Goal: Information Seeking & Learning: Check status

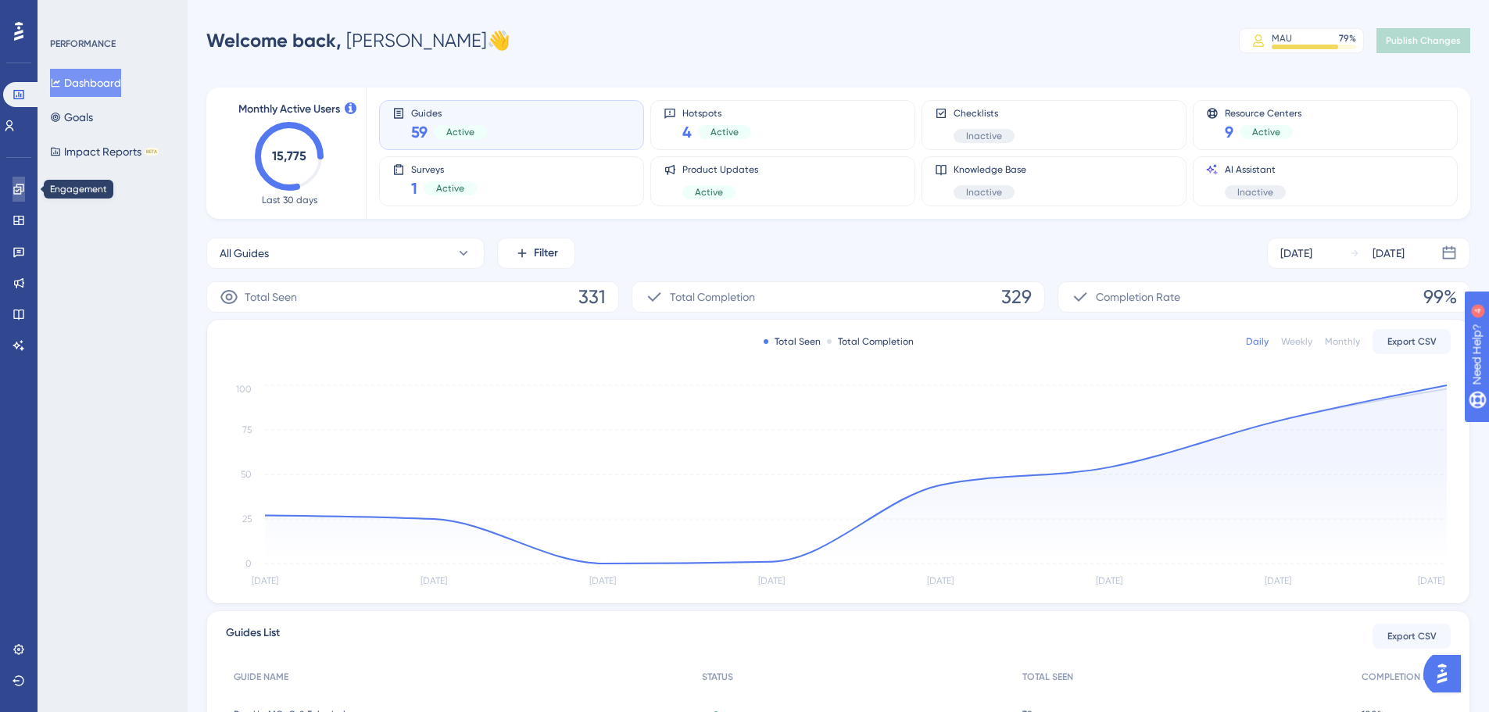
click at [20, 193] on icon at bounding box center [19, 189] width 13 height 13
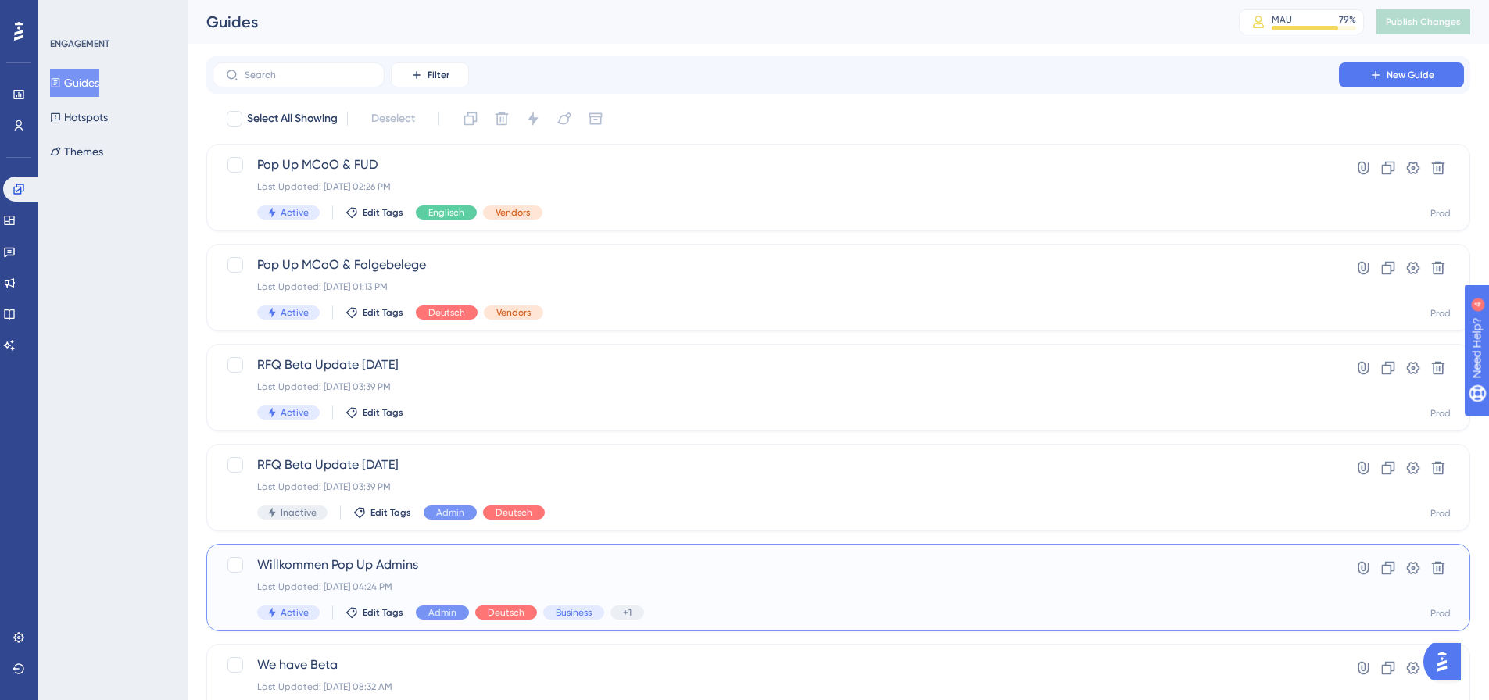
click at [618, 562] on span "Willkommen Pop Up Admins" at bounding box center [775, 565] width 1037 height 19
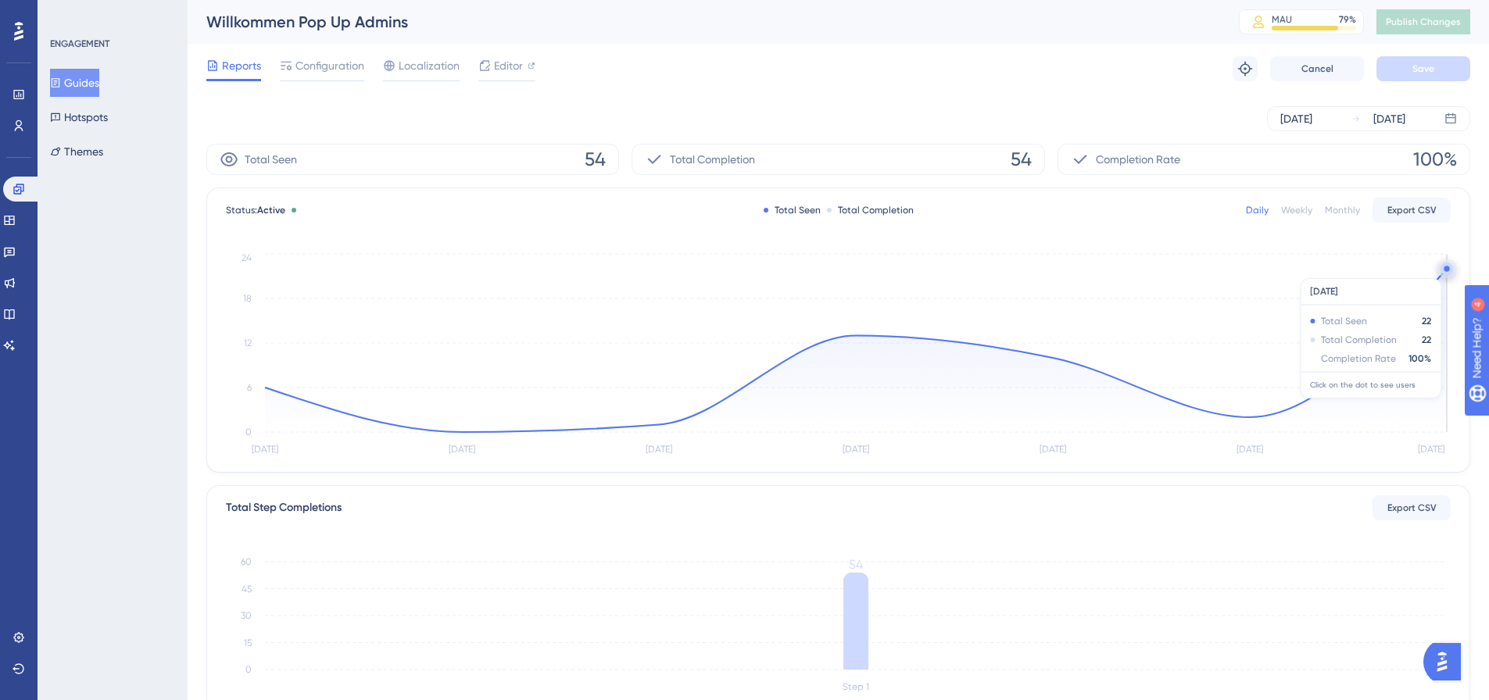
click at [1447, 270] on circle at bounding box center [1446, 268] width 5 height 5
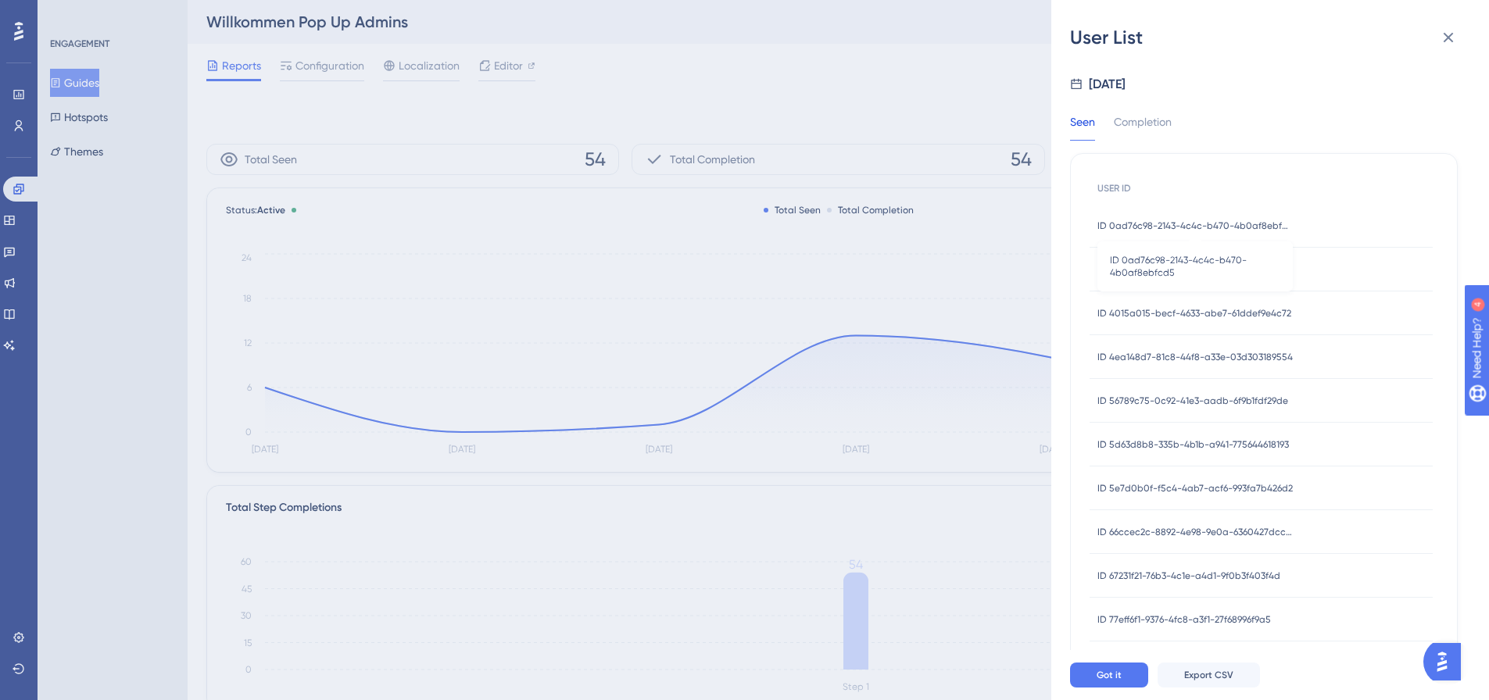
click at [1235, 221] on span "ID 0ad76c98-2143-4c4c-b470-4b0af8ebfcd5" at bounding box center [1195, 226] width 195 height 13
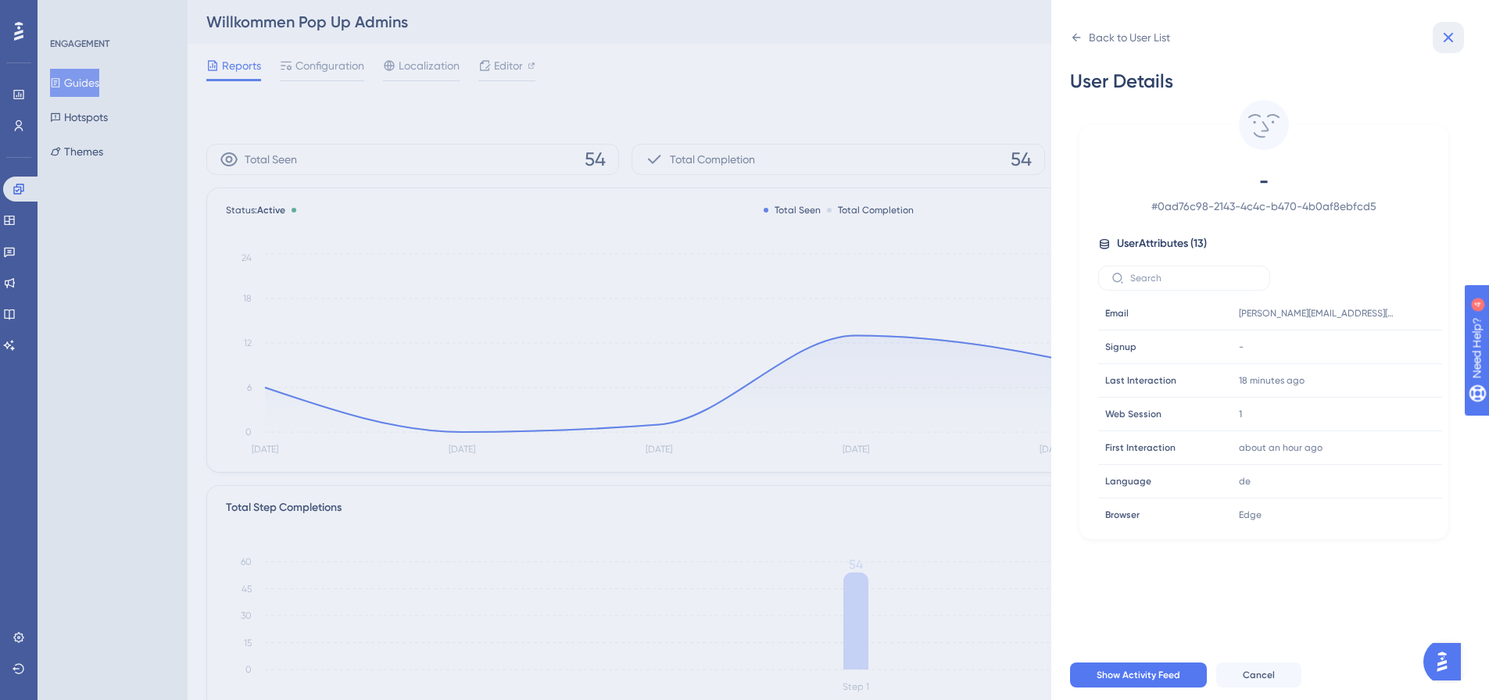
click at [1456, 37] on icon at bounding box center [1448, 37] width 19 height 19
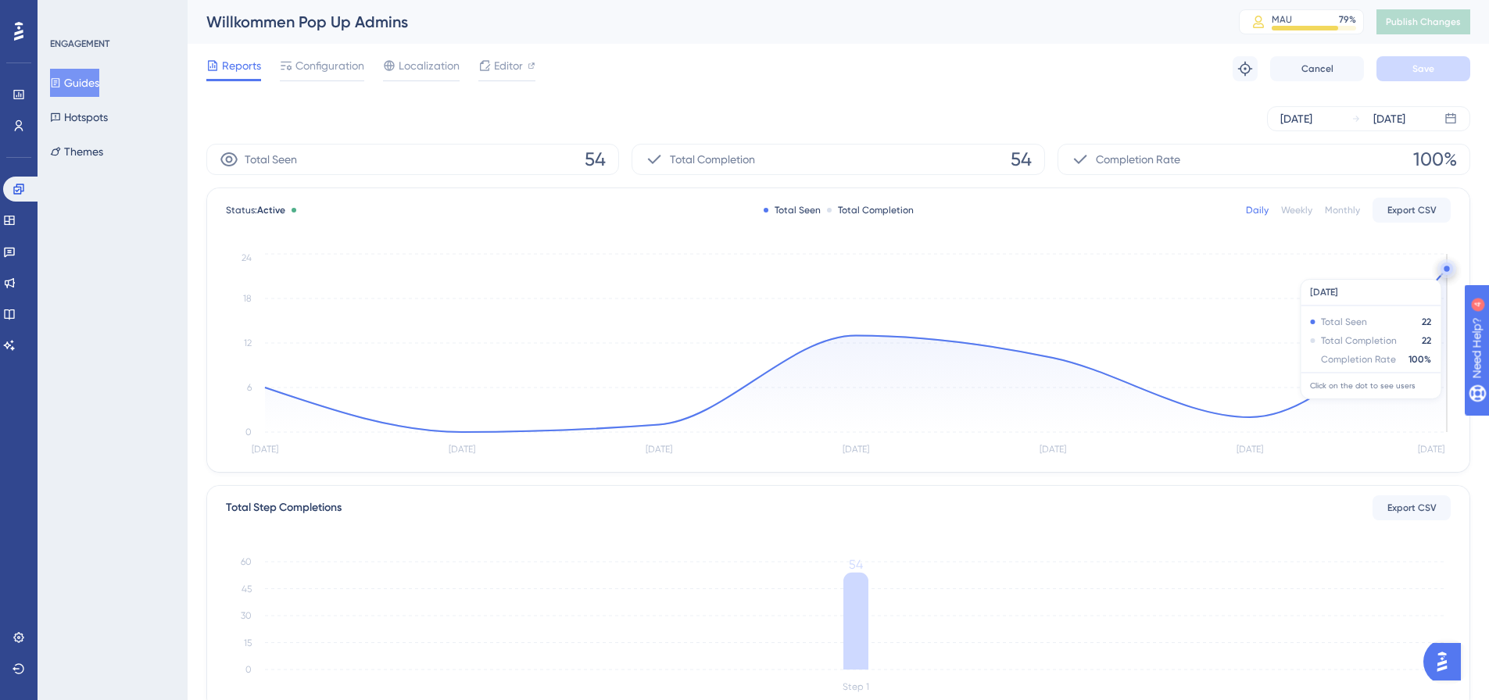
click at [1447, 271] on circle at bounding box center [1446, 268] width 5 height 5
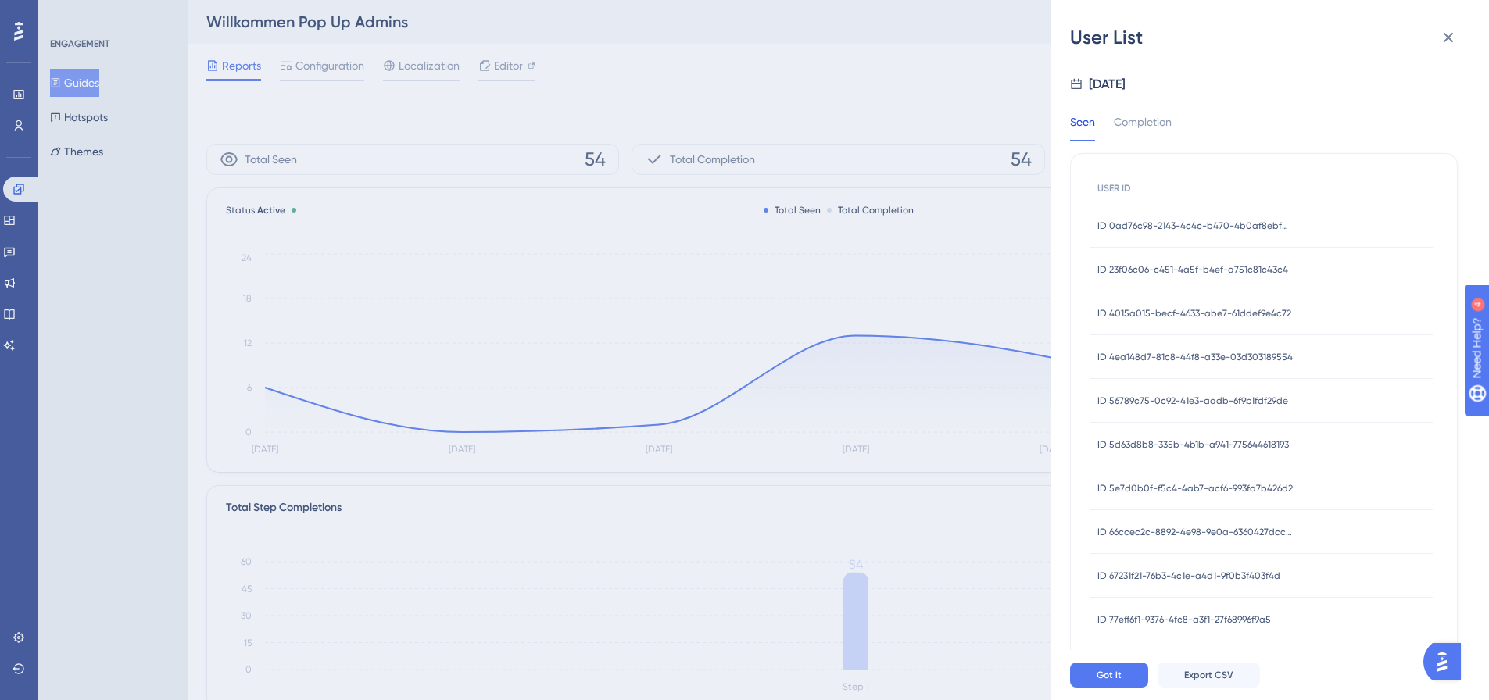
click at [1209, 265] on span "ID 23f06c06-c451-4a5f-b4ef-a751c81c43c4" at bounding box center [1193, 269] width 191 height 13
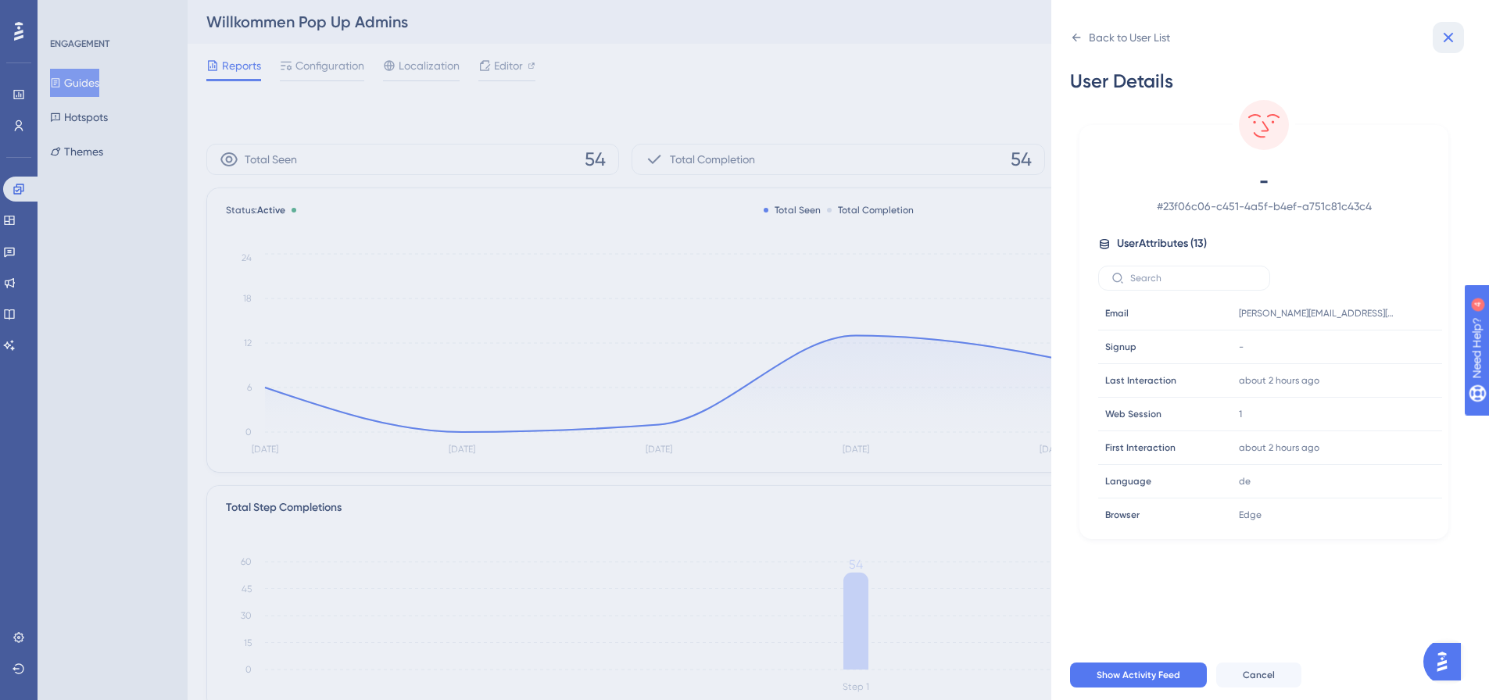
click at [1445, 39] on icon at bounding box center [1448, 37] width 19 height 19
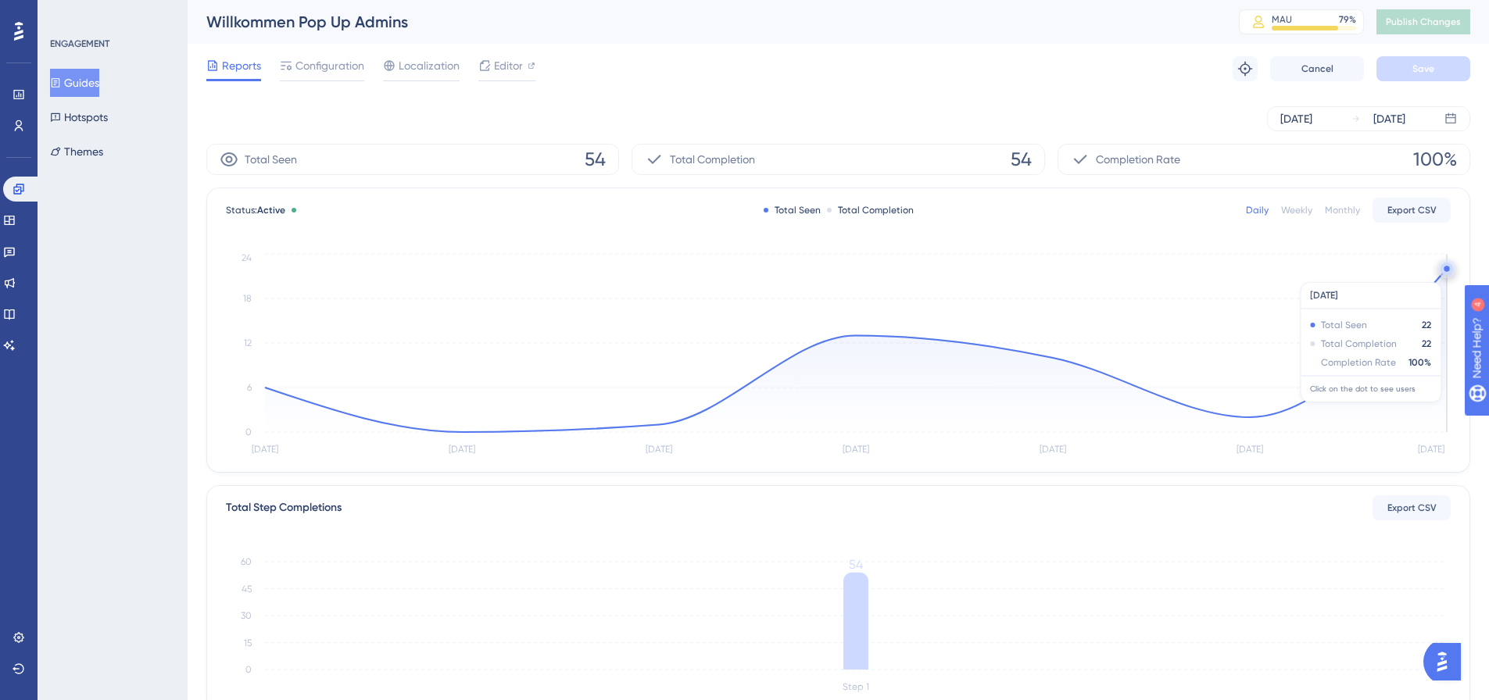
click at [1443, 272] on circle at bounding box center [1447, 269] width 13 height 13
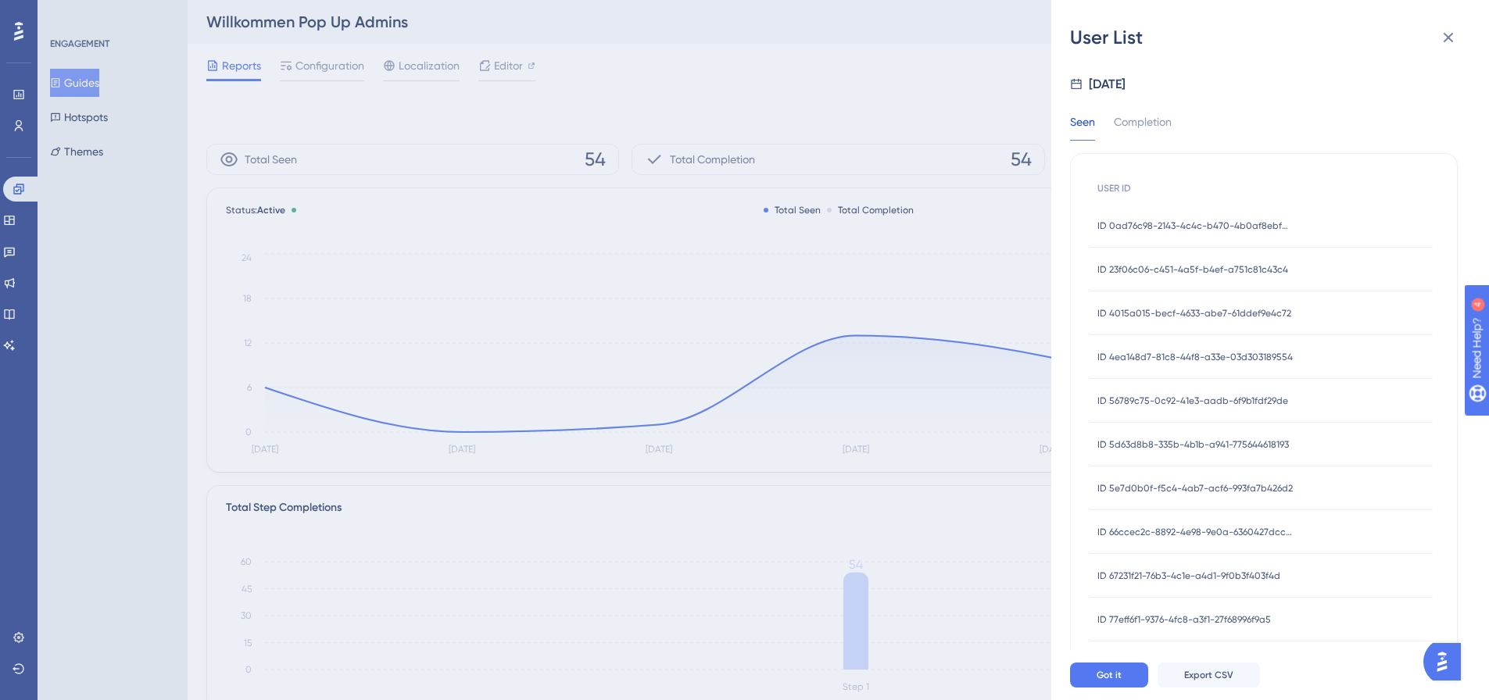
click at [1233, 310] on span "ID 4015a015-becf-4633-abe7-61ddef9e4c72" at bounding box center [1195, 313] width 194 height 13
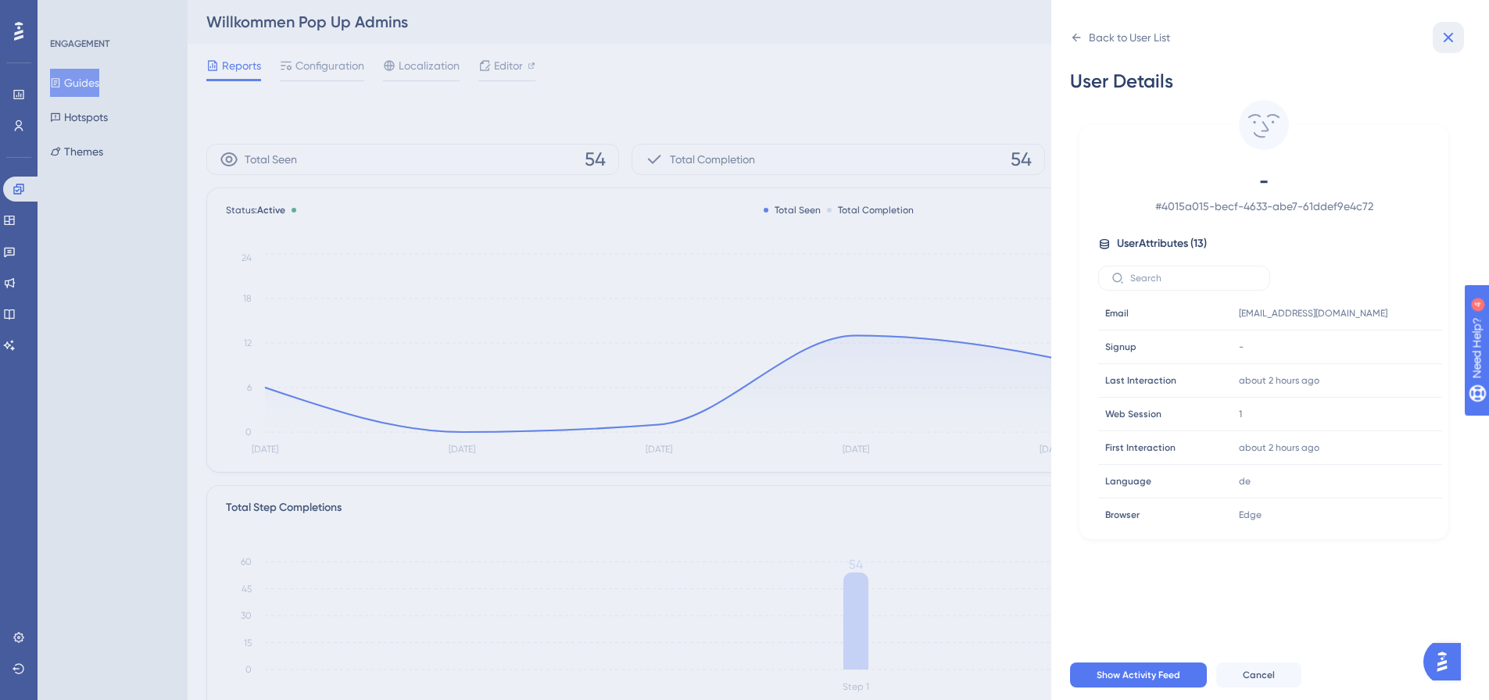
click at [1446, 45] on icon at bounding box center [1448, 37] width 19 height 19
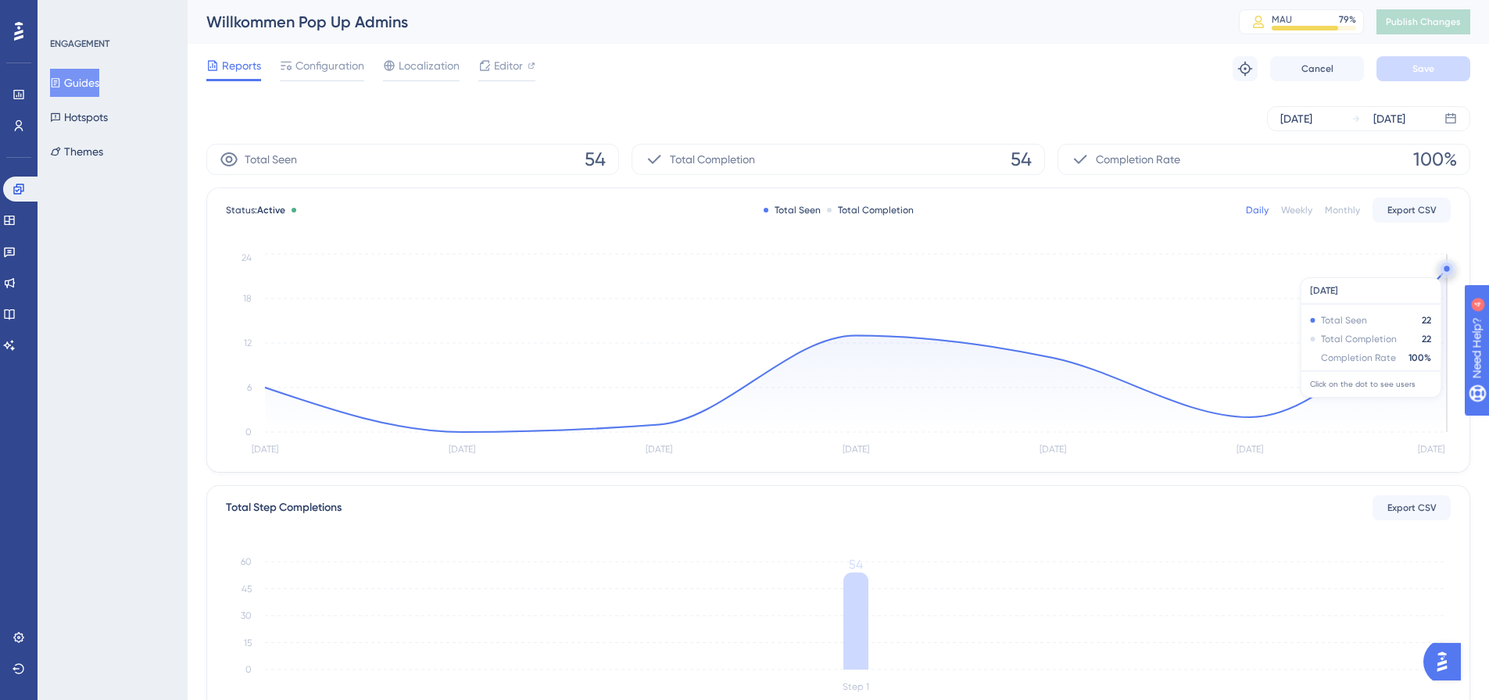
click at [1446, 270] on circle at bounding box center [1446, 268] width 5 height 5
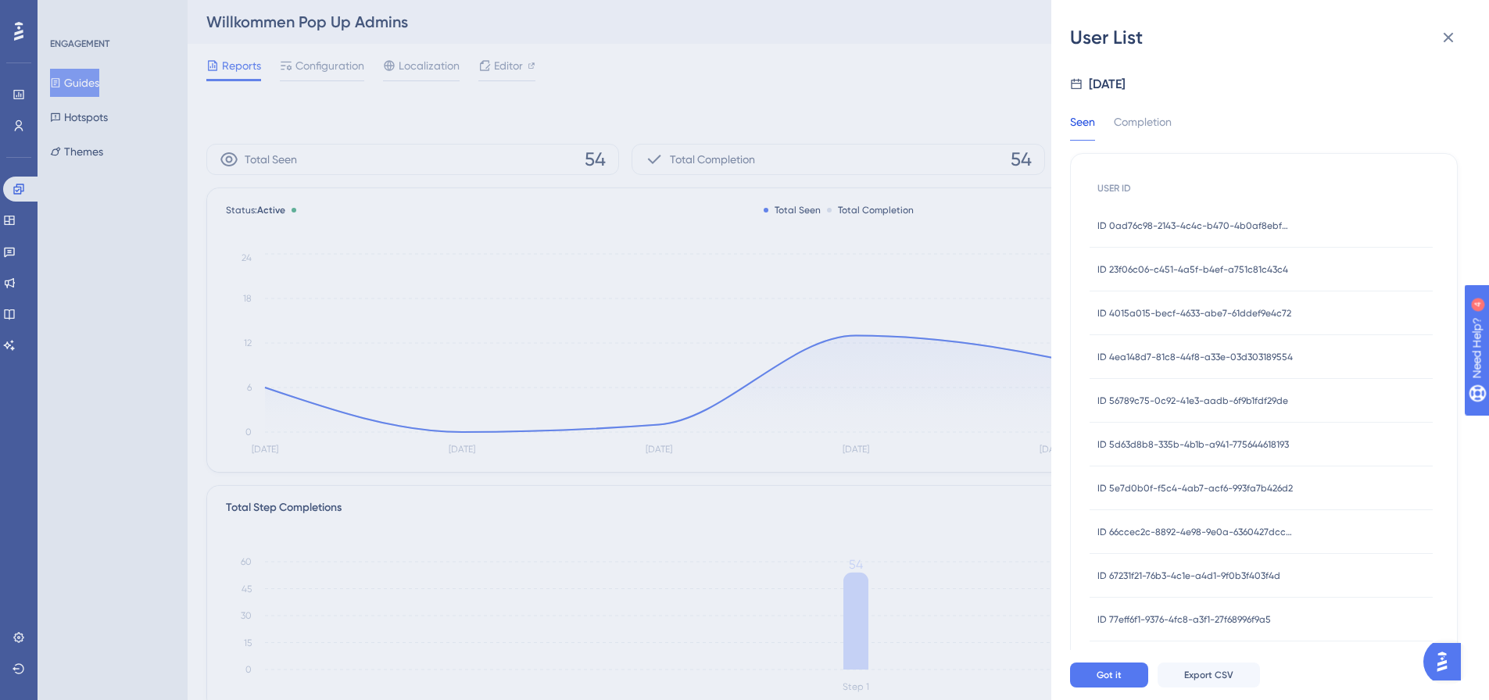
click at [1211, 351] on span "ID 4ea148d7-81c8-44f8-a33e-03d303189554" at bounding box center [1195, 357] width 195 height 13
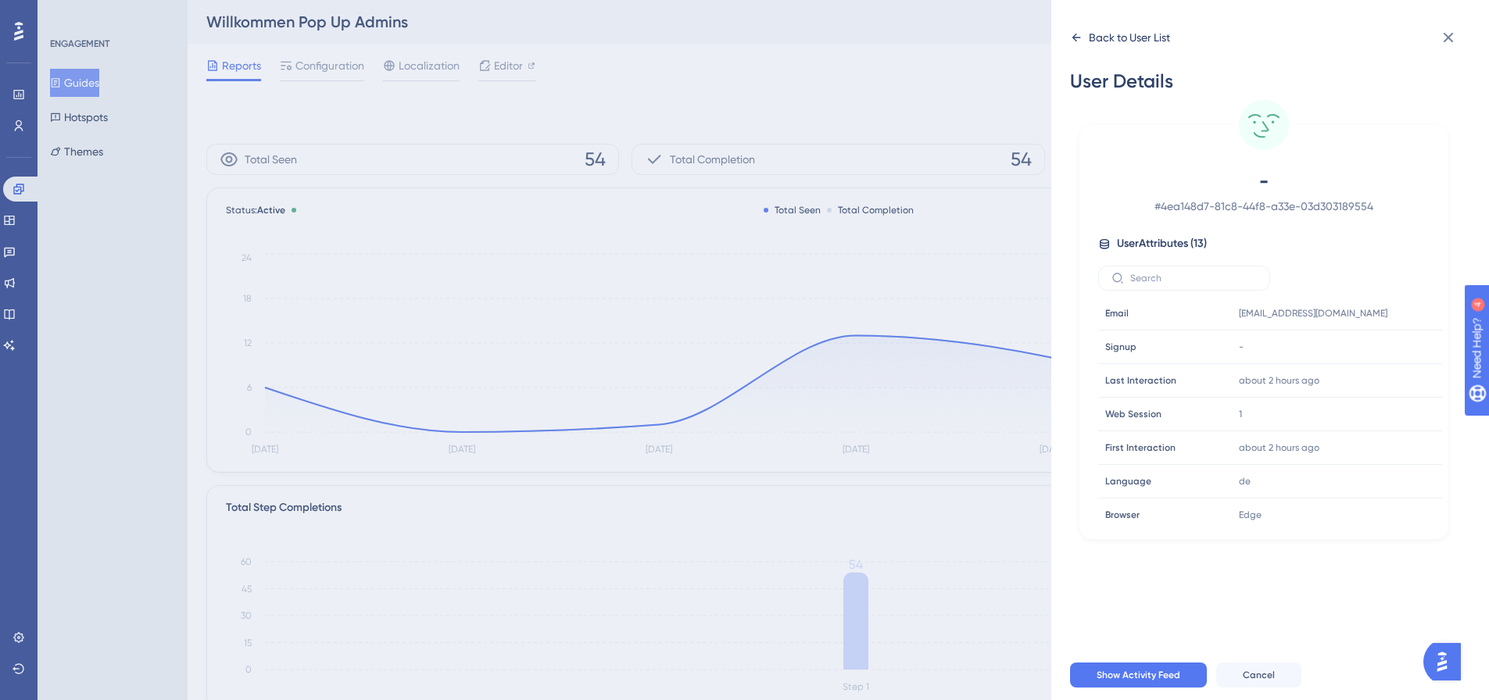
click at [1108, 38] on div "Back to User List" at bounding box center [1129, 37] width 81 height 19
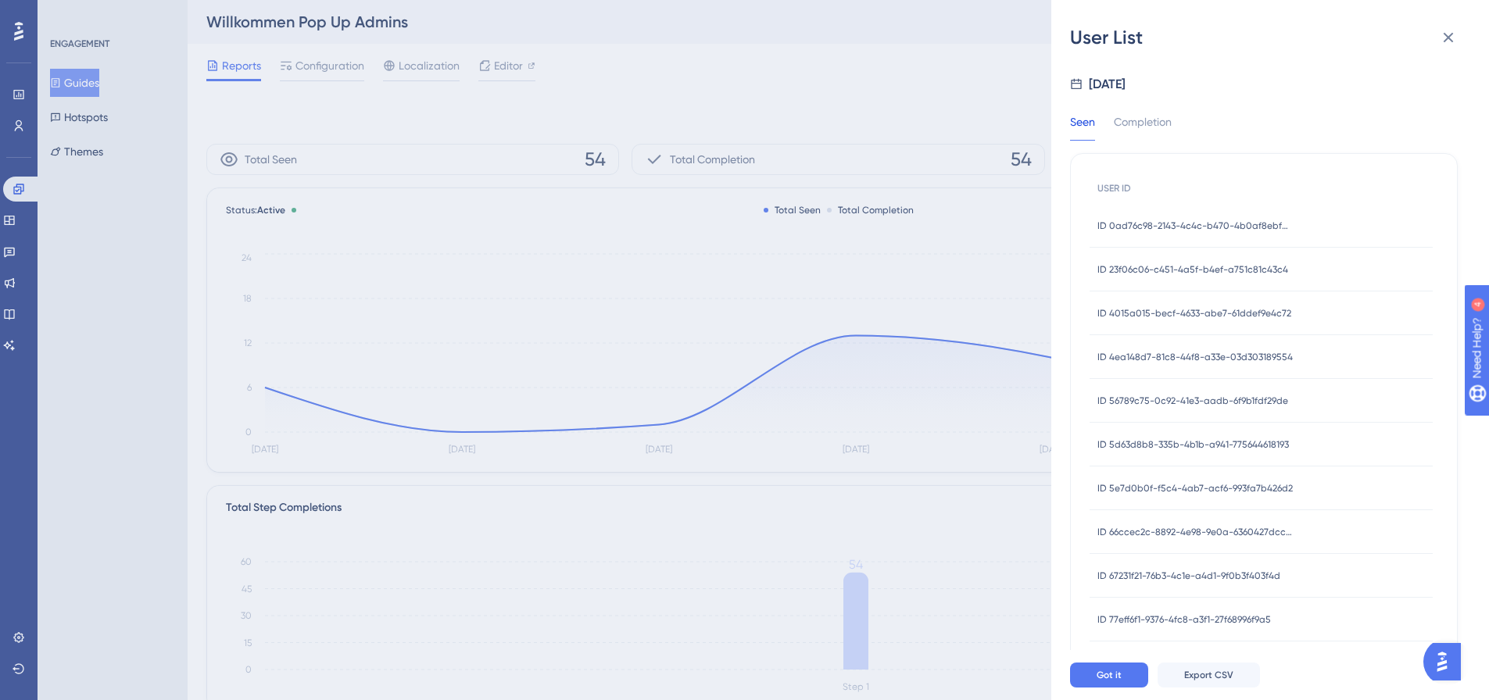
click at [1178, 402] on span "ID 56789c75-0c92-41e3-aadb-6f9b1fdf29de" at bounding box center [1193, 401] width 191 height 13
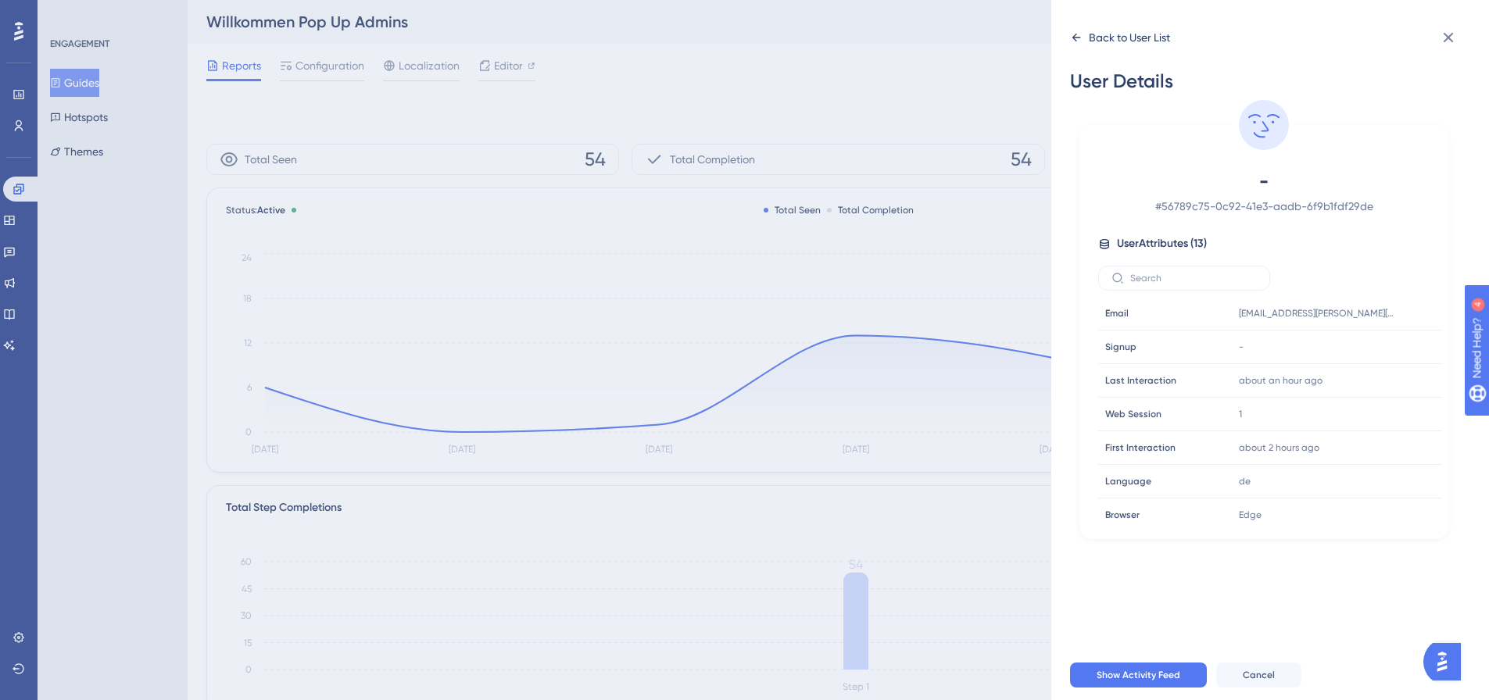
click at [1096, 34] on div "Back to User List" at bounding box center [1129, 37] width 81 height 19
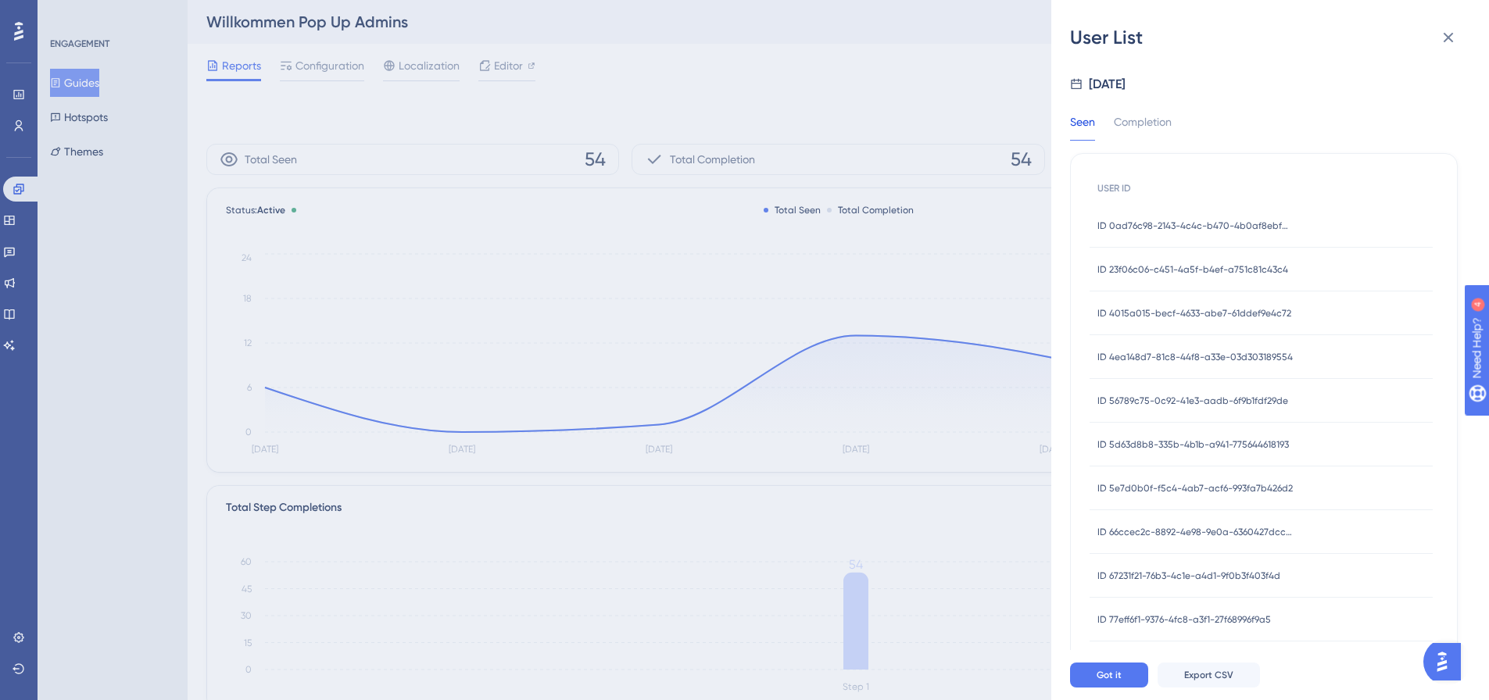
click at [1197, 441] on span "ID 5d63d8b8-335b-4b1b-a941-775644618193" at bounding box center [1194, 445] width 192 height 13
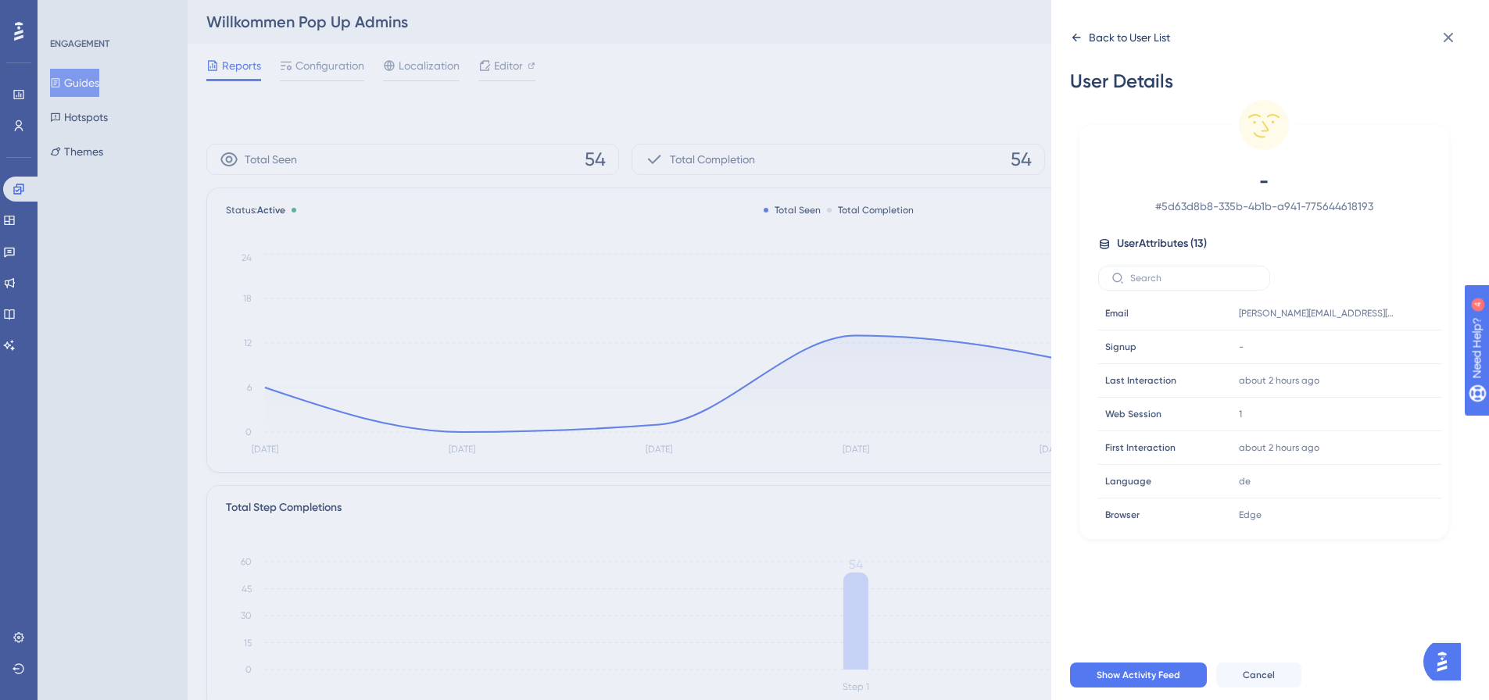
click at [1083, 38] on div "Back to User List" at bounding box center [1120, 37] width 100 height 25
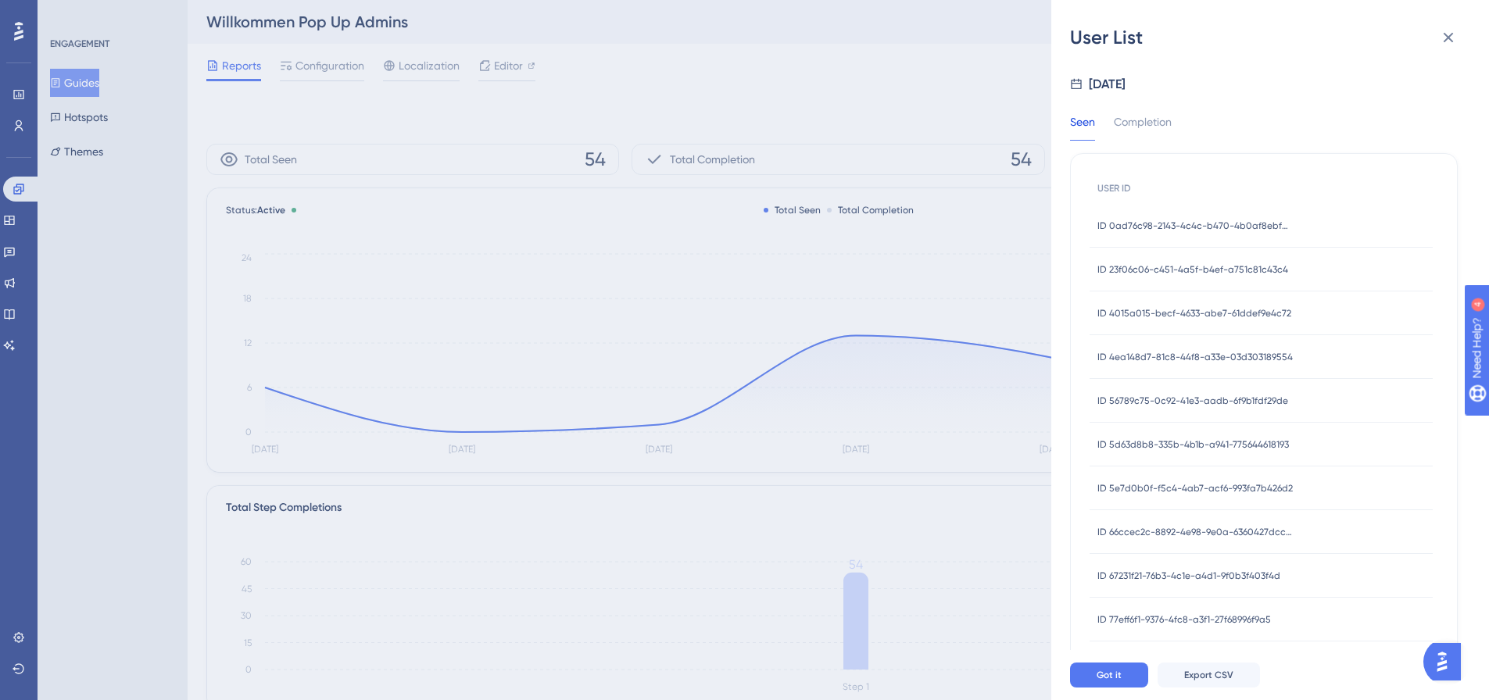
scroll to position [78, 0]
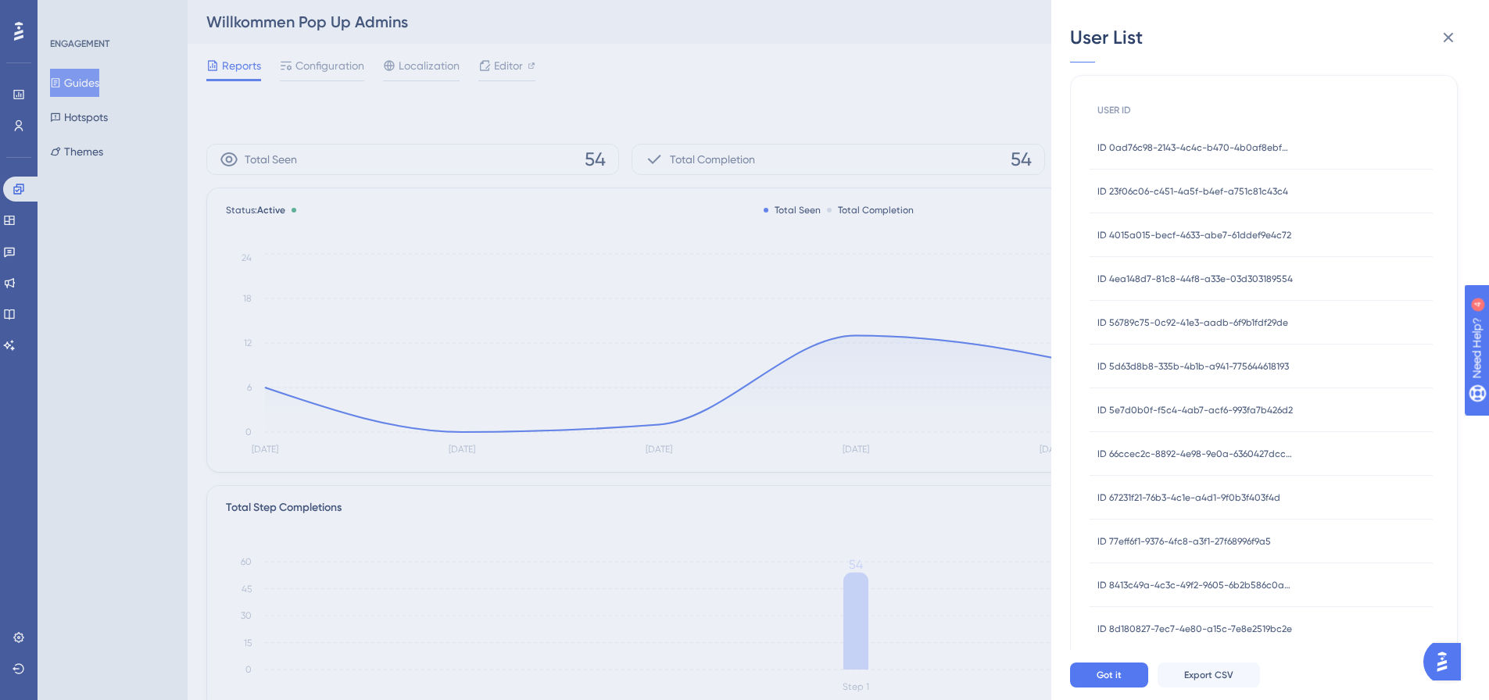
click at [1185, 412] on span "ID 5e7d0b0f-f5c4-4ab7-acf6-993fa7b426d2" at bounding box center [1195, 410] width 195 height 13
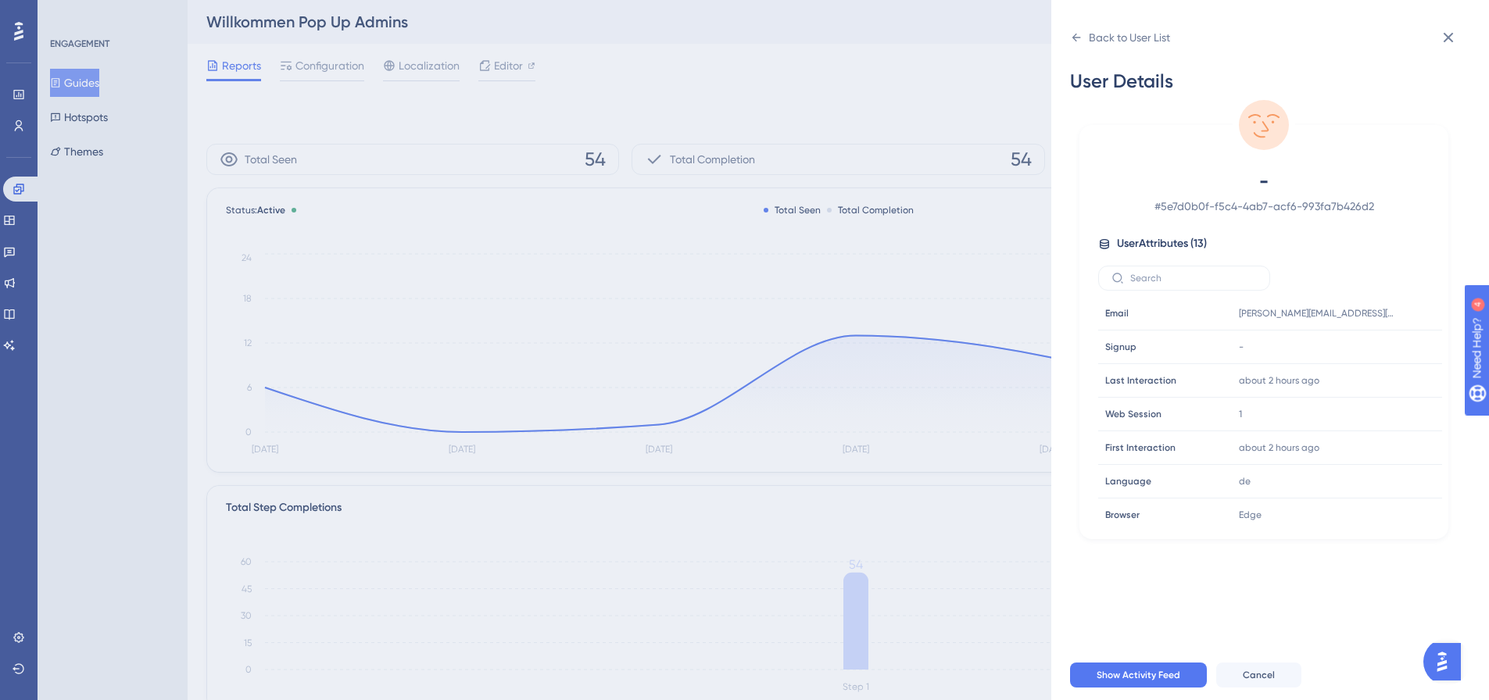
scroll to position [0, 0]
click at [1081, 38] on icon at bounding box center [1076, 37] width 13 height 13
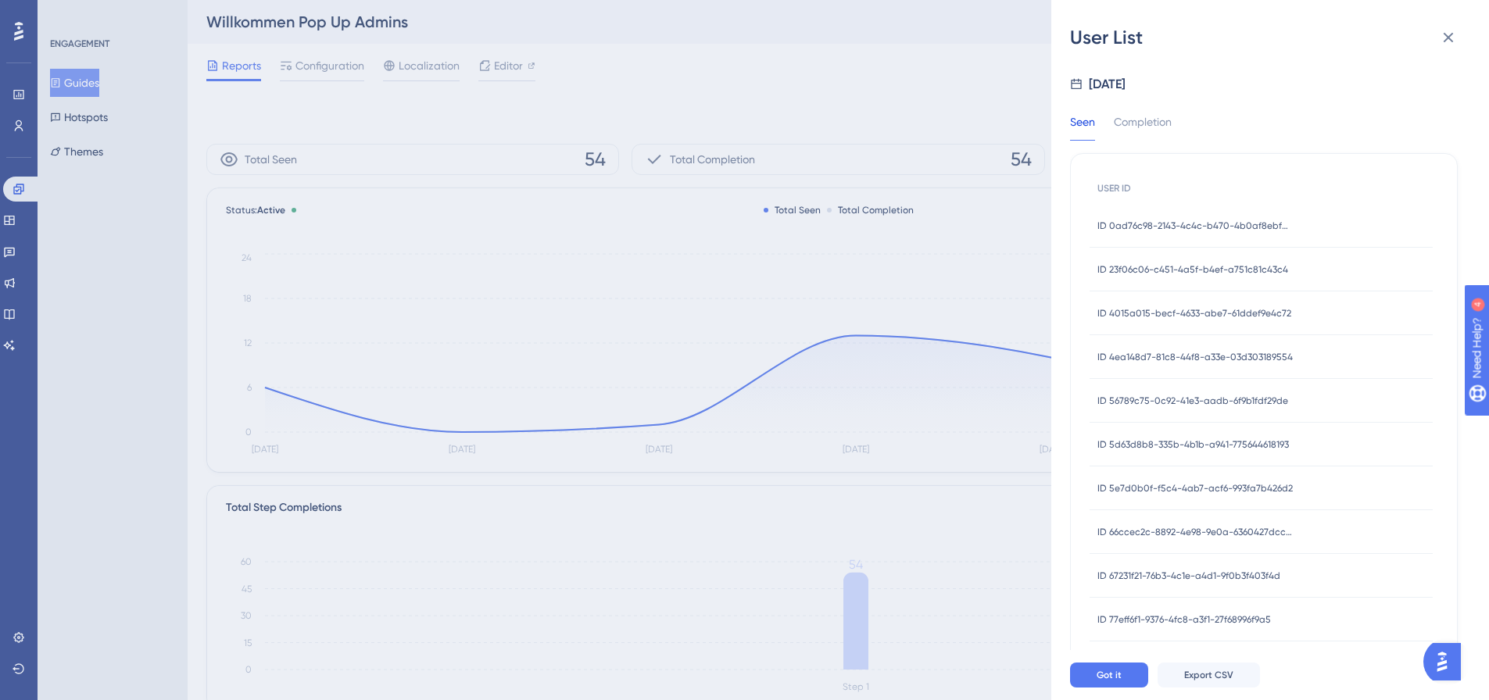
click at [1209, 496] on div "ID 5e7d0b0f-f5c4-4ab7-acf6-993fa7b426d2 ID 5e7d0b0f-f5c4-4ab7-acf6-993fa7b426d2" at bounding box center [1195, 489] width 195 height 44
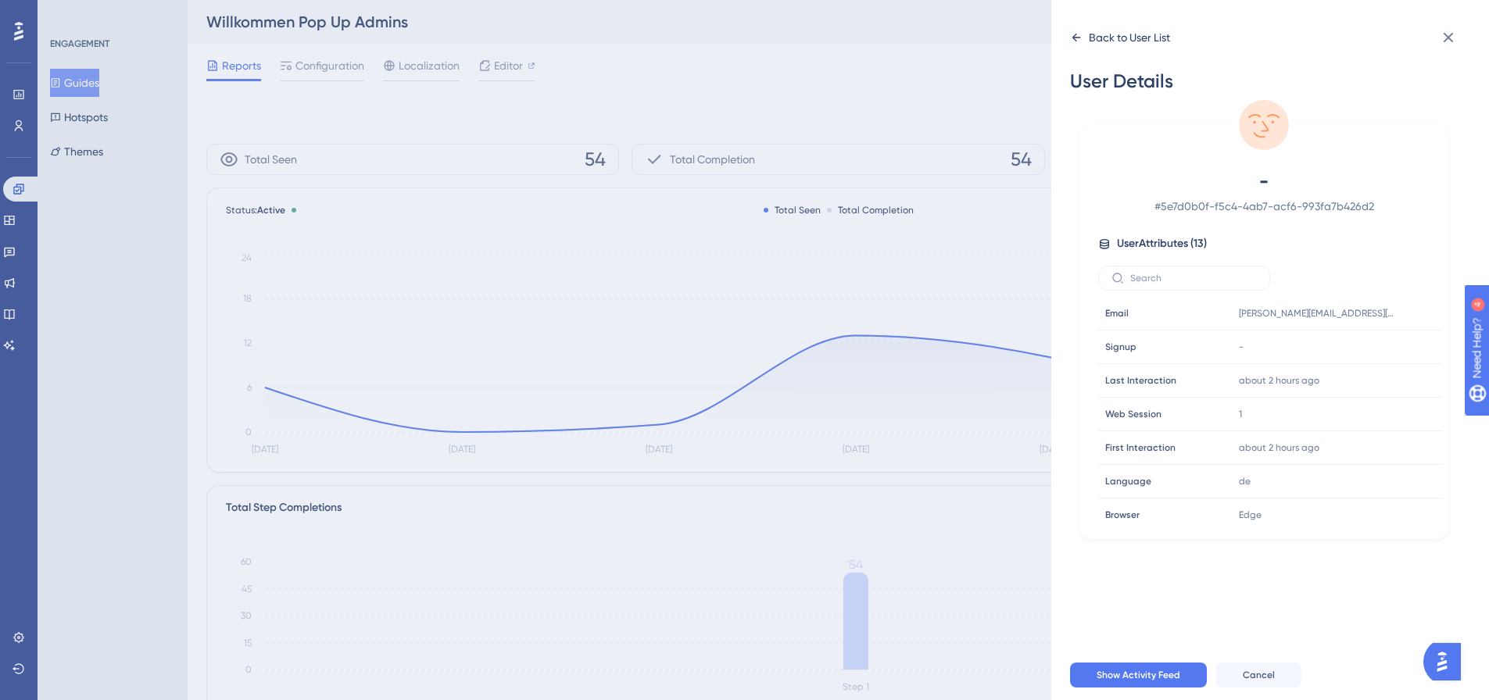
click at [1077, 38] on icon at bounding box center [1077, 38] width 9 height 8
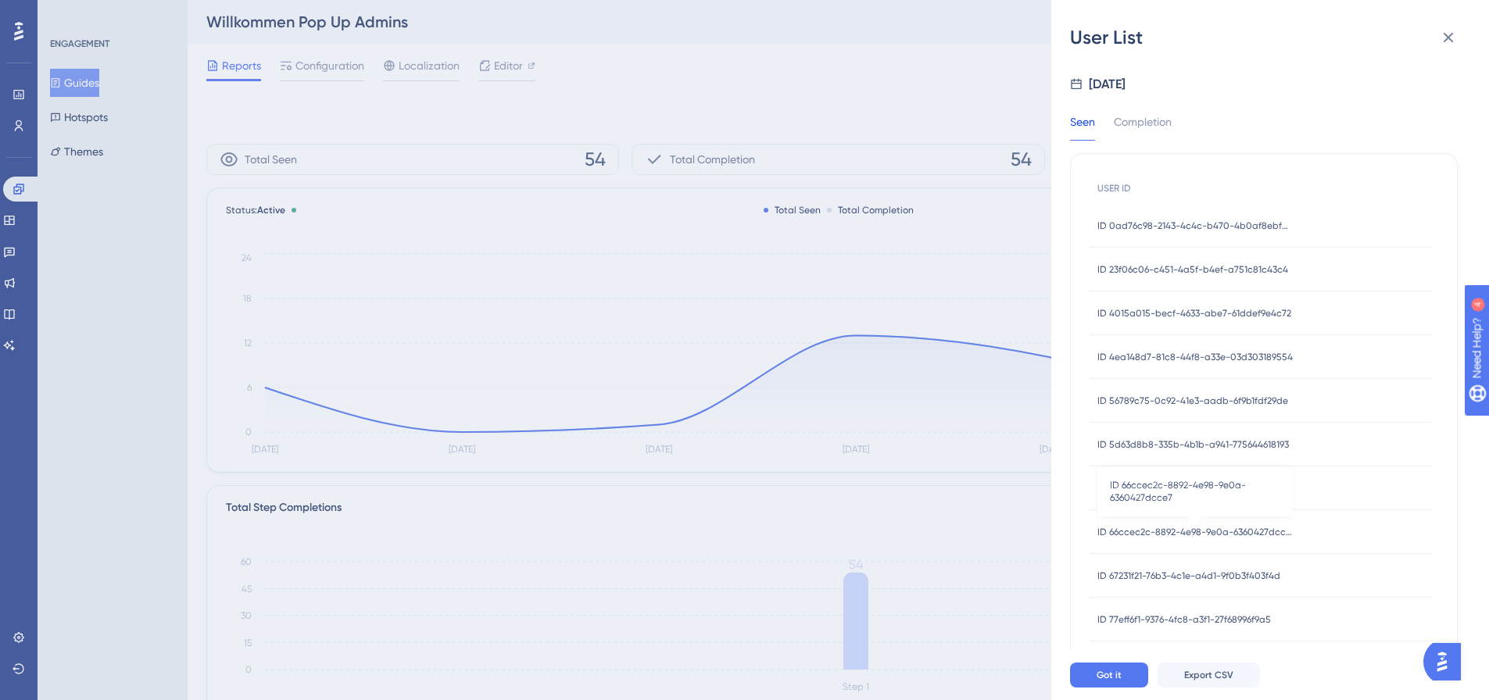
click at [1202, 532] on span "ID 66ccec2c-8892-4e98-9e0a-6360427dcce7" at bounding box center [1195, 532] width 195 height 13
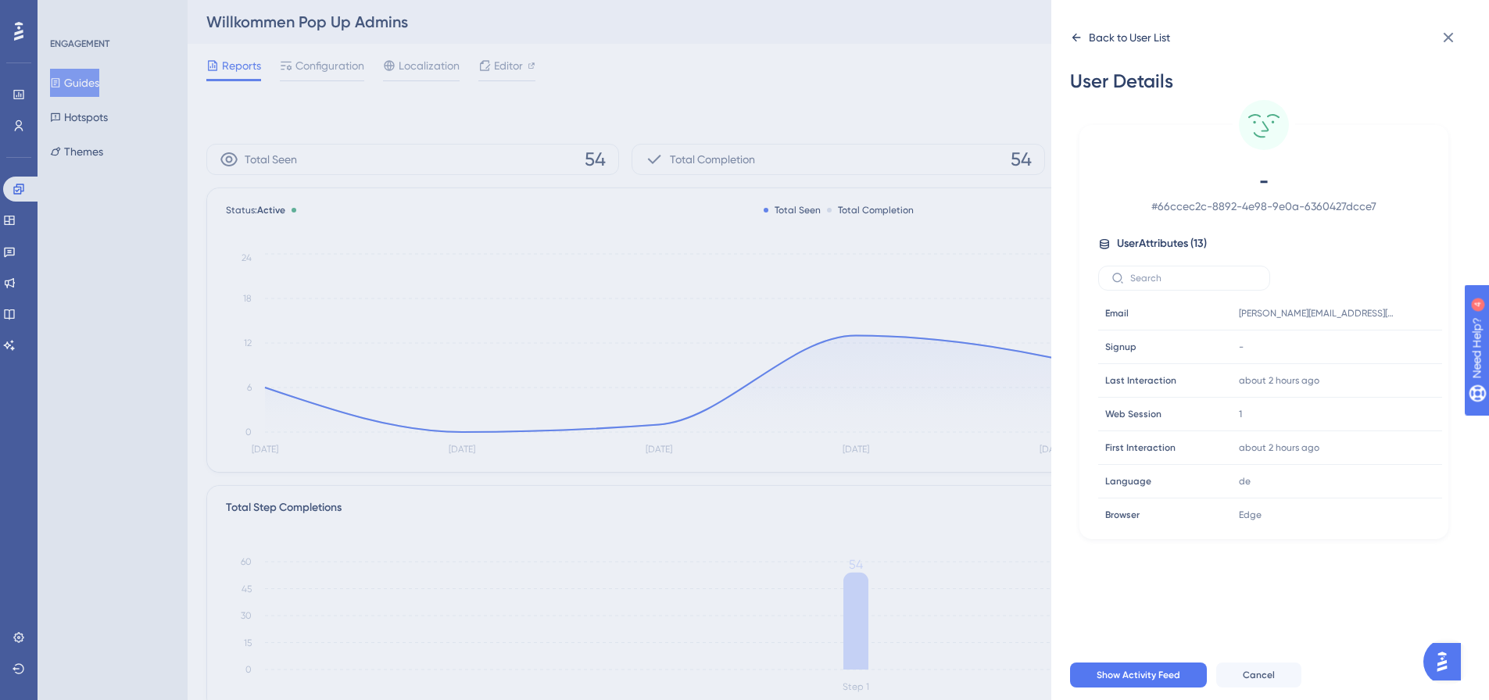
click at [1073, 31] on icon at bounding box center [1076, 37] width 13 height 13
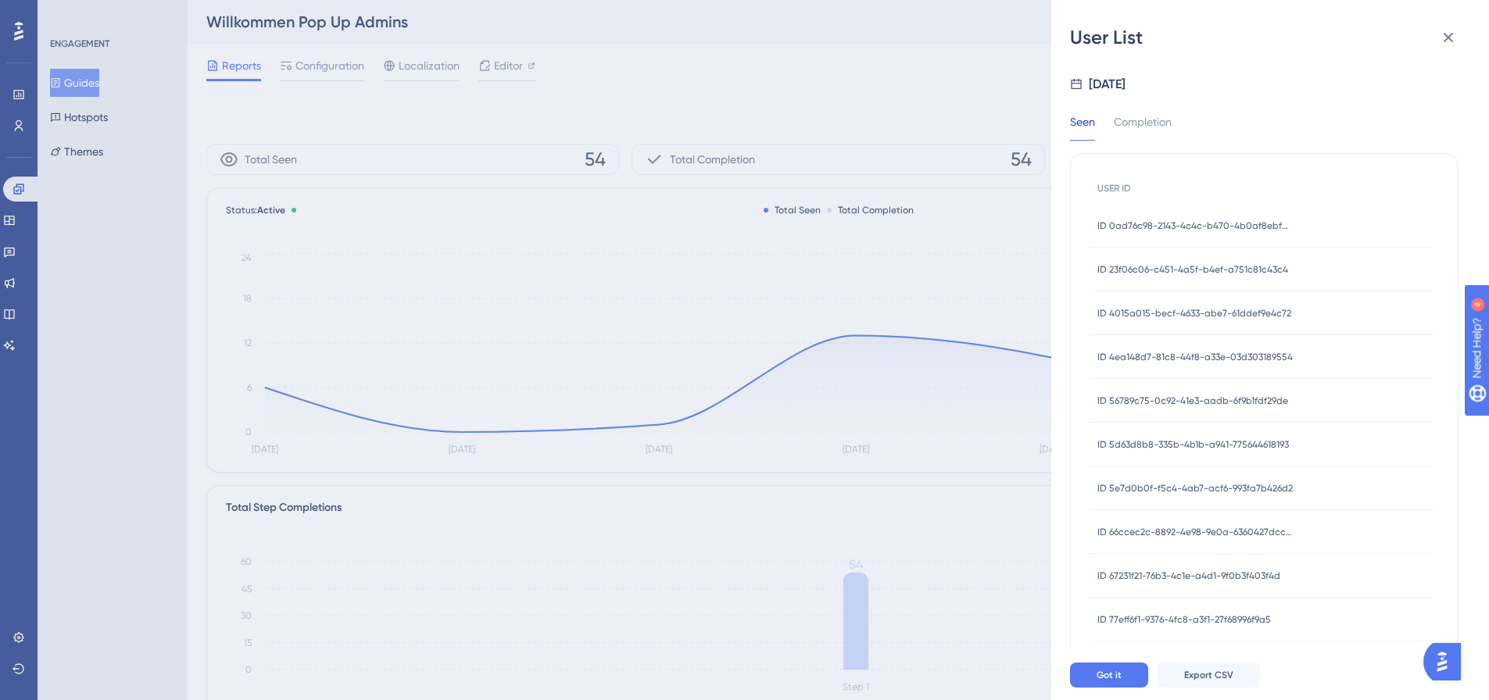
scroll to position [78, 0]
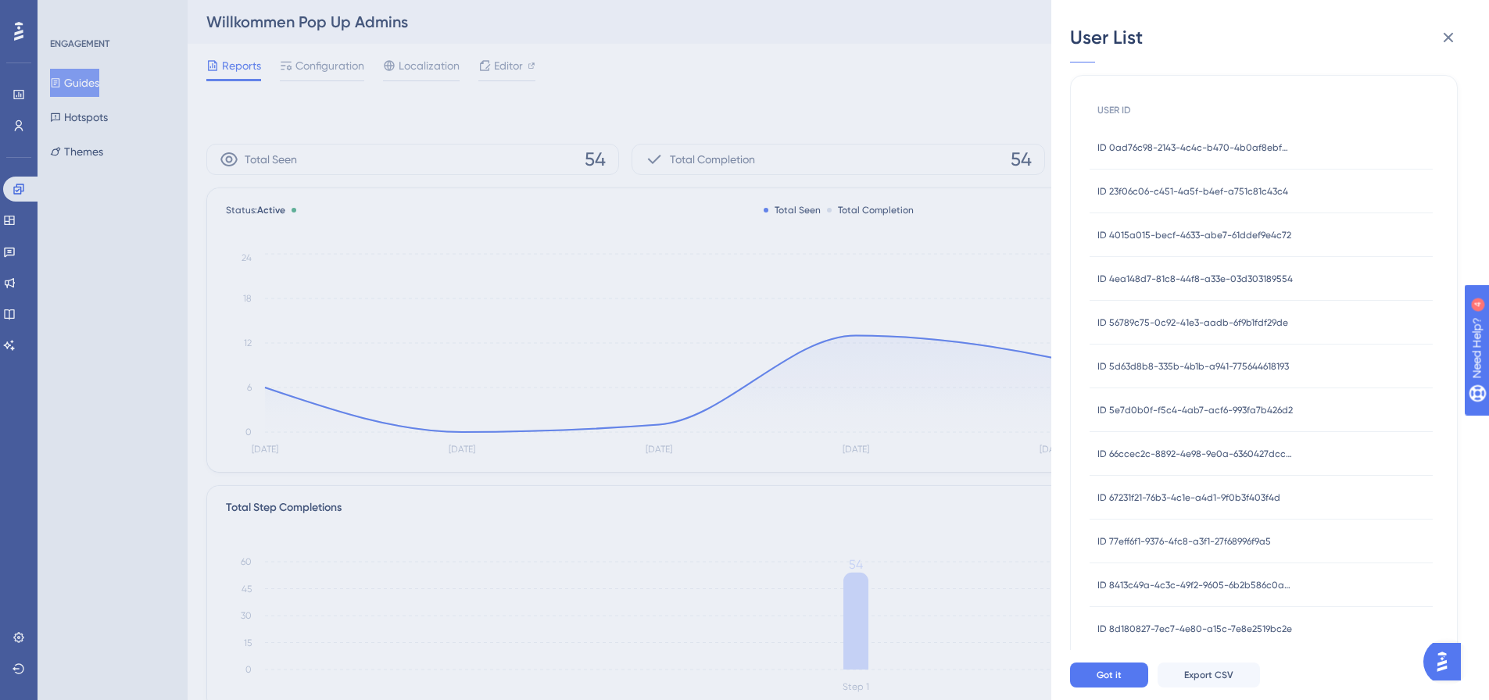
click at [1211, 499] on span "ID 67231f21-76b3-4c1e-a4d1-9f0b3f403f4d" at bounding box center [1189, 498] width 183 height 13
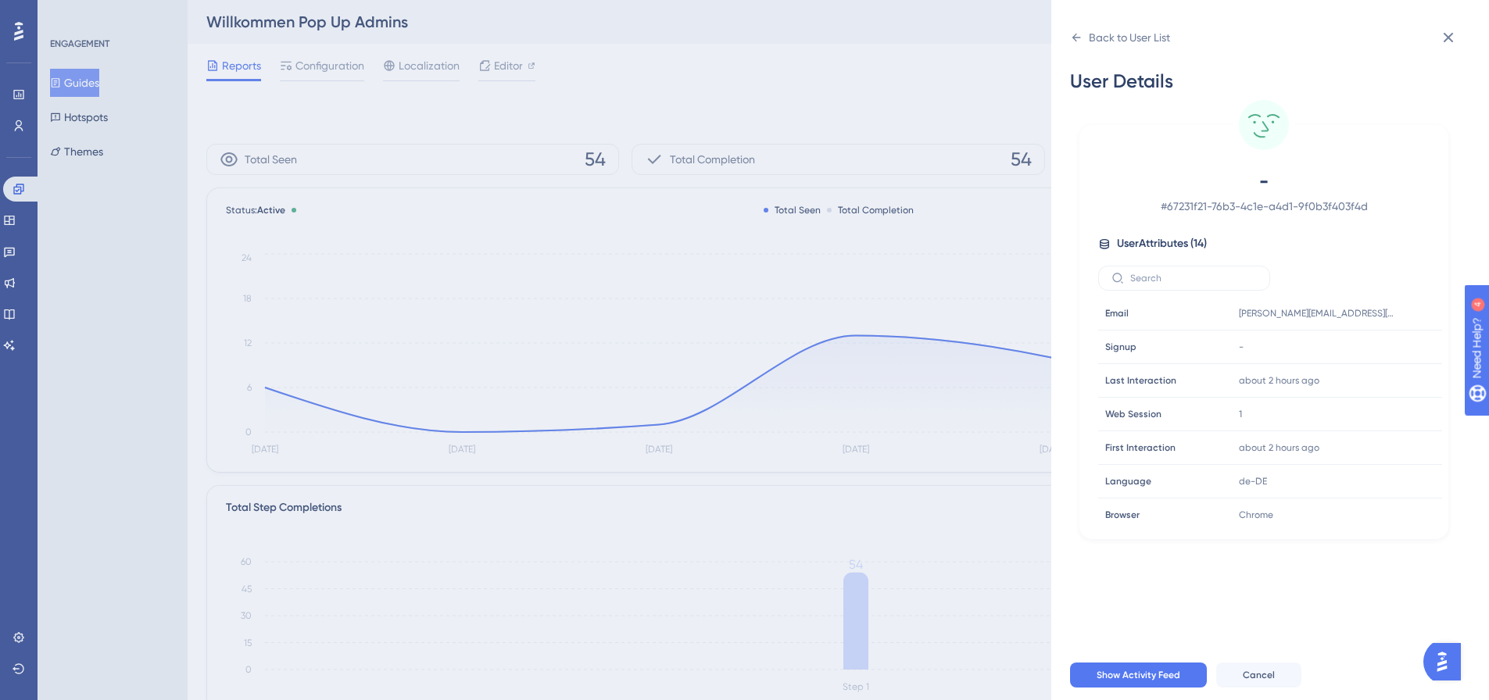
scroll to position [0, 0]
click at [1074, 34] on icon at bounding box center [1076, 37] width 13 height 13
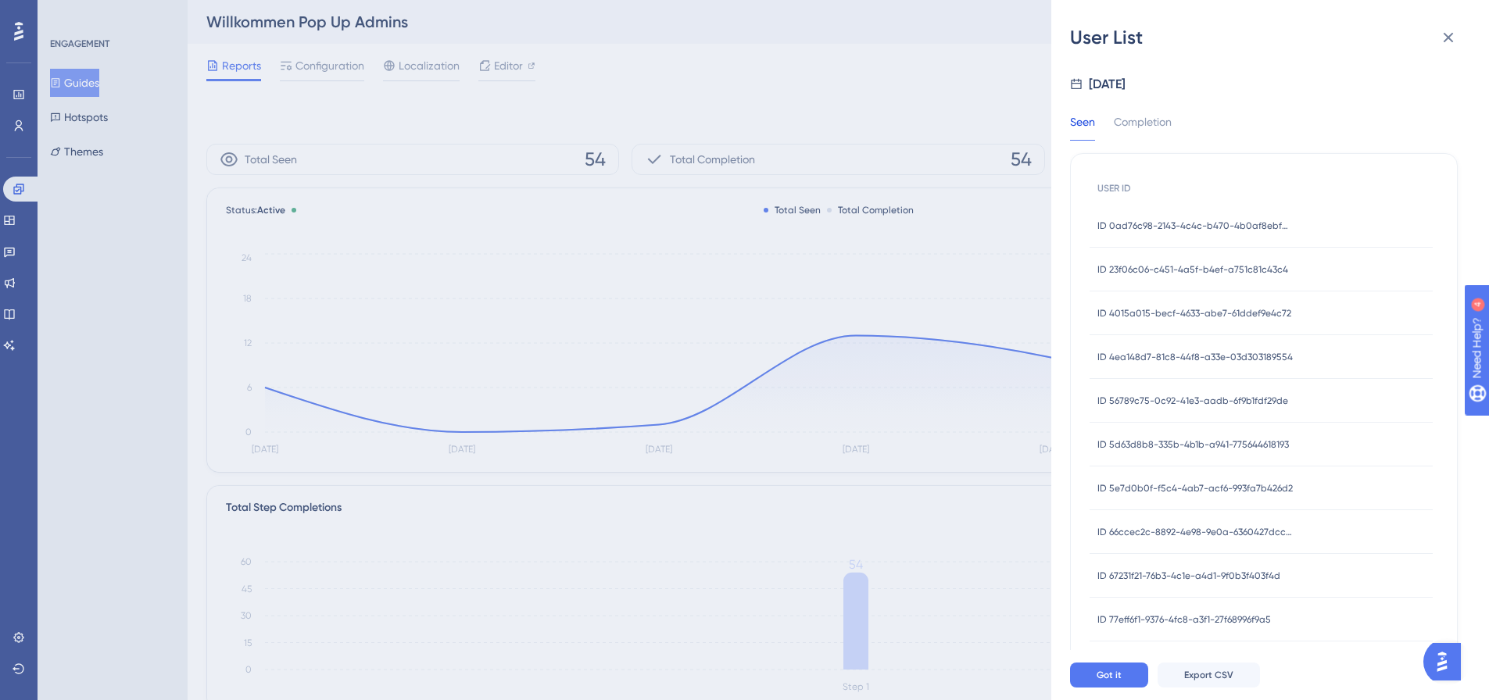
click at [1221, 571] on span "ID 67231f21-76b3-4c1e-a4d1-9f0b3f403f4d" at bounding box center [1189, 576] width 183 height 13
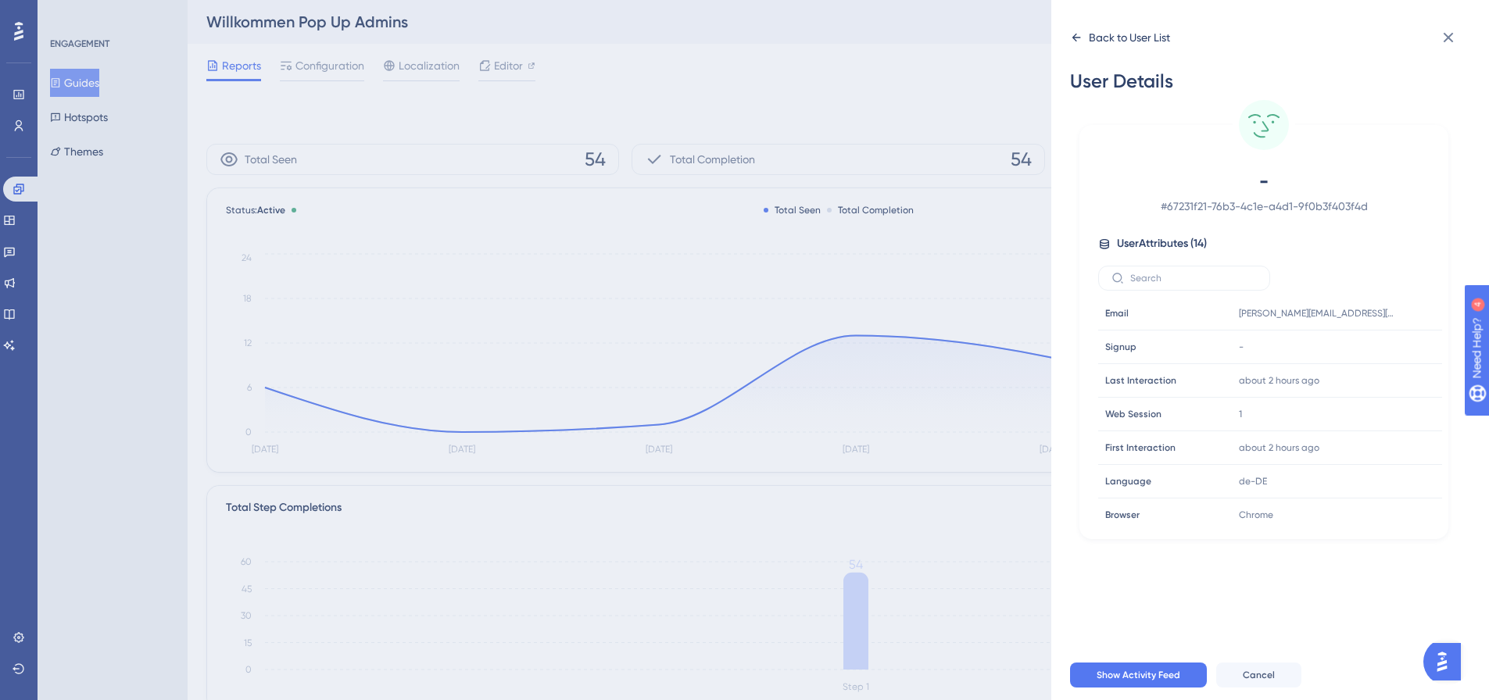
click at [1074, 38] on icon at bounding box center [1077, 38] width 9 height 8
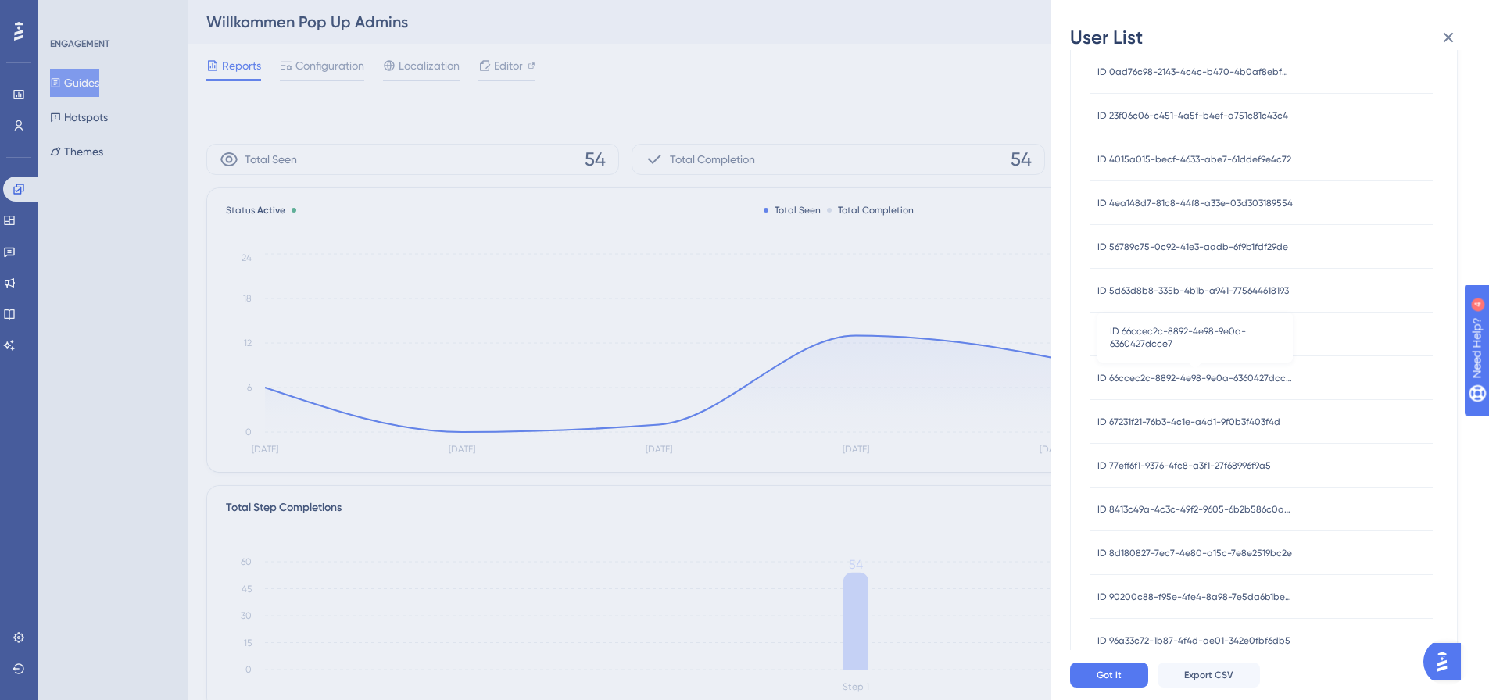
scroll to position [156, 0]
click at [1241, 411] on div "ID 67231f21-76b3-4c1e-a4d1-9f0b3f403f4d ID 67231f21-76b3-4c1e-a4d1-9f0b3f403f4d" at bounding box center [1189, 420] width 183 height 44
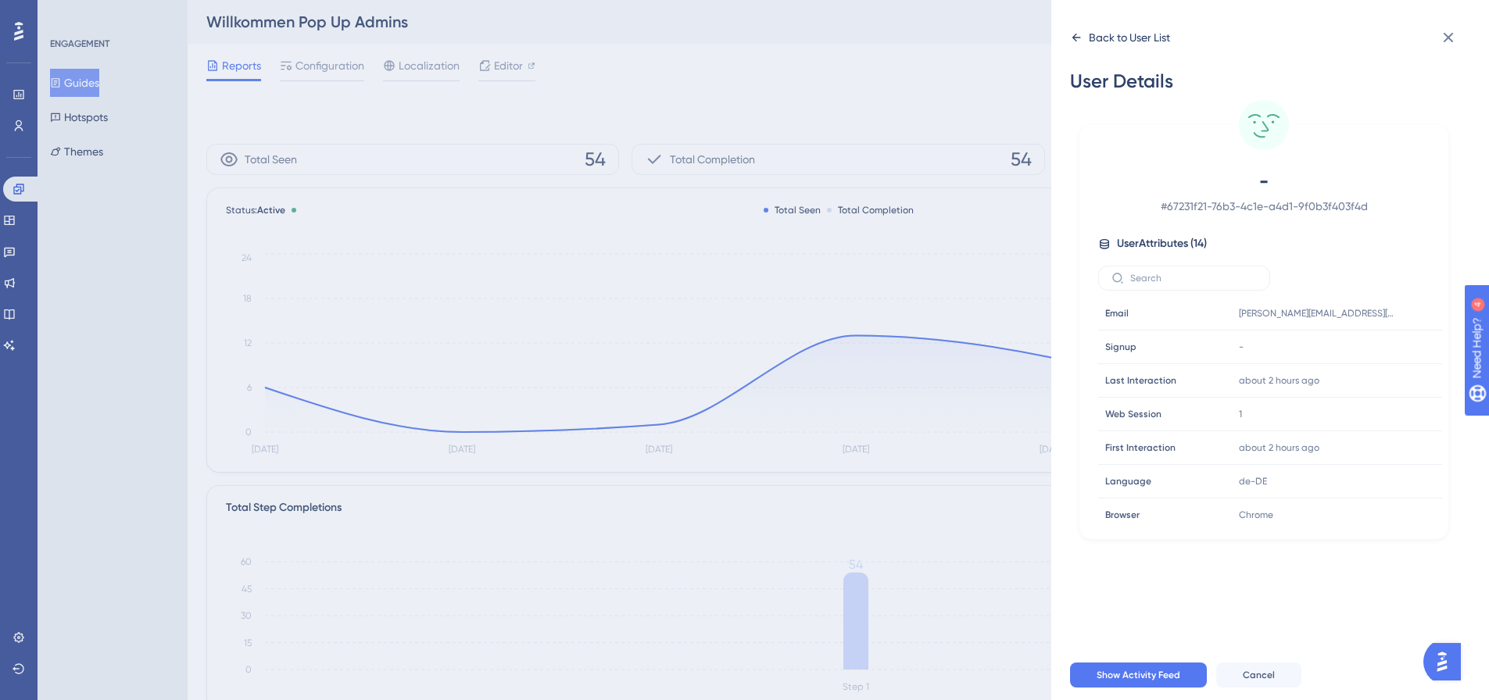
click at [1074, 39] on icon at bounding box center [1076, 37] width 13 height 13
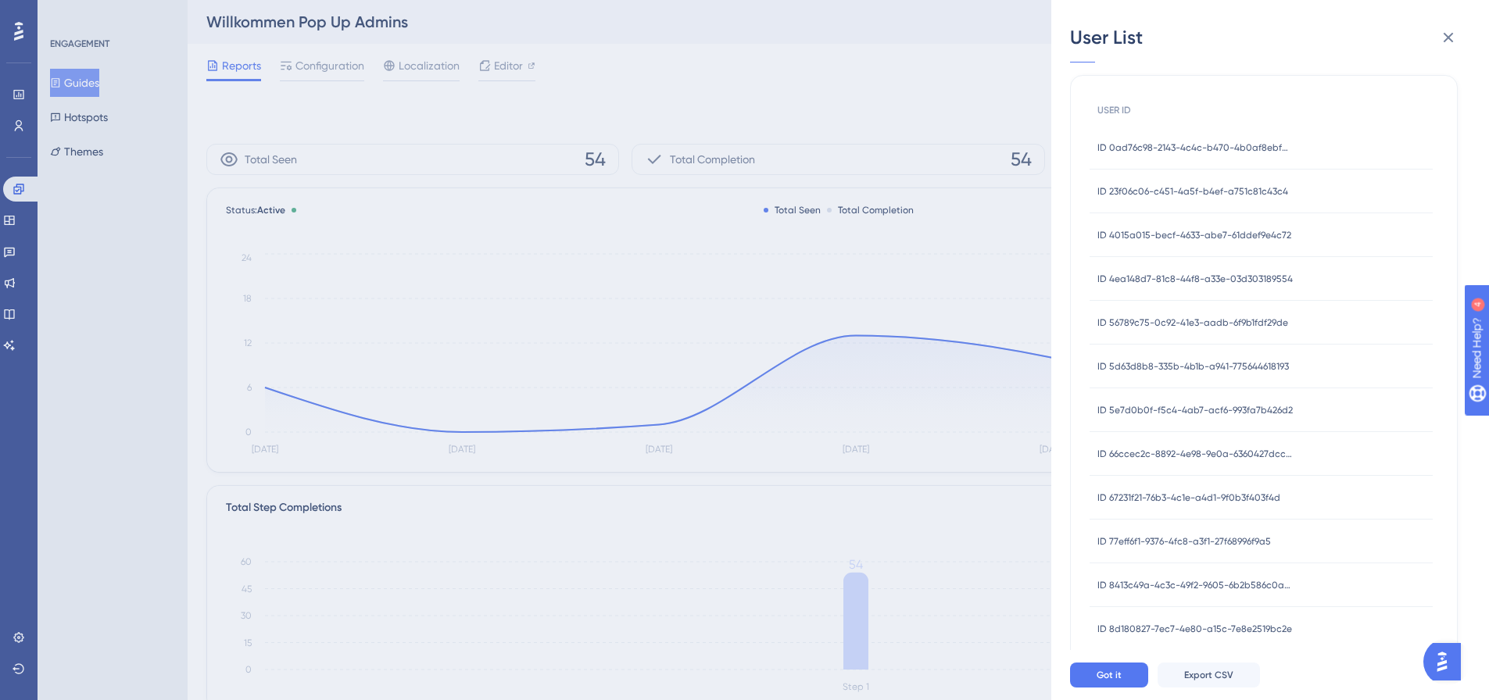
scroll to position [156, 0]
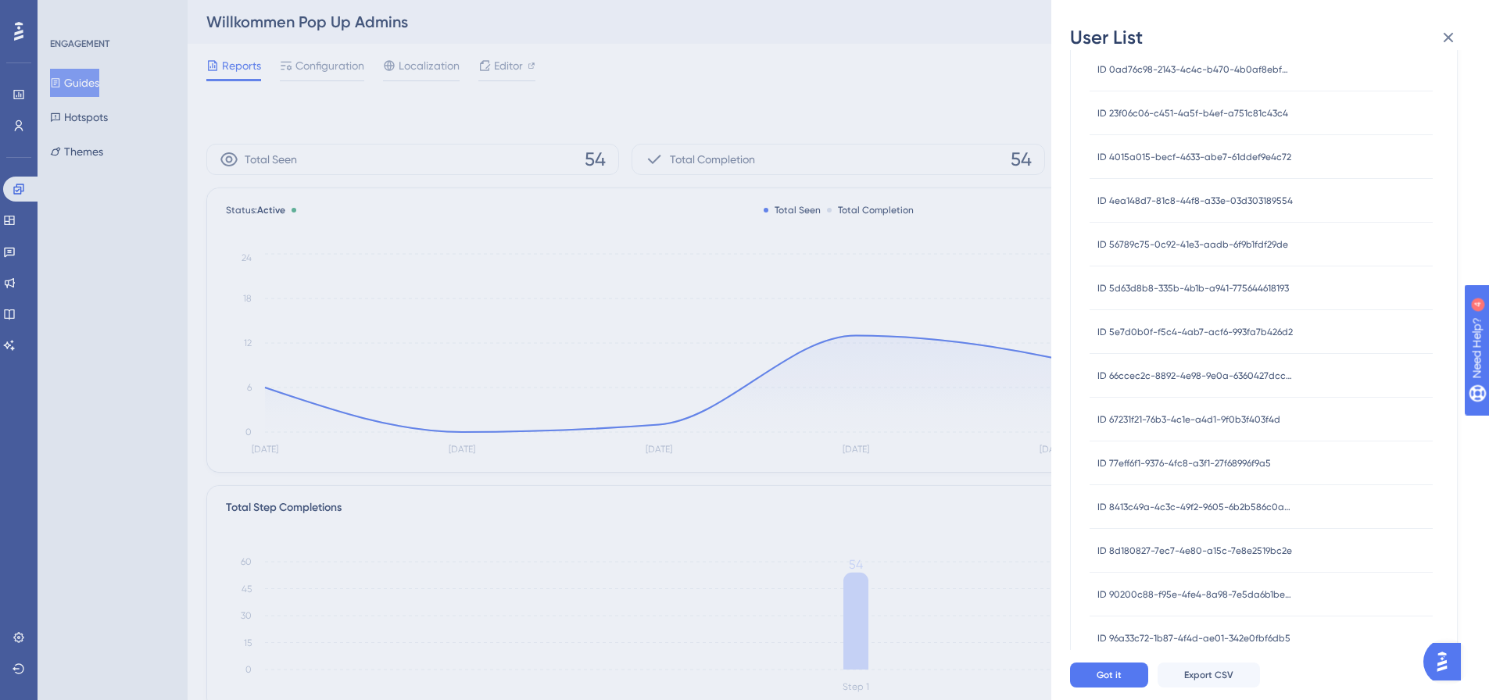
click at [1234, 468] on span "ID 77eff6f1-9376-4fc8-a3f1-27f68996f9a5" at bounding box center [1185, 463] width 174 height 13
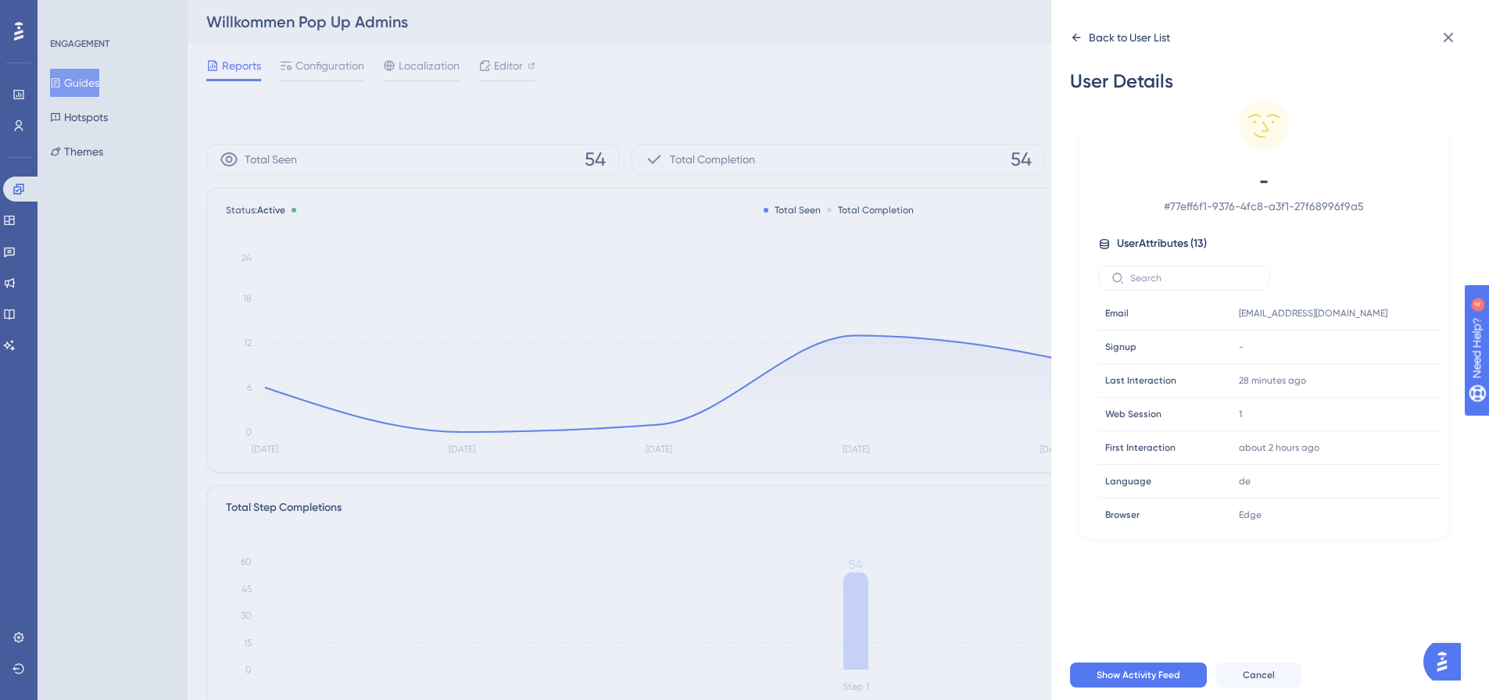
click at [1084, 38] on div "Back to User List" at bounding box center [1120, 37] width 100 height 25
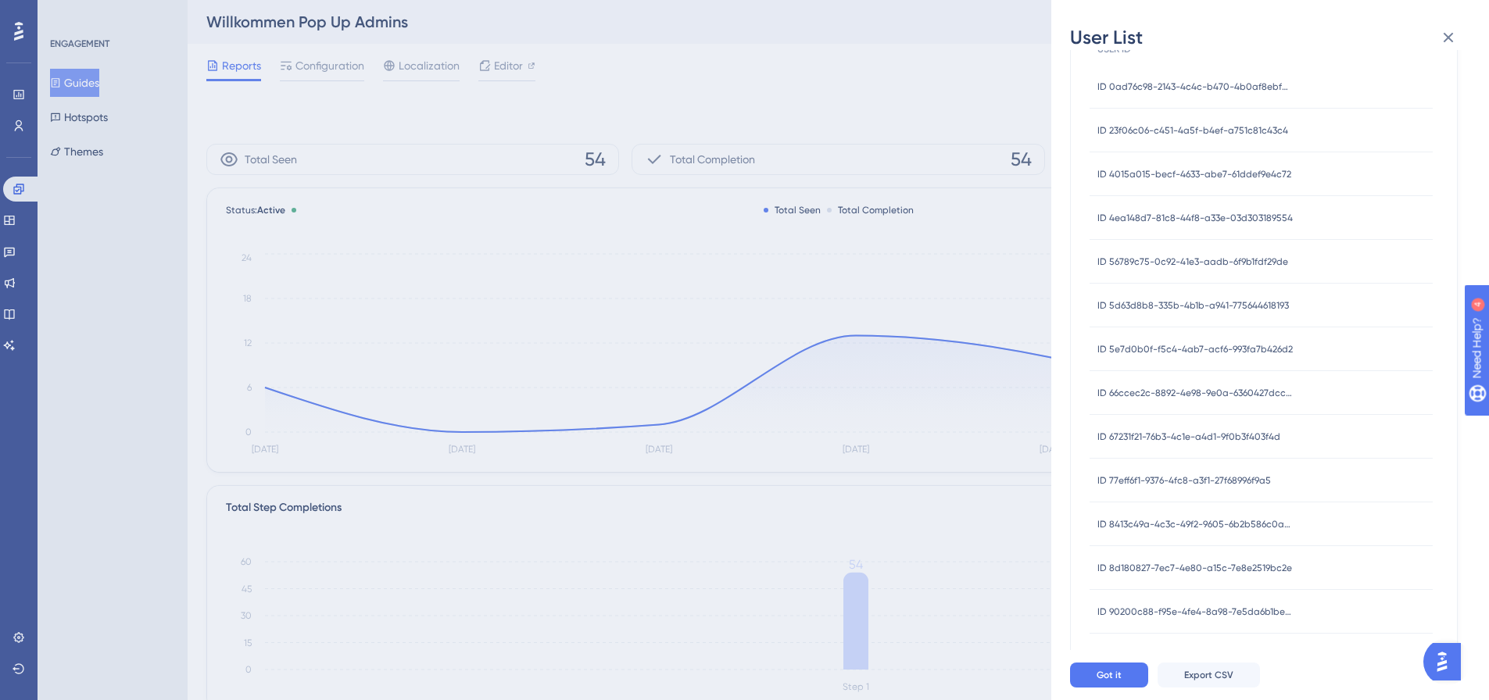
scroll to position [235, 0]
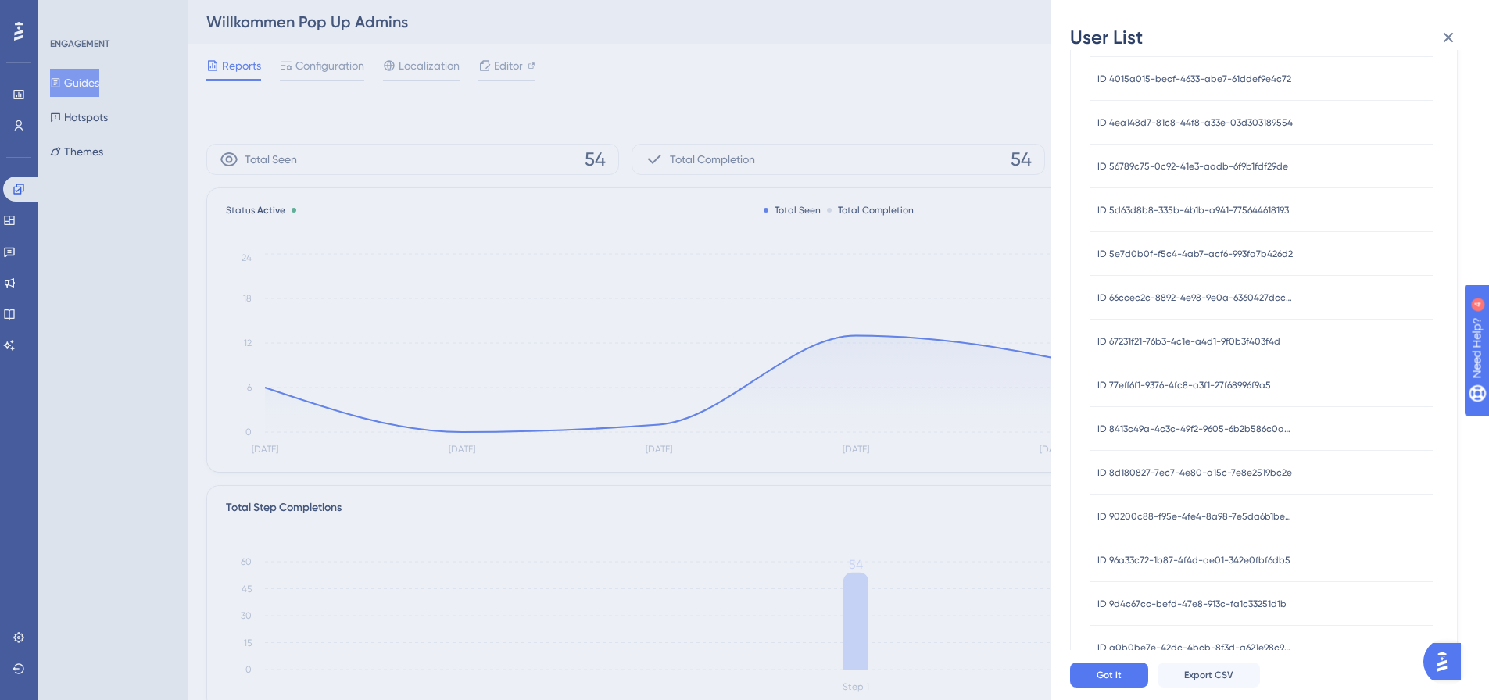
click at [1231, 518] on span "ID 90200c88-f95e-4fe4-8a98-7e5da6b1bef5" at bounding box center [1195, 516] width 195 height 13
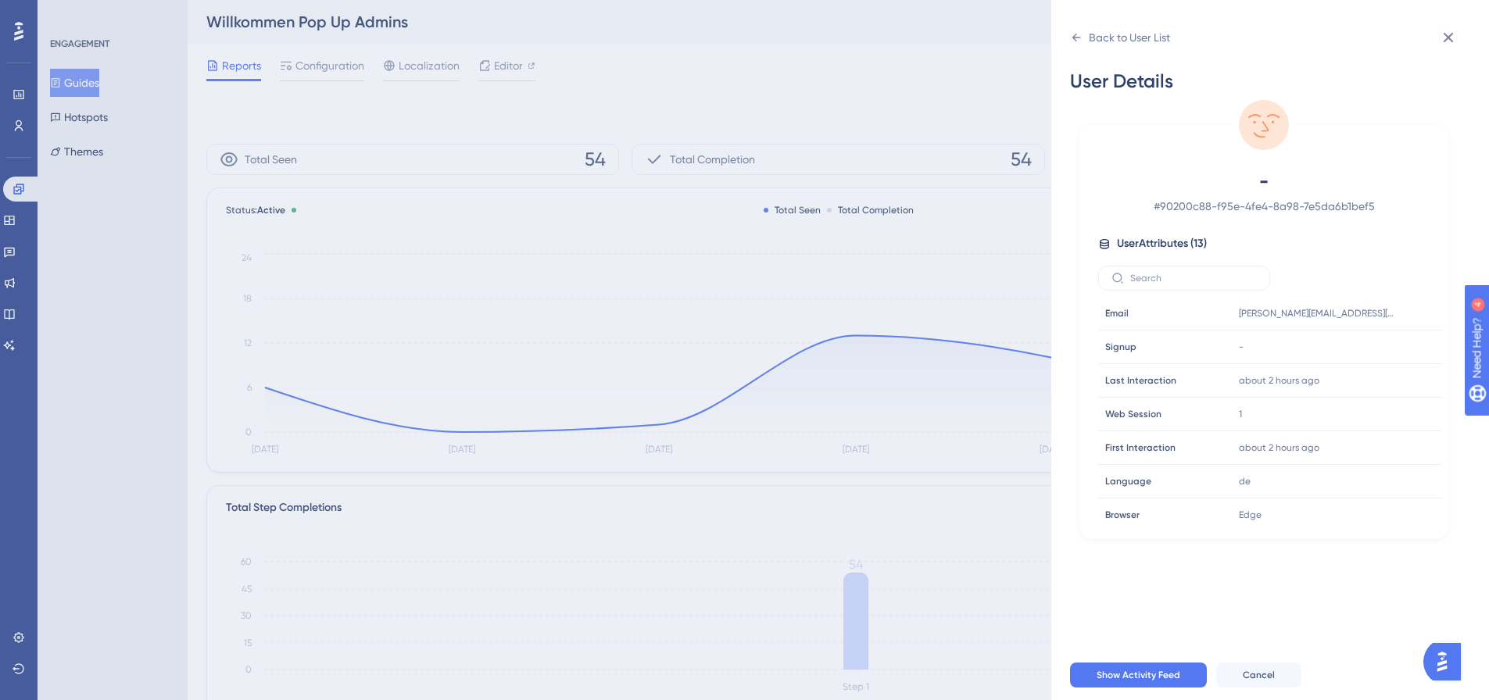
scroll to position [0, 0]
click at [1085, 32] on div "Back to User List" at bounding box center [1120, 37] width 100 height 25
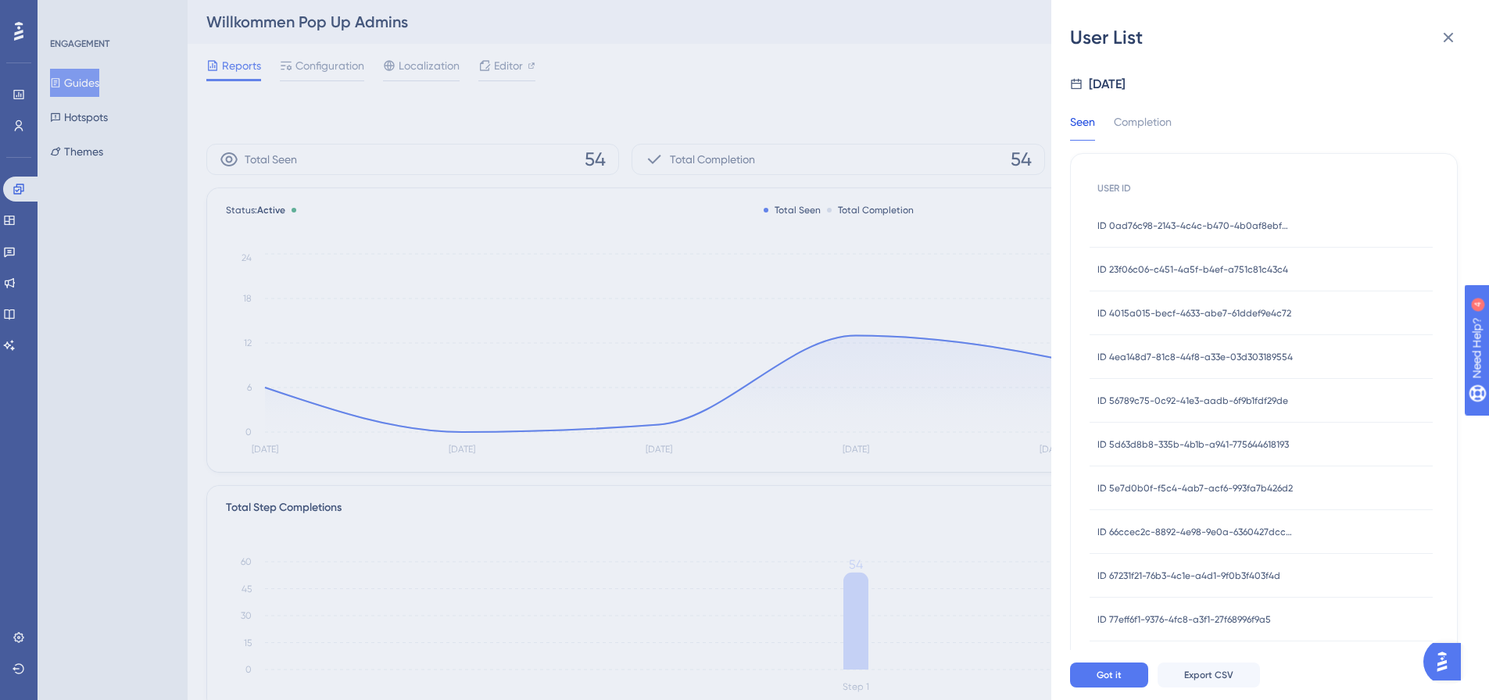
scroll to position [235, 0]
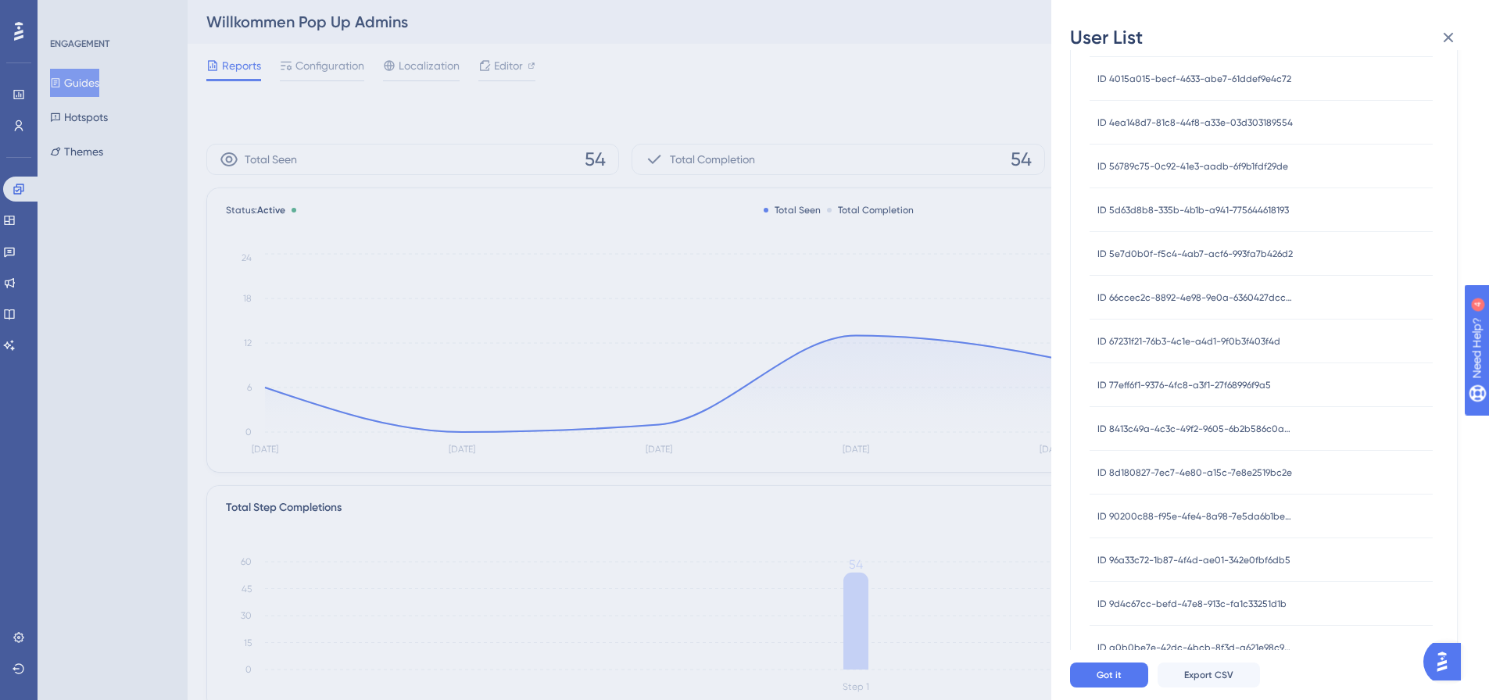
click at [1217, 467] on span "ID 8d180827-7ec7-4e80-a15c-7e8e2519bc2e" at bounding box center [1195, 473] width 195 height 13
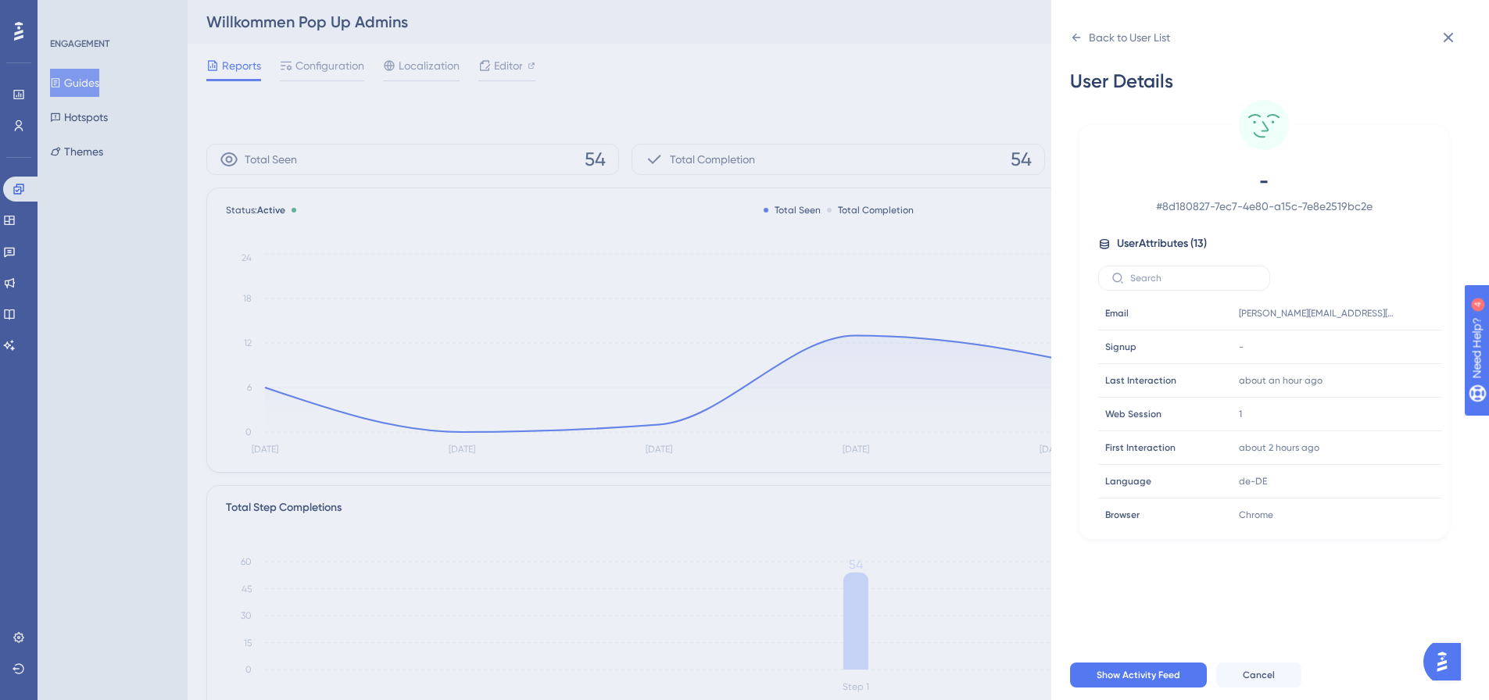
scroll to position [0, 0]
click at [1078, 41] on icon at bounding box center [1076, 37] width 13 height 13
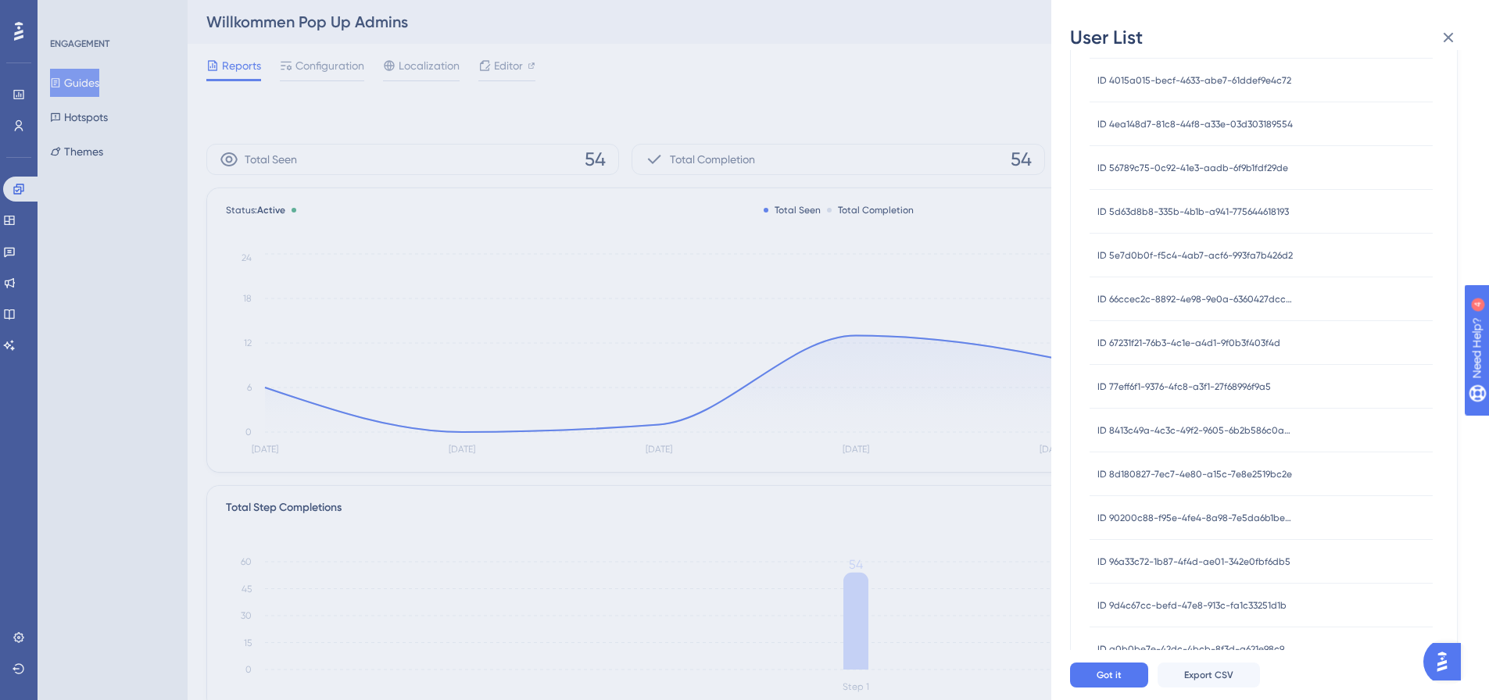
scroll to position [235, 0]
click at [1229, 435] on span "ID 8413c49a-4c3c-49f2-9605-6b2b586c0a37" at bounding box center [1195, 429] width 195 height 13
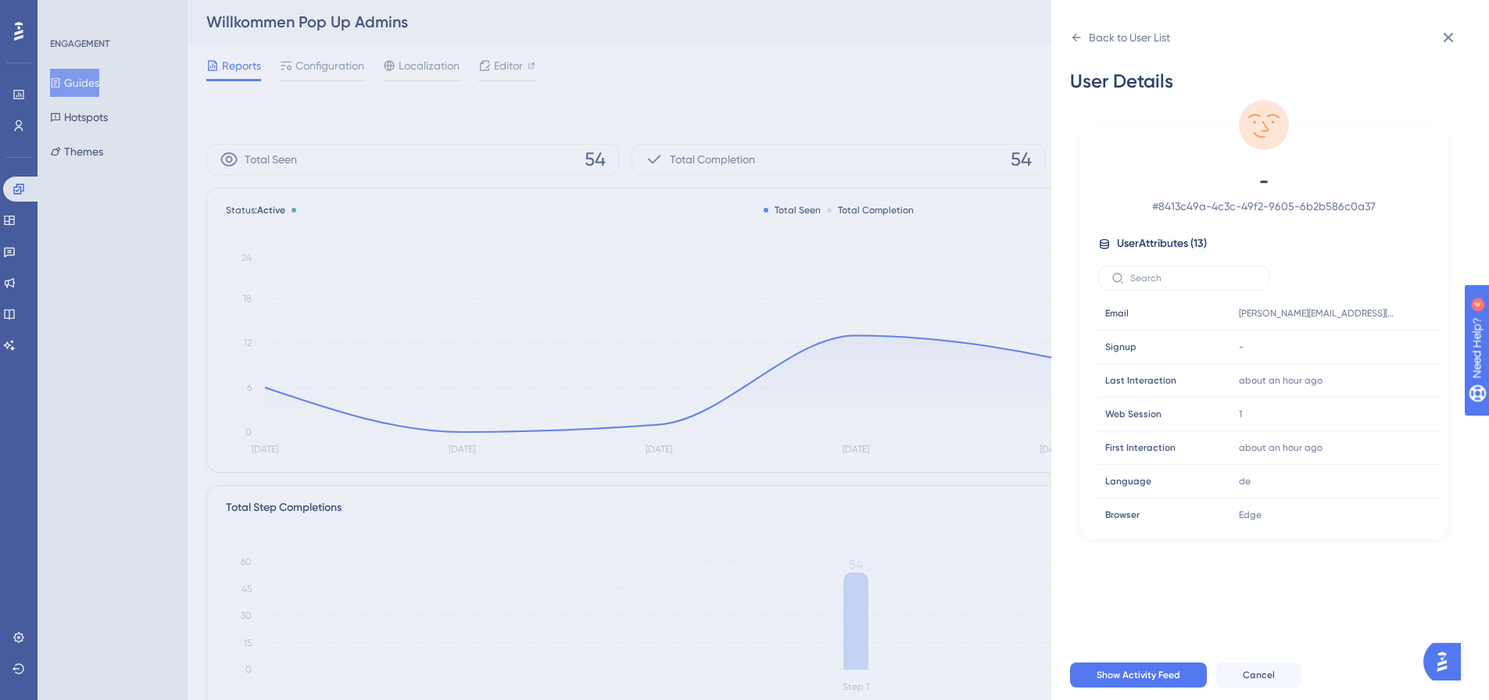
scroll to position [0, 0]
click at [1079, 31] on icon at bounding box center [1076, 37] width 13 height 13
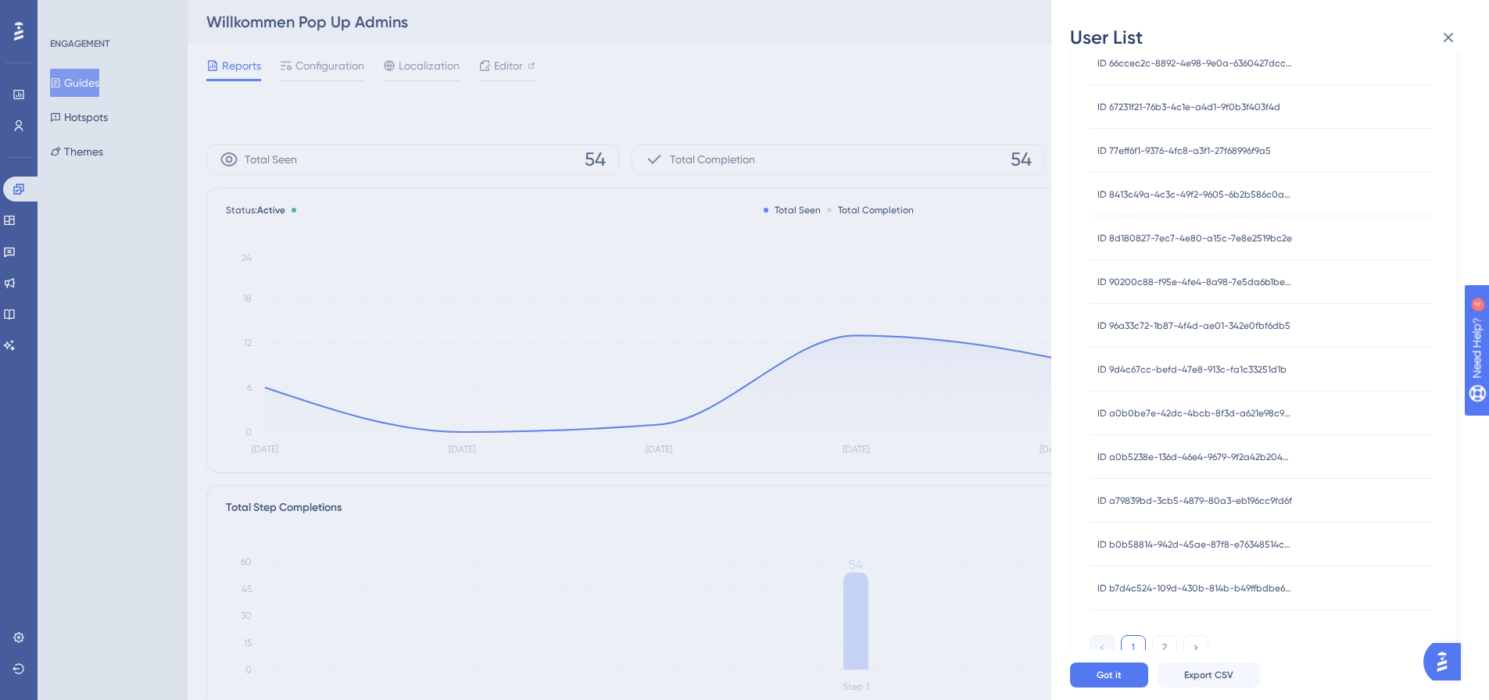
scroll to position [487, 0]
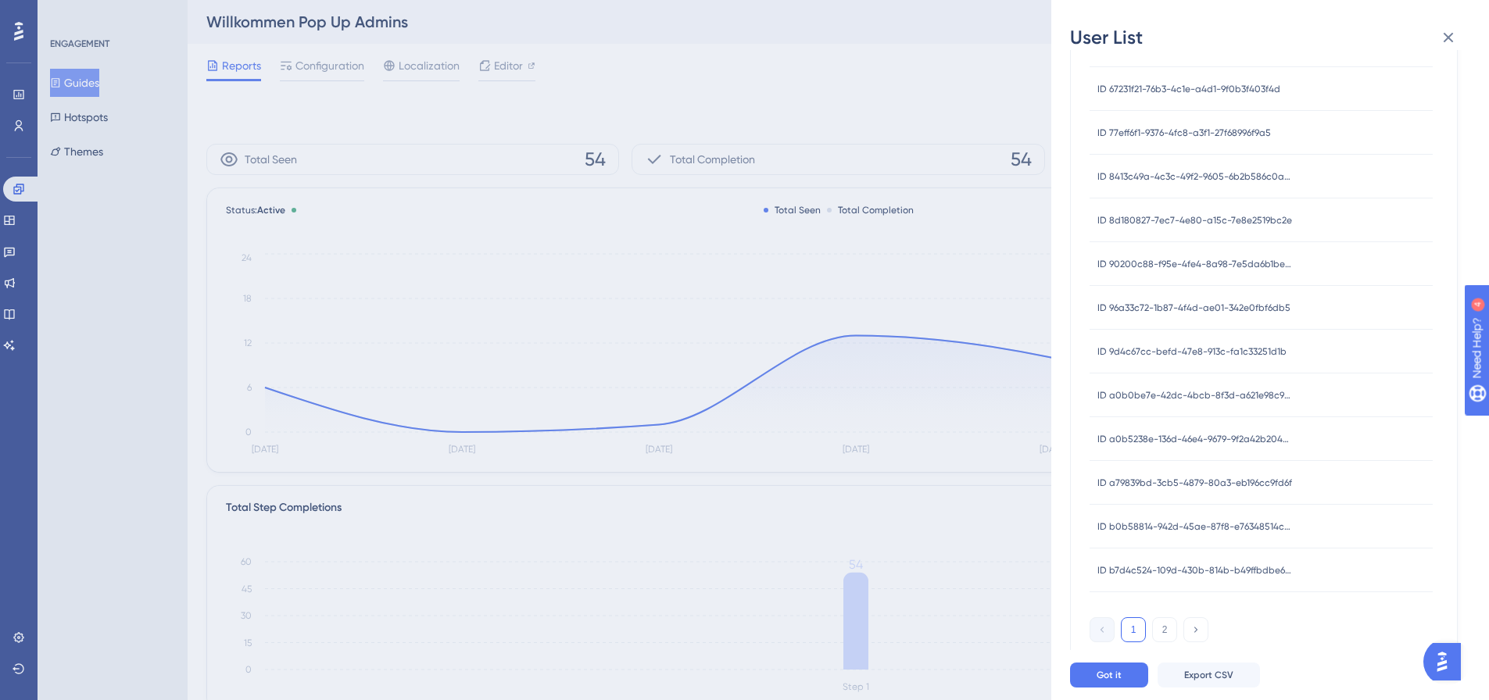
click at [1244, 563] on div "ID b7d4c524-109d-430b-814b-b49ffbdbe6c7 ID b7d4c524-109d-430b-814b-b49ffbdbe6c7" at bounding box center [1195, 571] width 195 height 44
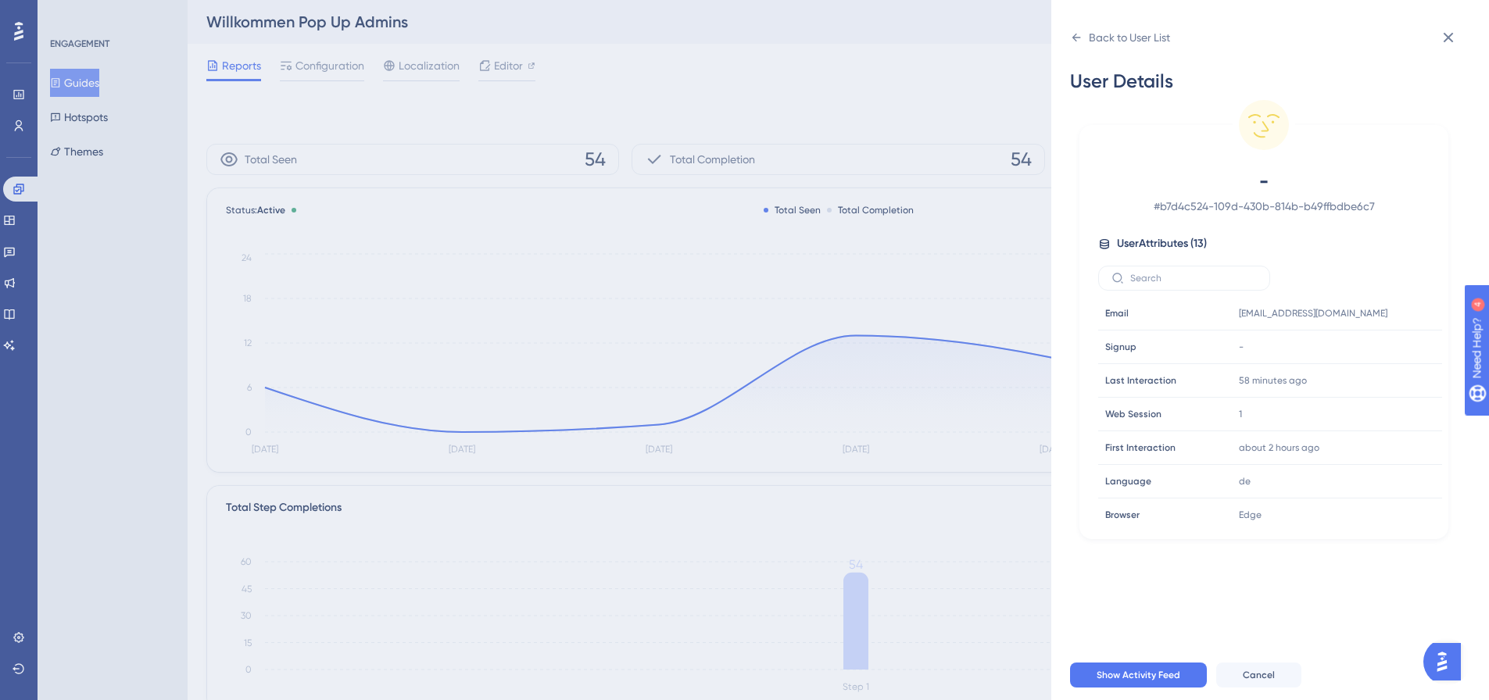
scroll to position [0, 0]
click at [1102, 42] on div "Back to User List" at bounding box center [1129, 37] width 81 height 19
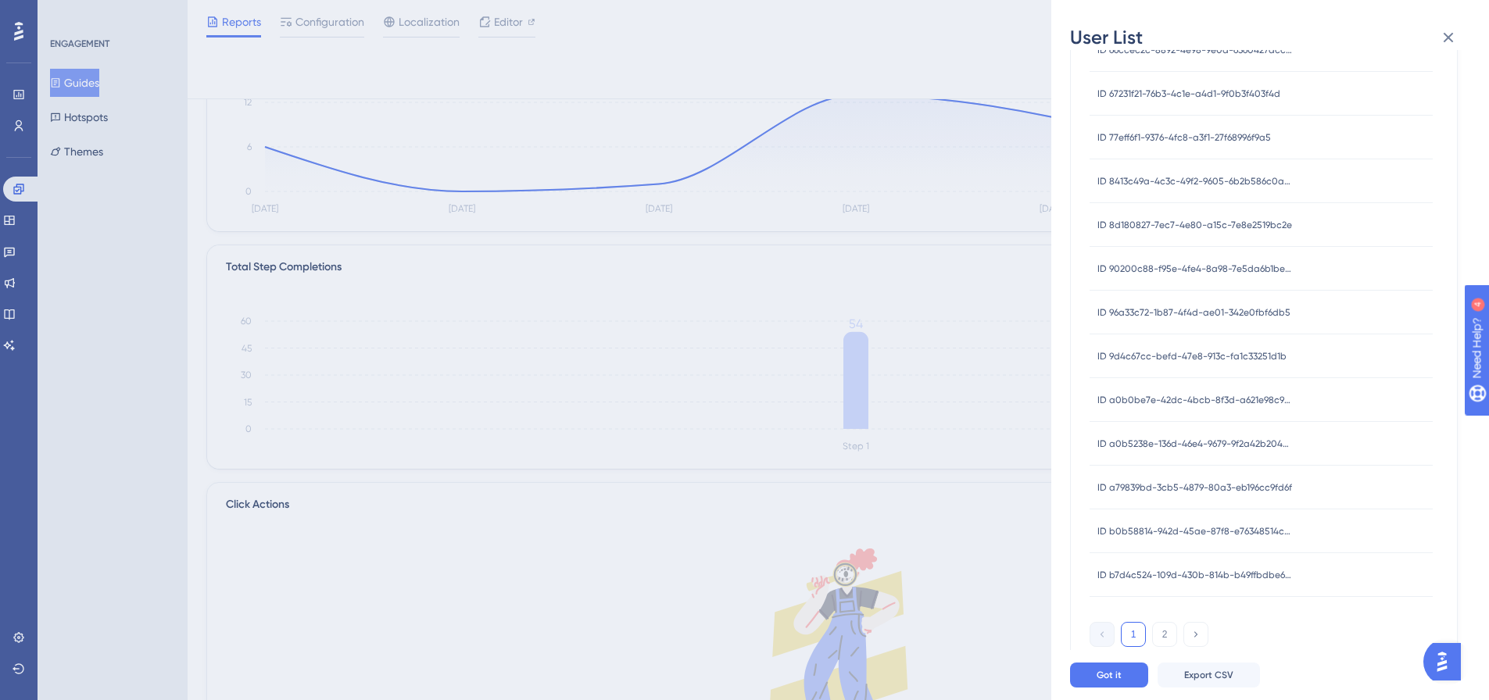
scroll to position [487, 0]
click at [1247, 522] on span "ID b0b58814-942d-45ae-87f8-e76348514c67" at bounding box center [1195, 527] width 195 height 13
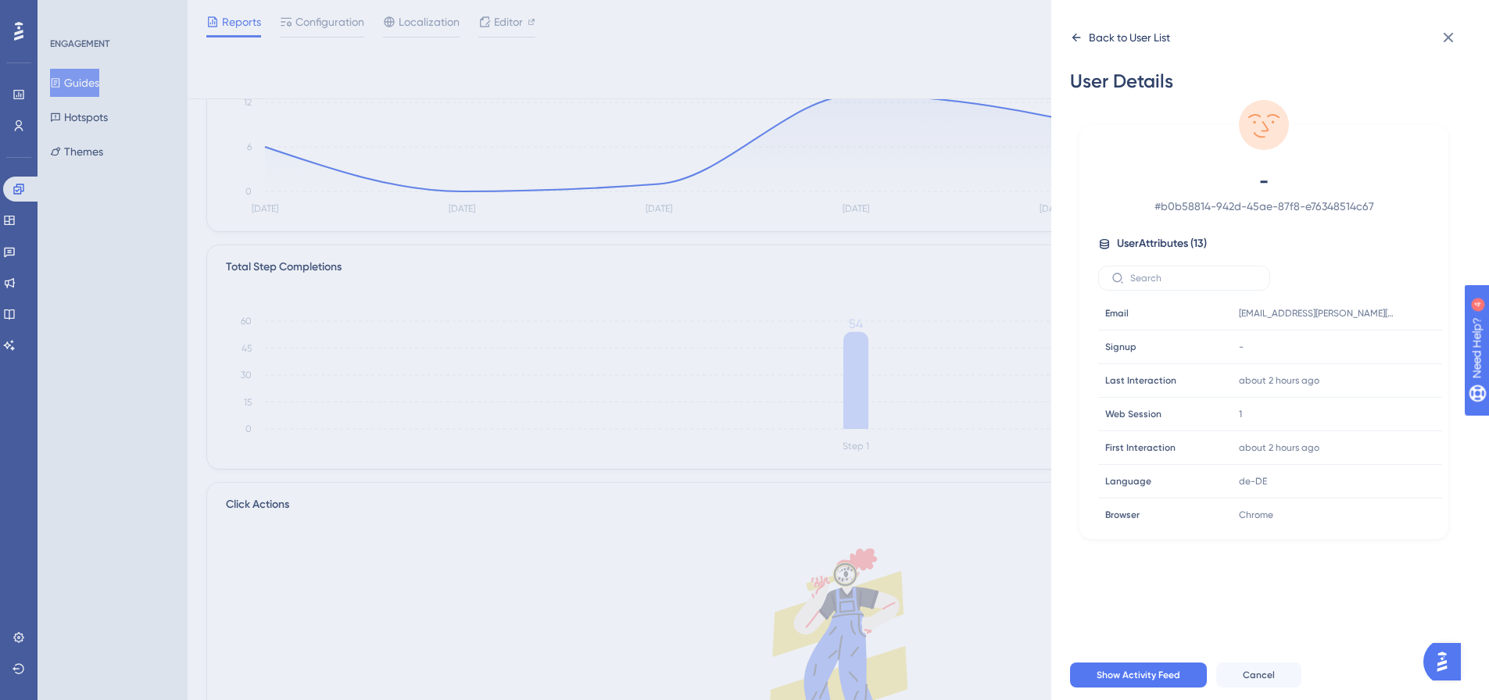
click at [1080, 31] on icon at bounding box center [1076, 37] width 13 height 13
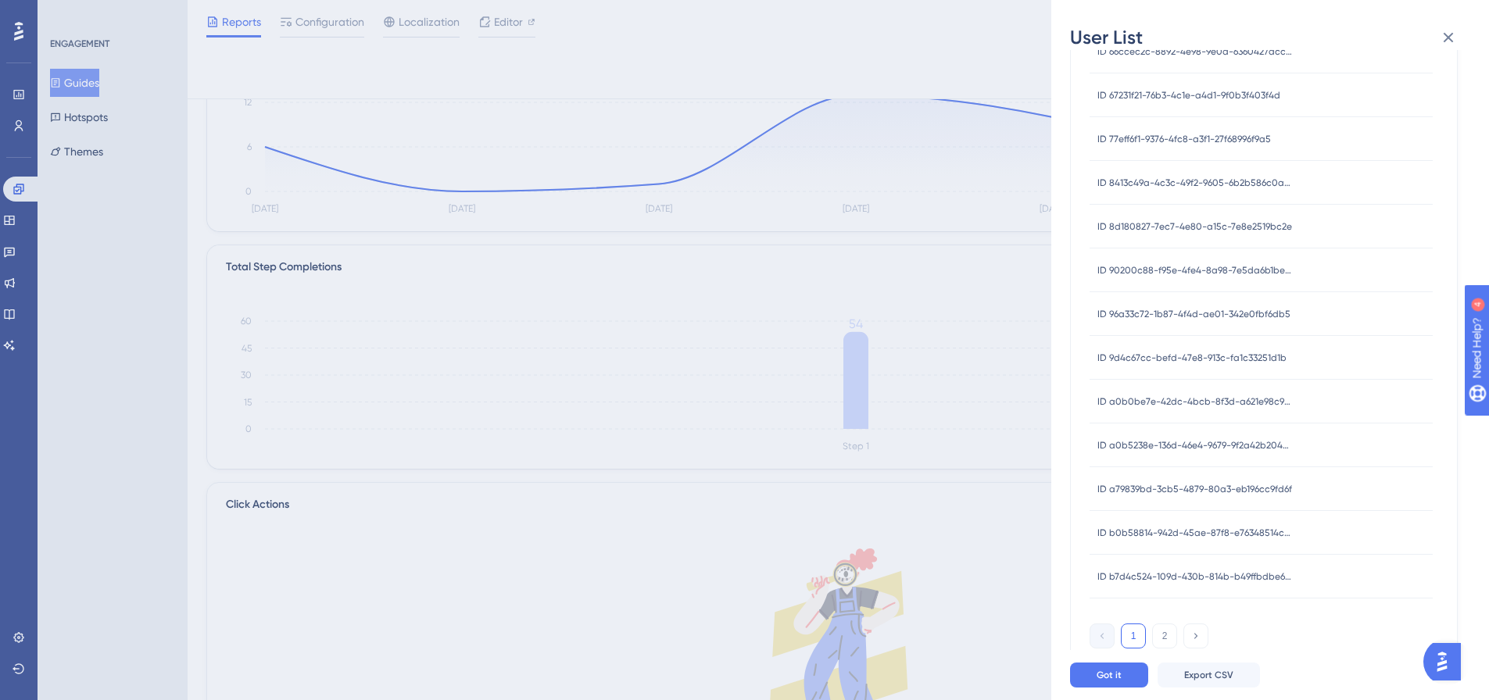
scroll to position [487, 0]
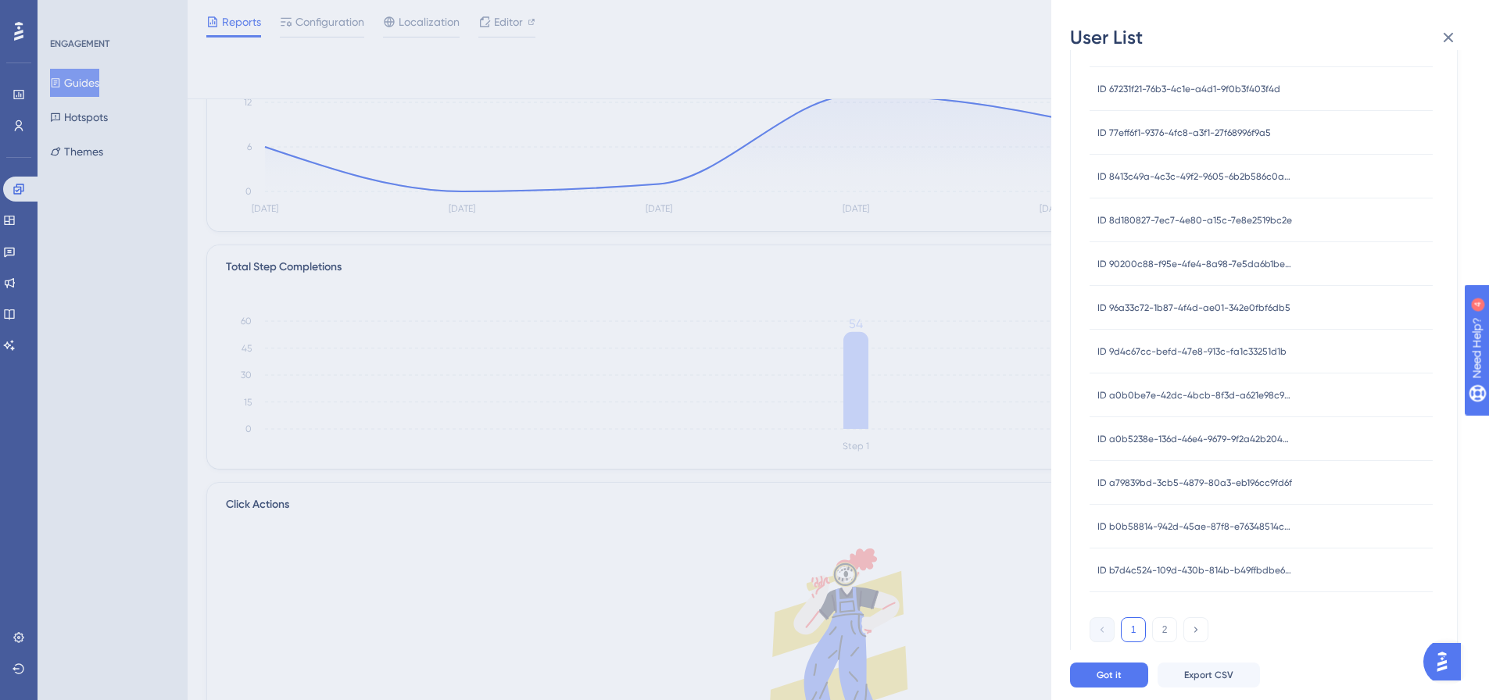
click at [1243, 487] on span "ID a79839bd-3cb5-4879-80a3-eb196cc9fd6f" at bounding box center [1195, 483] width 195 height 13
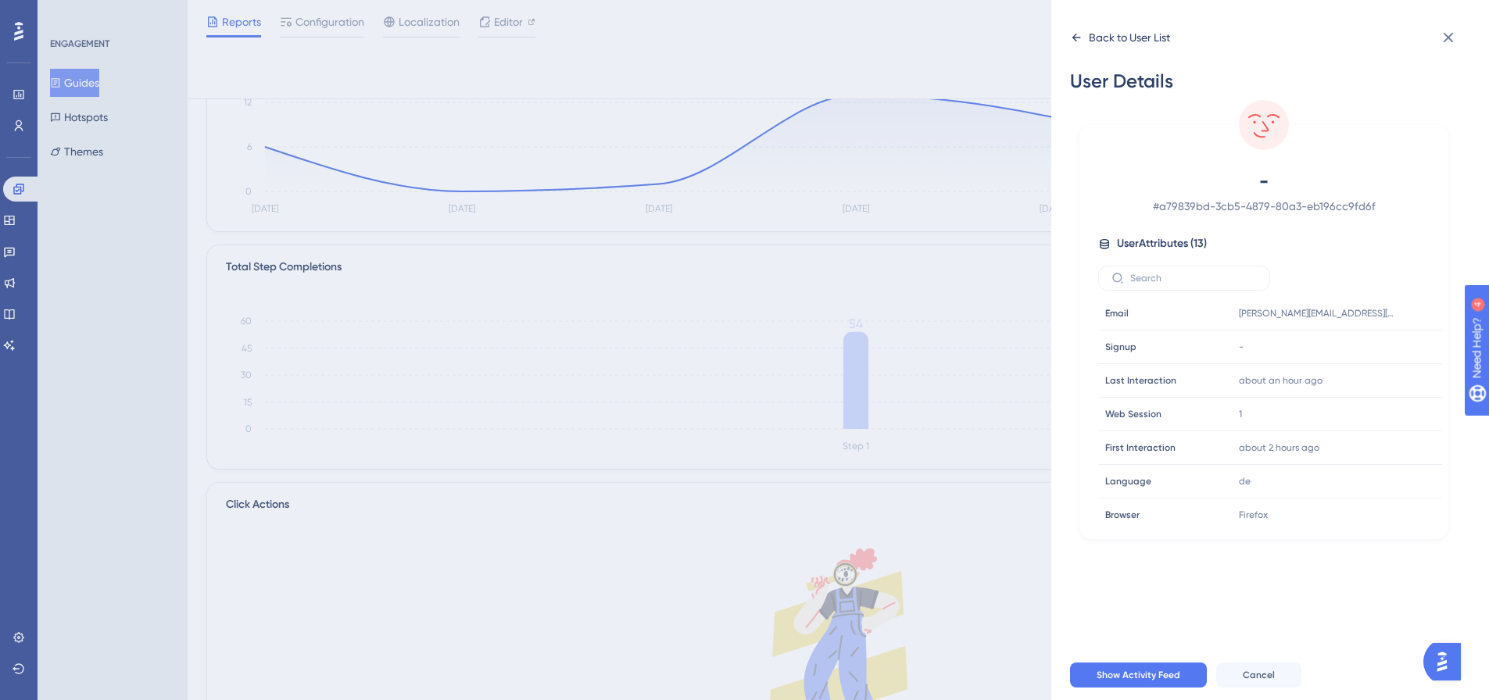
click at [1087, 34] on div "Back to User List" at bounding box center [1120, 37] width 100 height 25
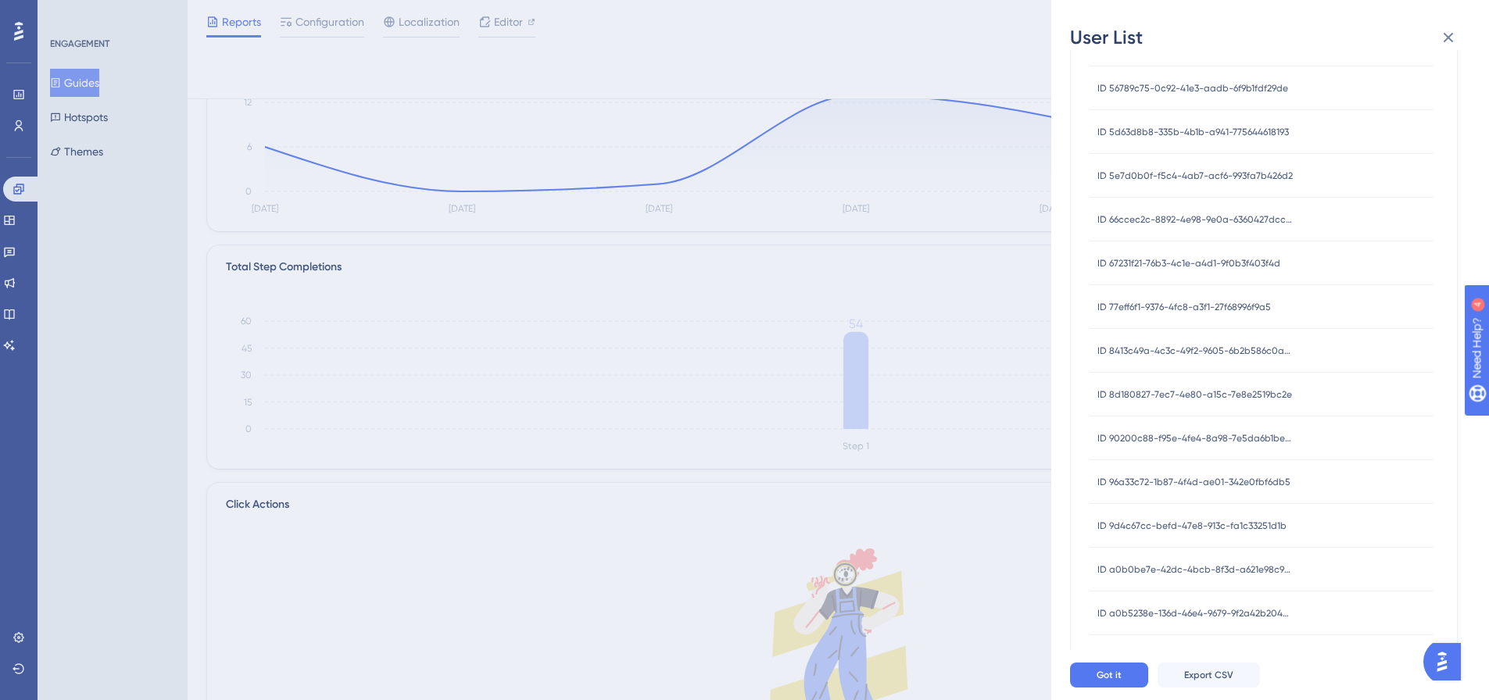
scroll to position [487, 0]
click at [1241, 354] on span "ID 9d4c67cc-befd-47e8-913c-fa1c33251d1b" at bounding box center [1192, 352] width 189 height 13
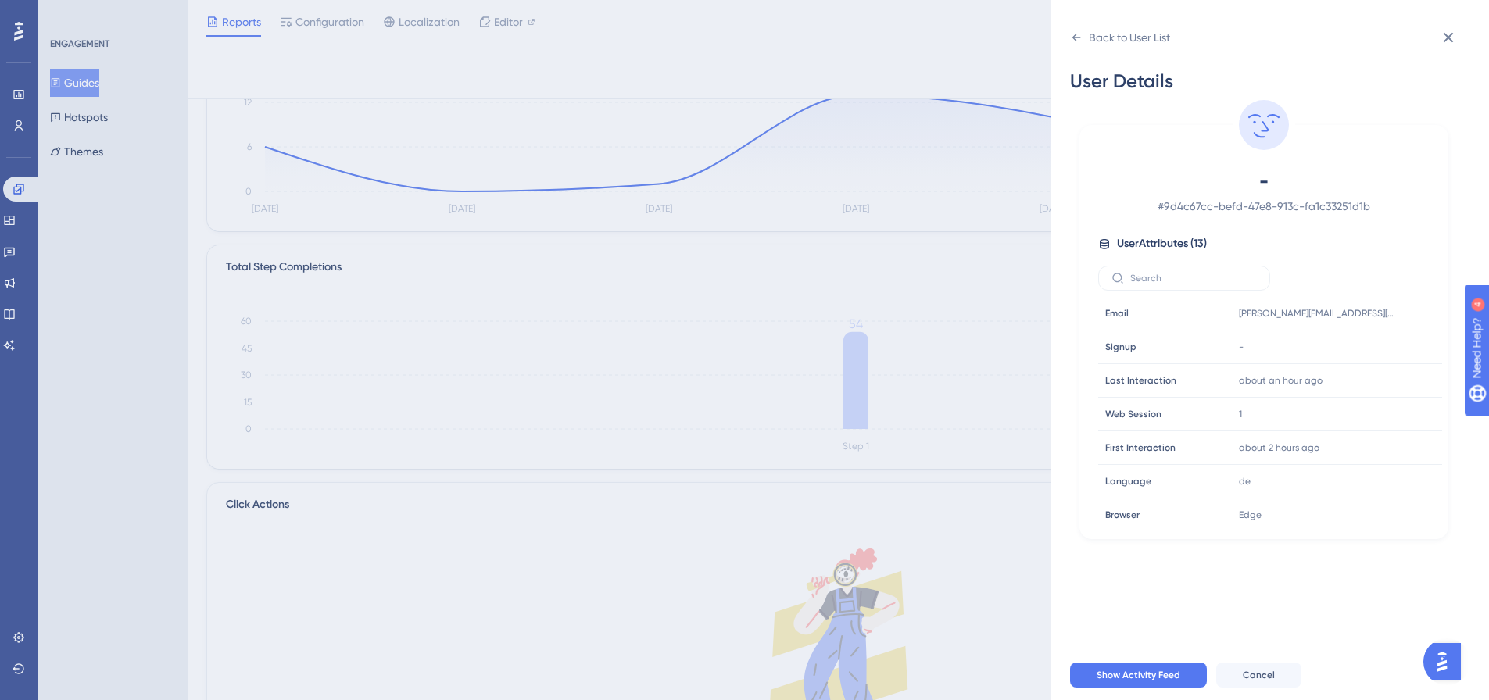
scroll to position [0, 0]
click at [1076, 35] on icon at bounding box center [1076, 37] width 13 height 13
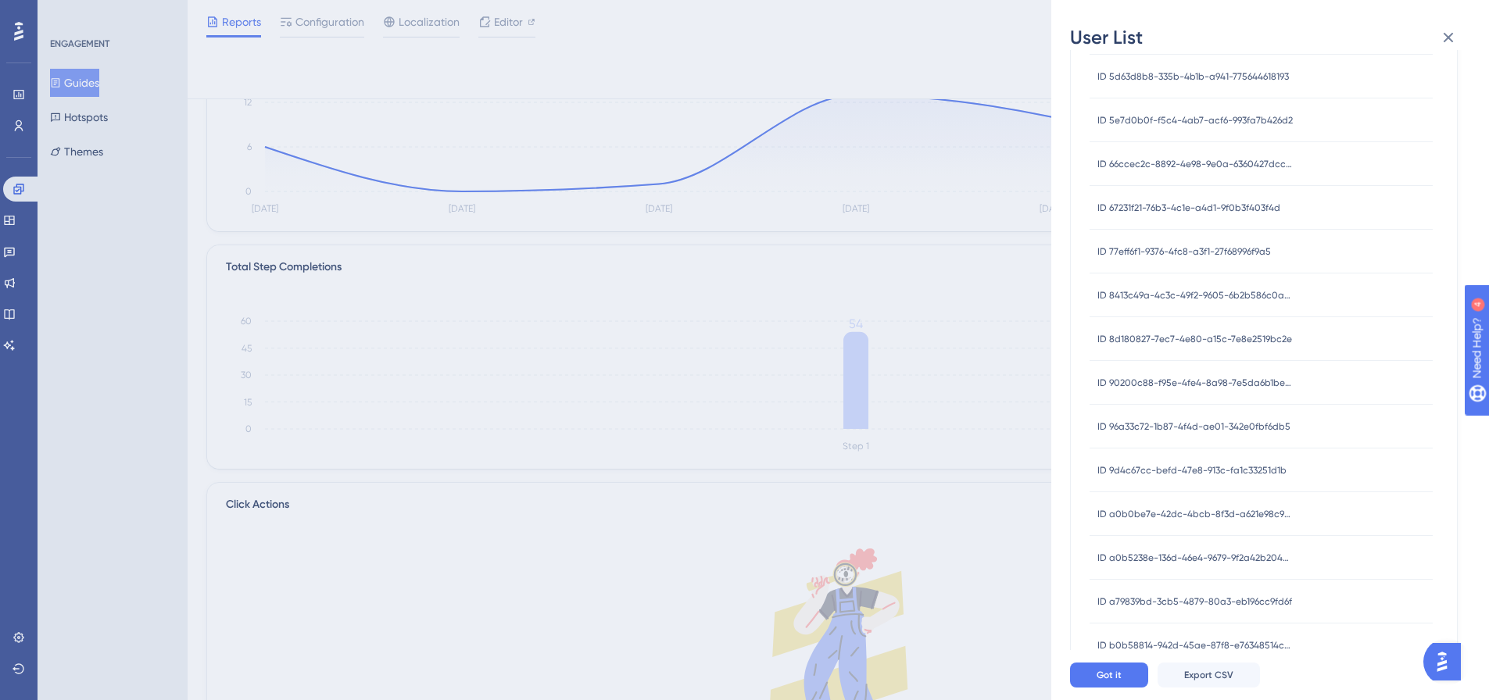
scroll to position [487, 0]
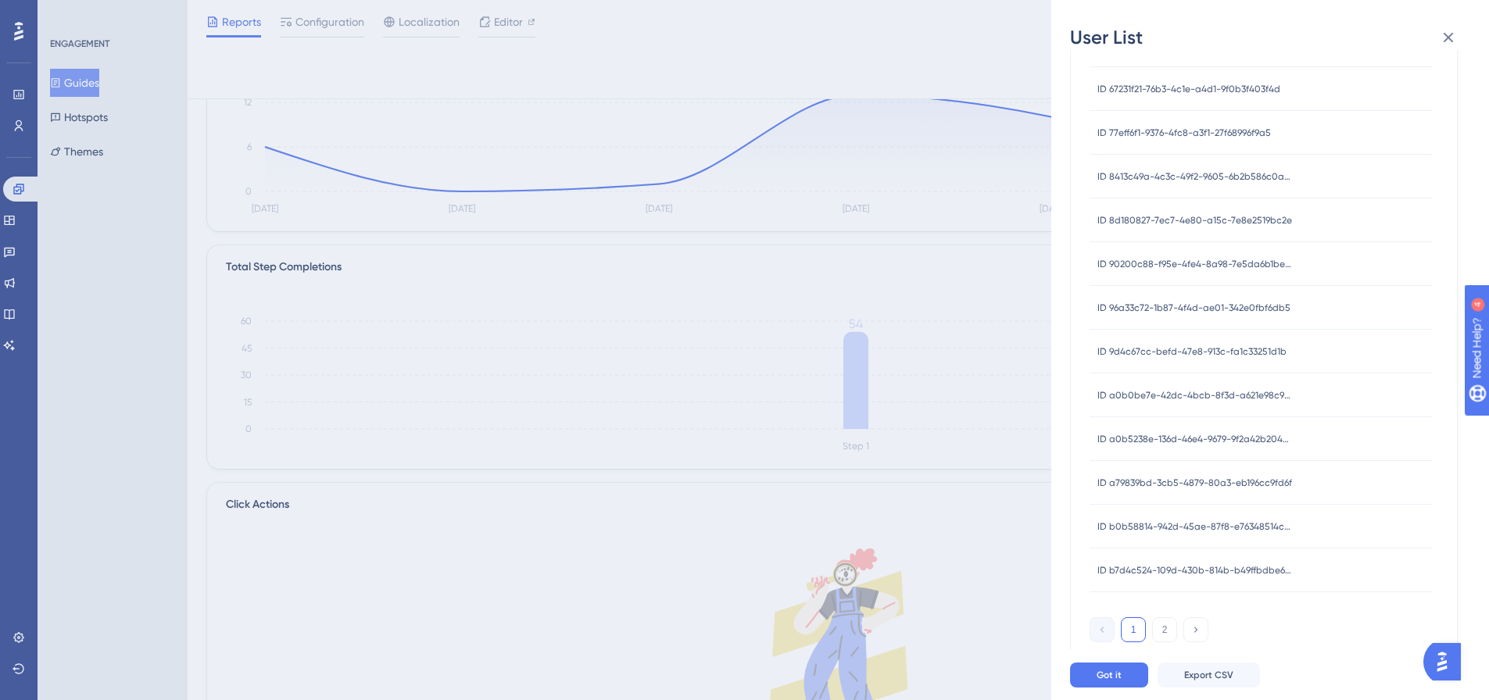
click at [1224, 262] on span "ID 90200c88-f95e-4fe4-8a98-7e5da6b1bef5" at bounding box center [1195, 264] width 195 height 13
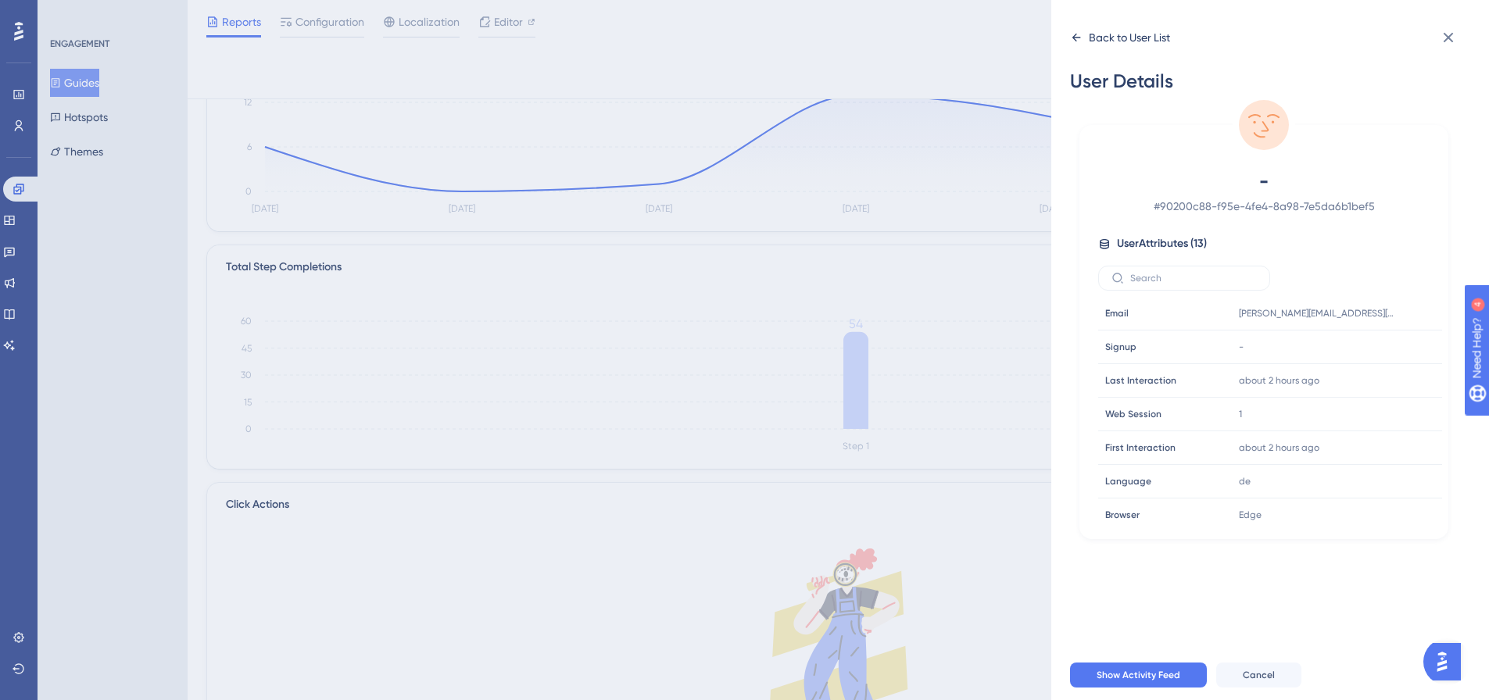
click at [1086, 36] on div "Back to User List" at bounding box center [1120, 37] width 100 height 25
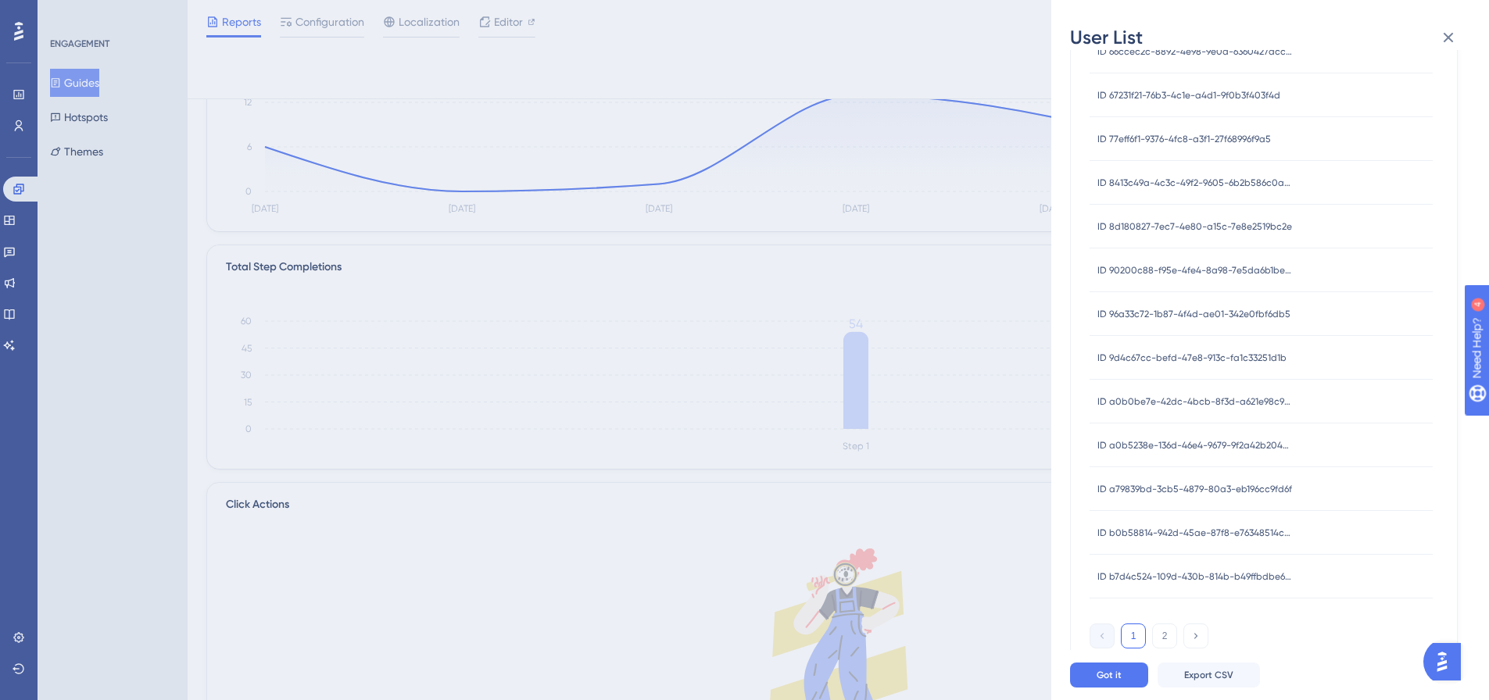
scroll to position [487, 0]
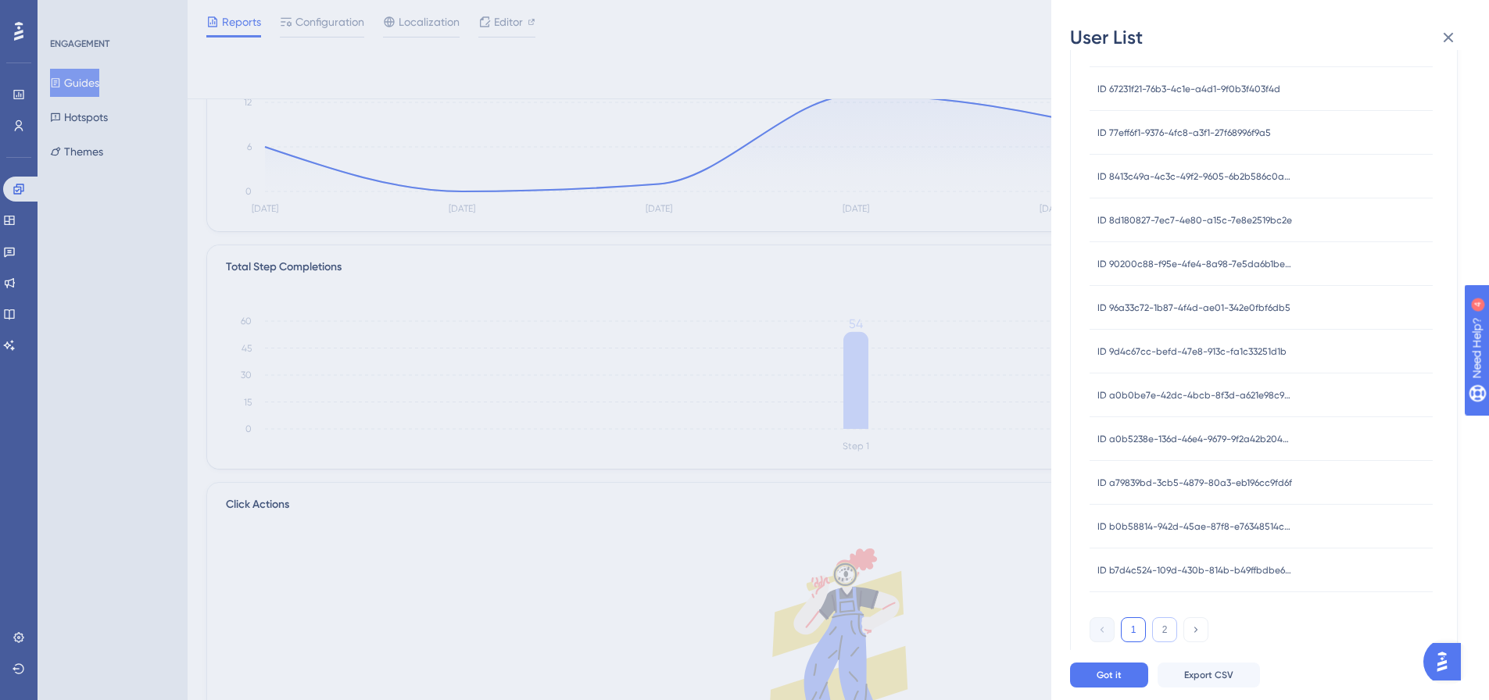
click at [1167, 630] on button "2" at bounding box center [1164, 630] width 25 height 25
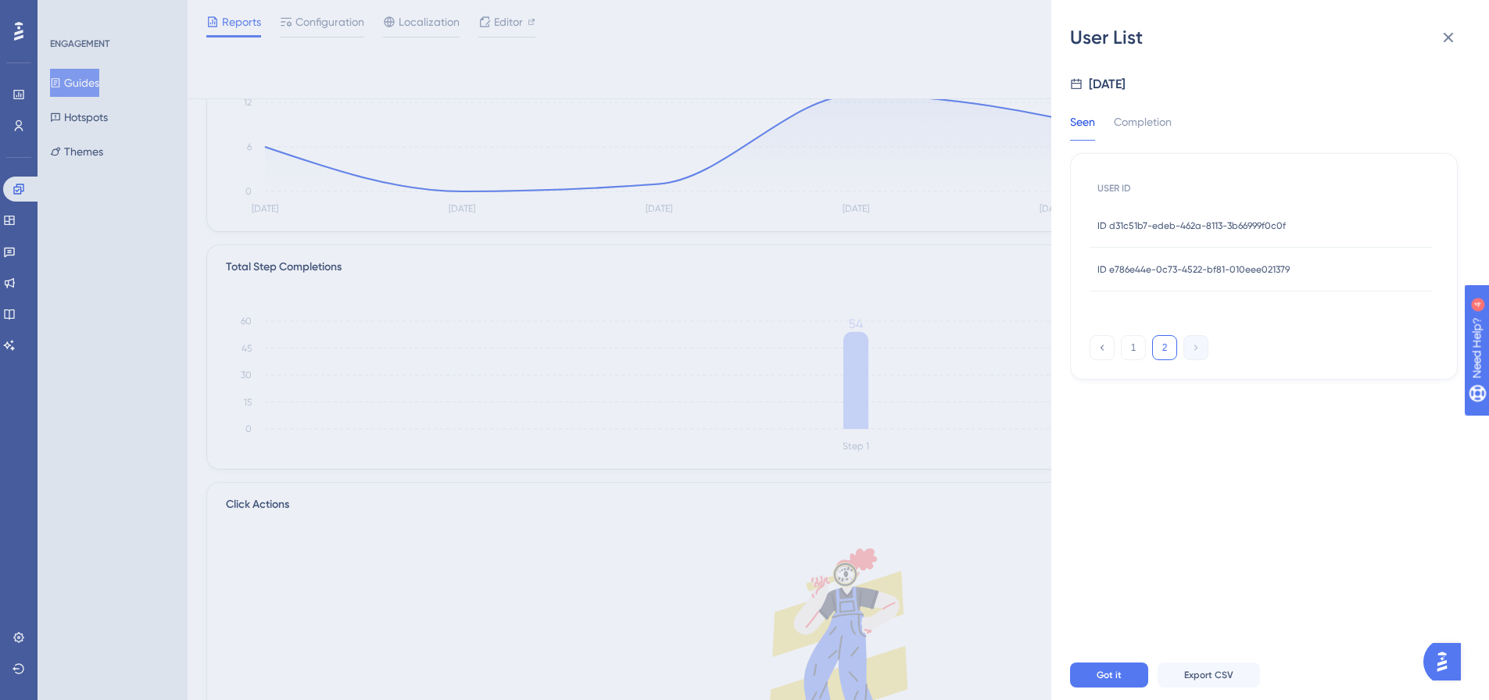
click at [1213, 277] on div "ID e786e44e-0c73-4522-bf81-010eee021379 ID e786e44e-0c73-4522-bf81-010eee021379" at bounding box center [1194, 270] width 192 height 44
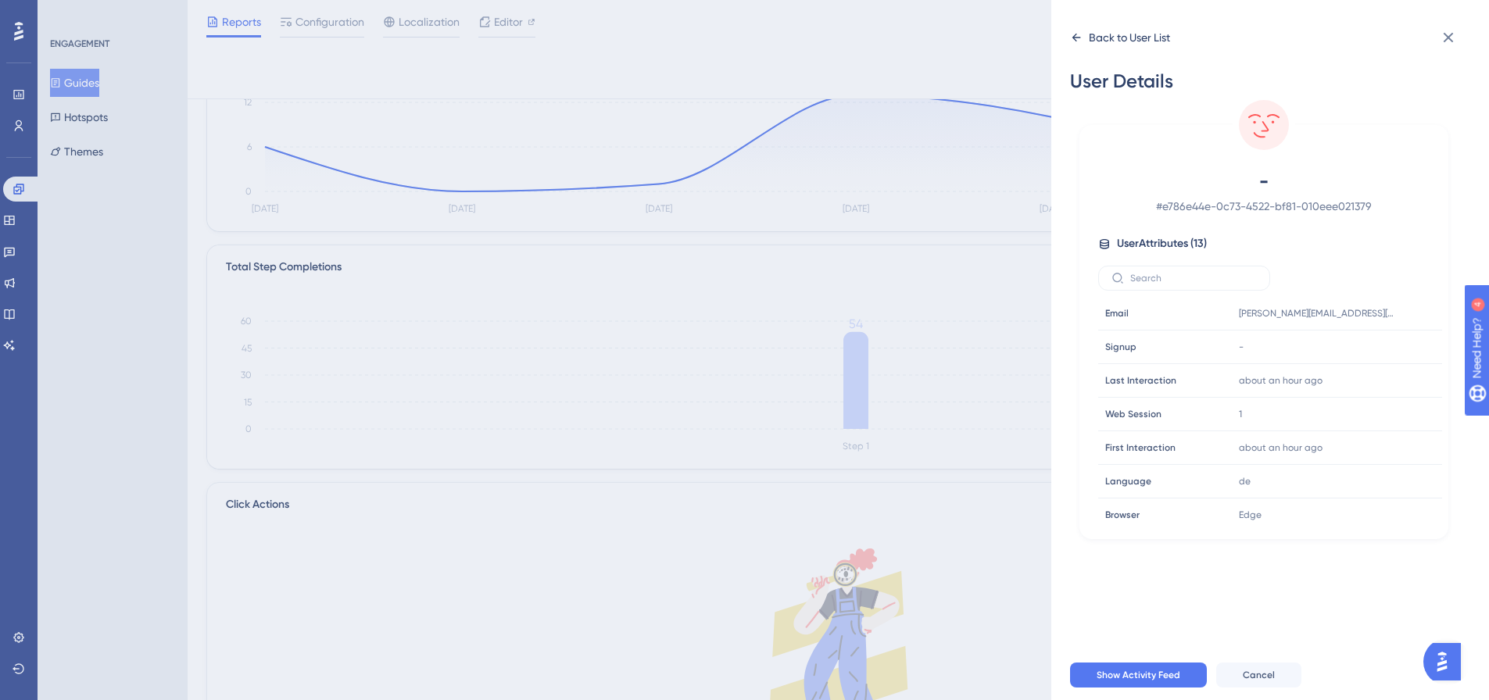
click at [1109, 35] on div "Back to User List" at bounding box center [1129, 37] width 81 height 19
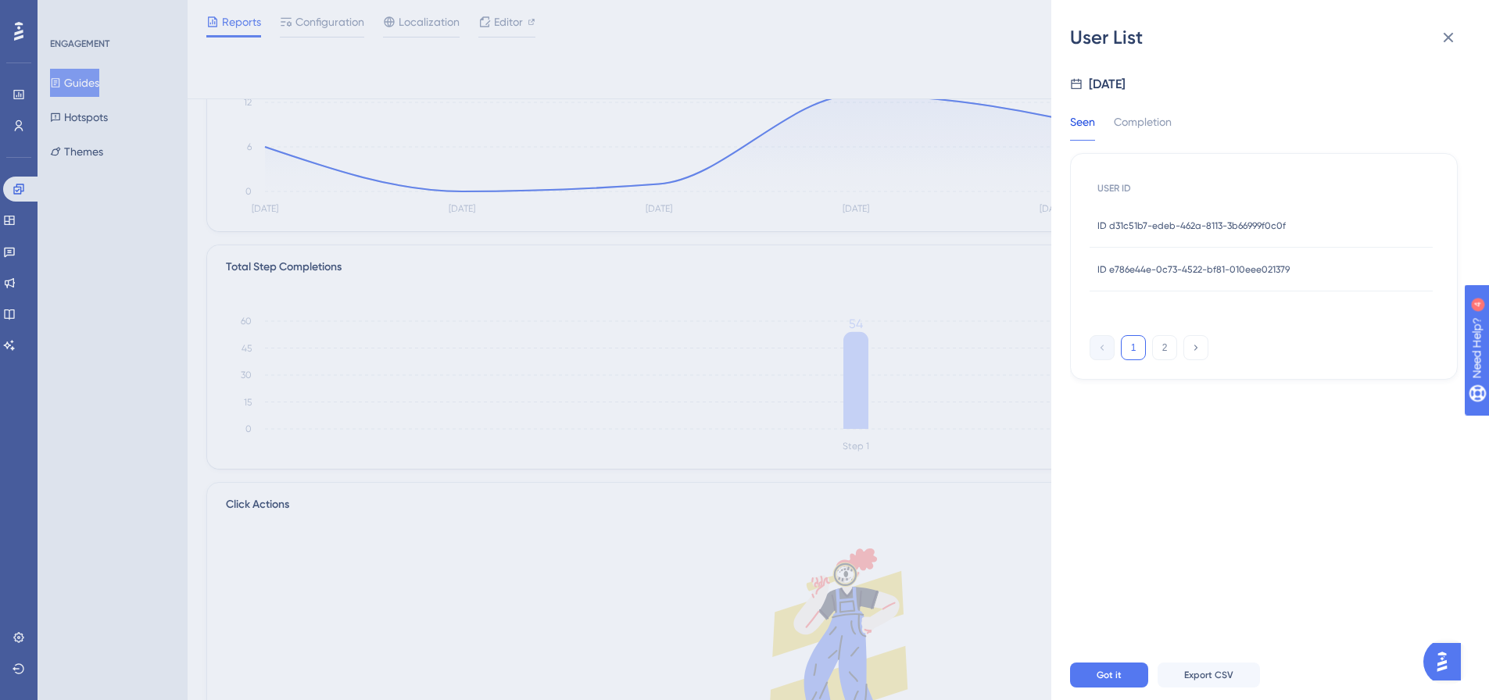
click at [1169, 224] on span "ID d31c51b7-edeb-462a-8113-3b66999f0c0f" at bounding box center [1192, 226] width 188 height 13
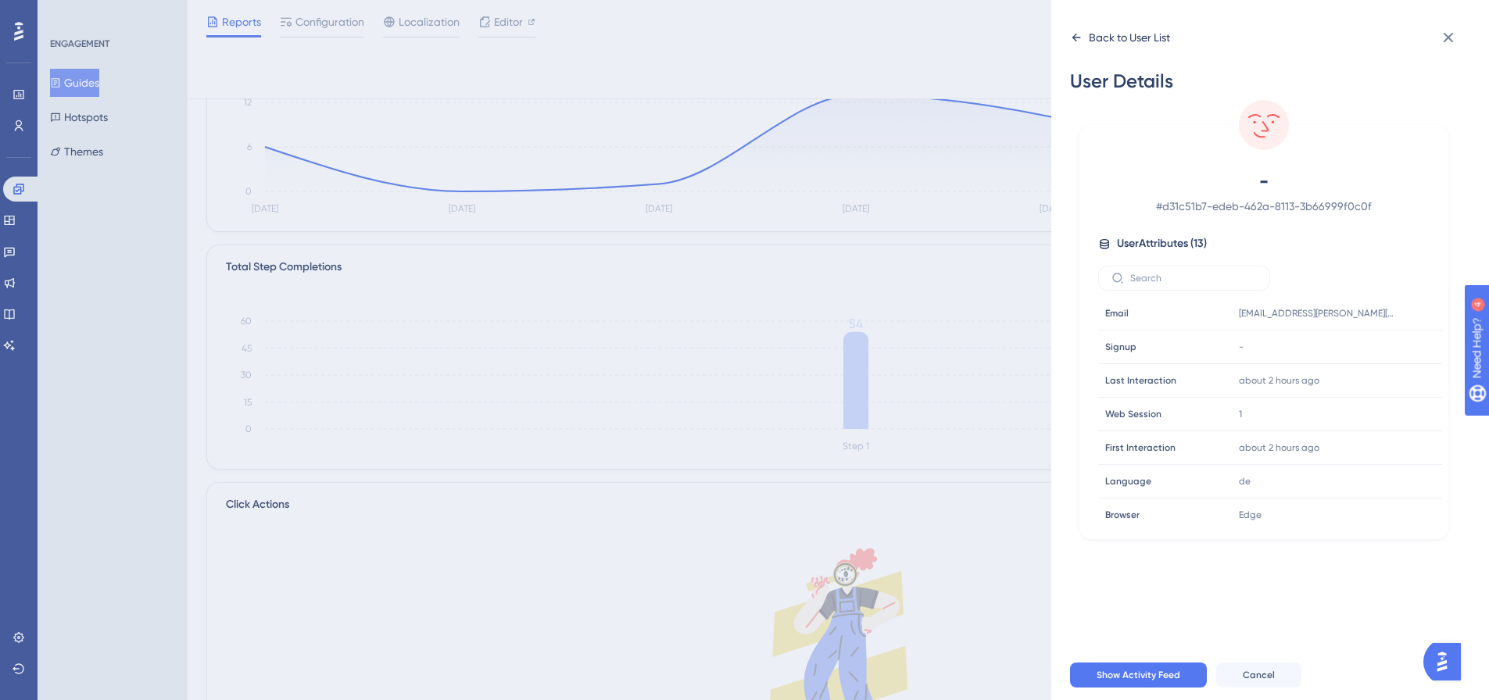
click at [1107, 40] on div "Back to User List" at bounding box center [1129, 37] width 81 height 19
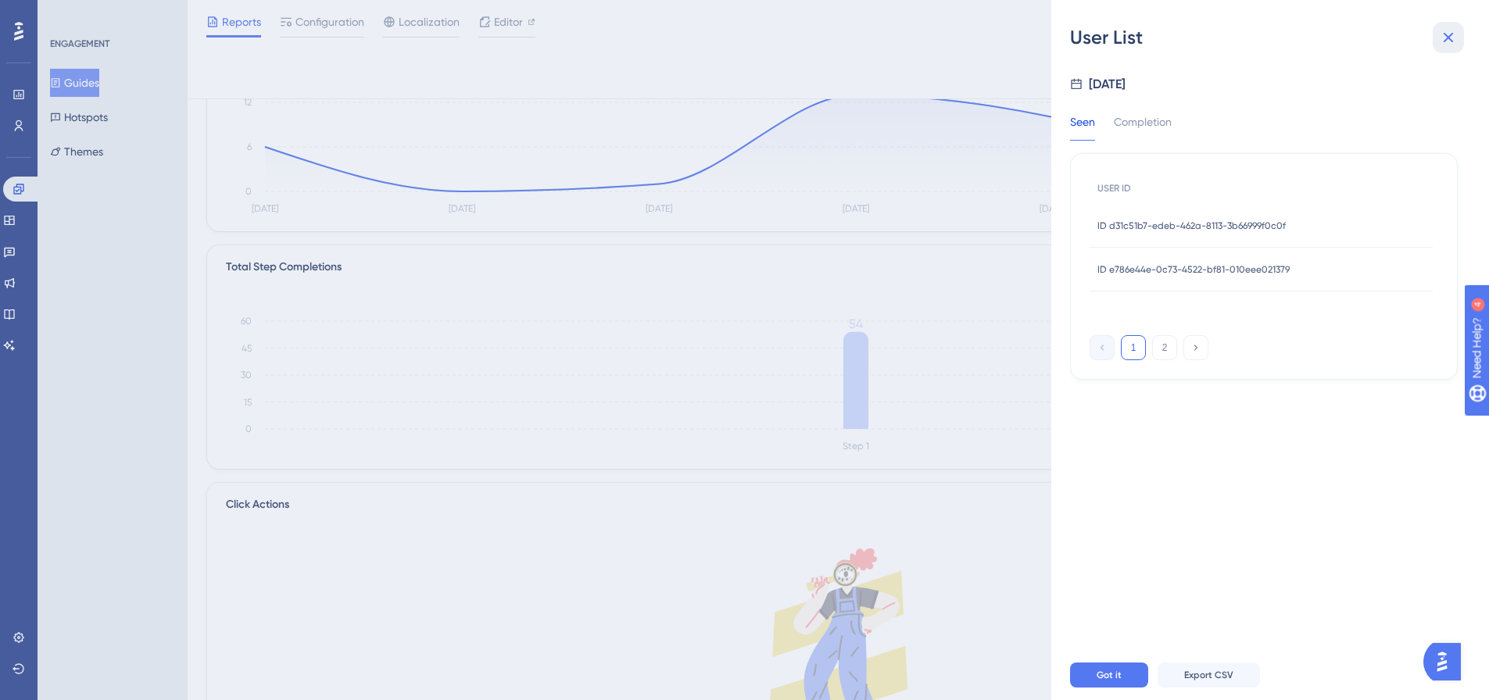
click at [1449, 39] on icon at bounding box center [1449, 38] width 10 height 10
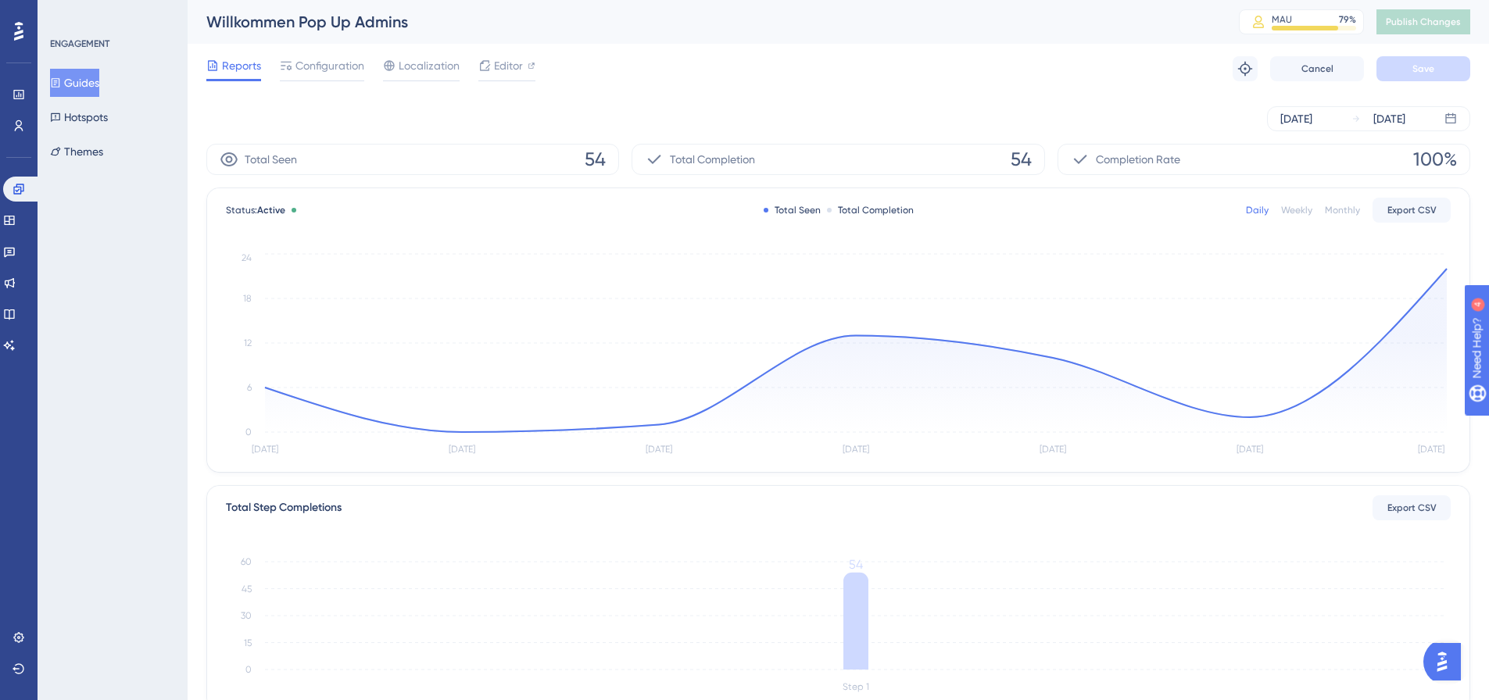
click at [1450, 274] on icon "[DATE] Sep [DATE] Sep [DATE] Sep [DATE] 0 6 12 18 24" at bounding box center [838, 355] width 1225 height 210
click at [1444, 267] on circle at bounding box center [1447, 269] width 13 height 13
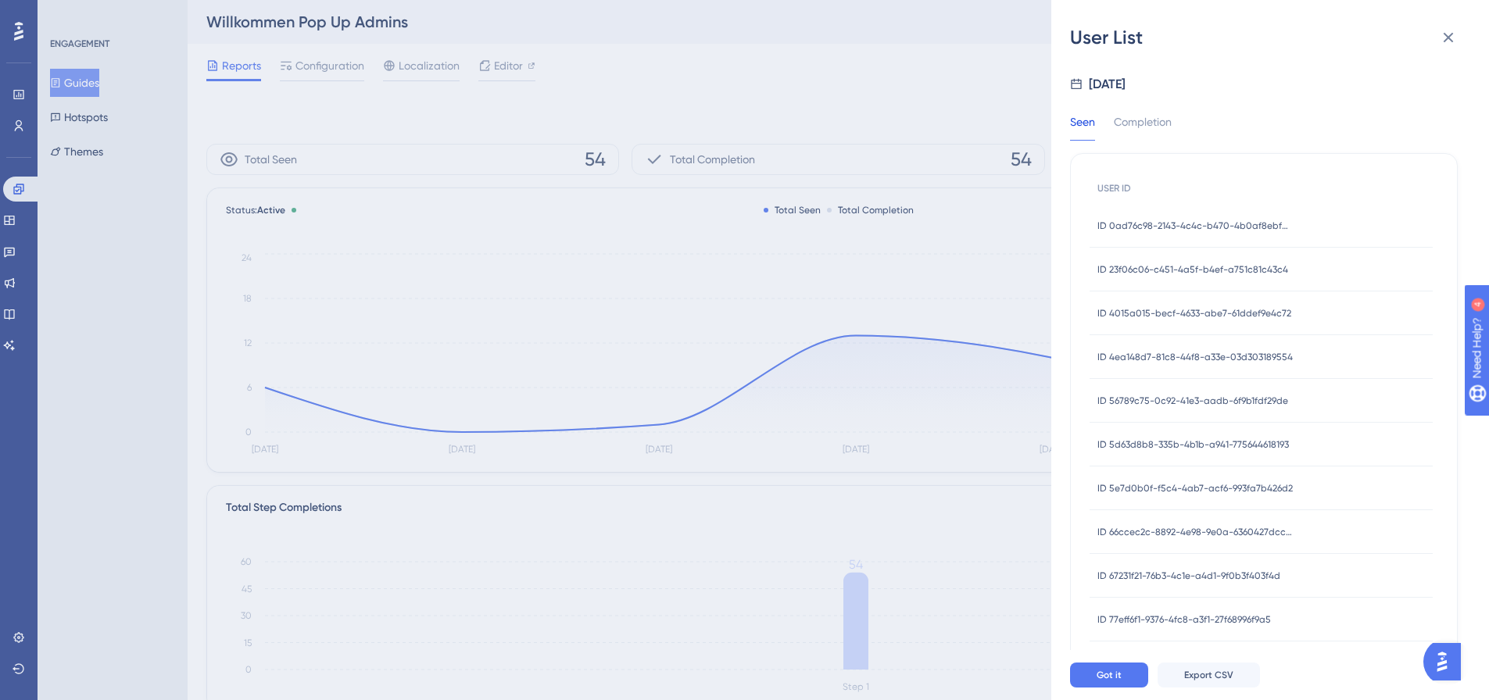
scroll to position [235, 0]
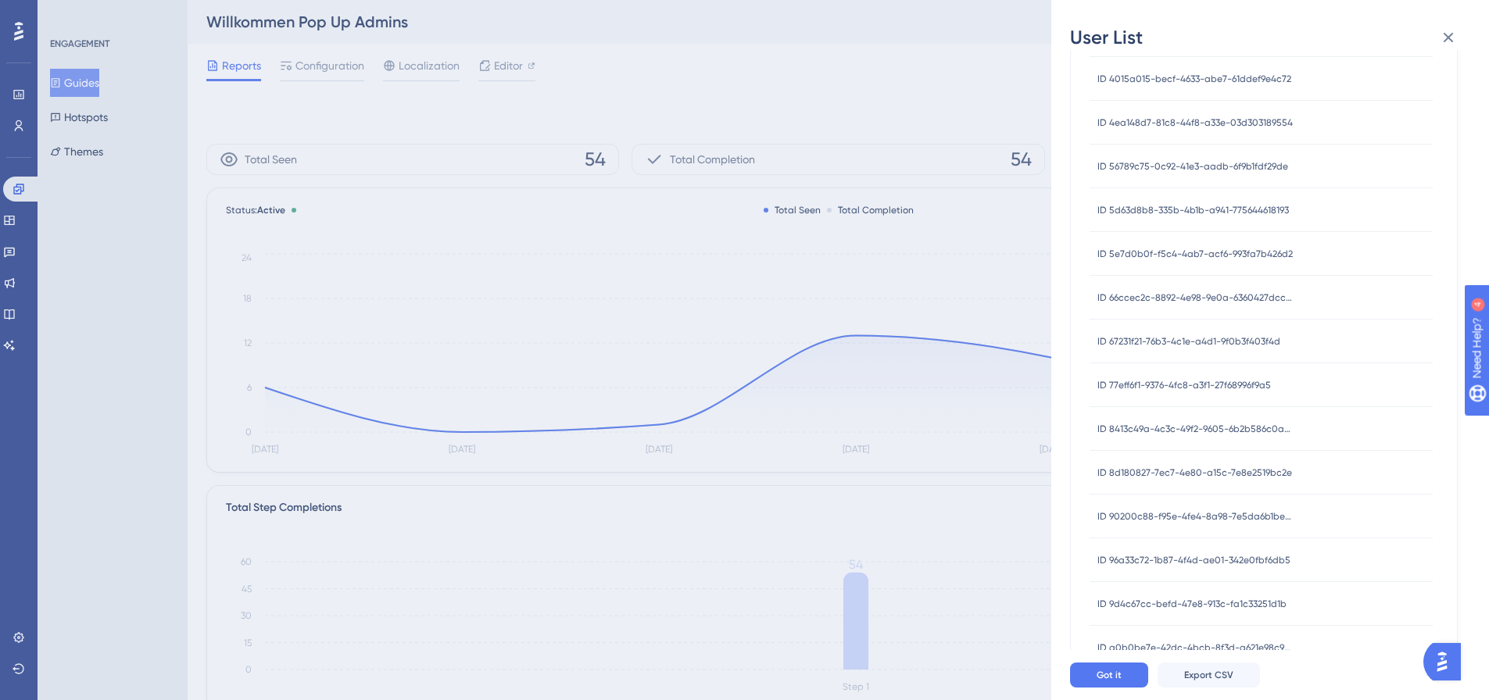
click at [1164, 426] on span "ID 8413c49a-4c3c-49f2-9605-6b2b586c0a37" at bounding box center [1195, 429] width 195 height 13
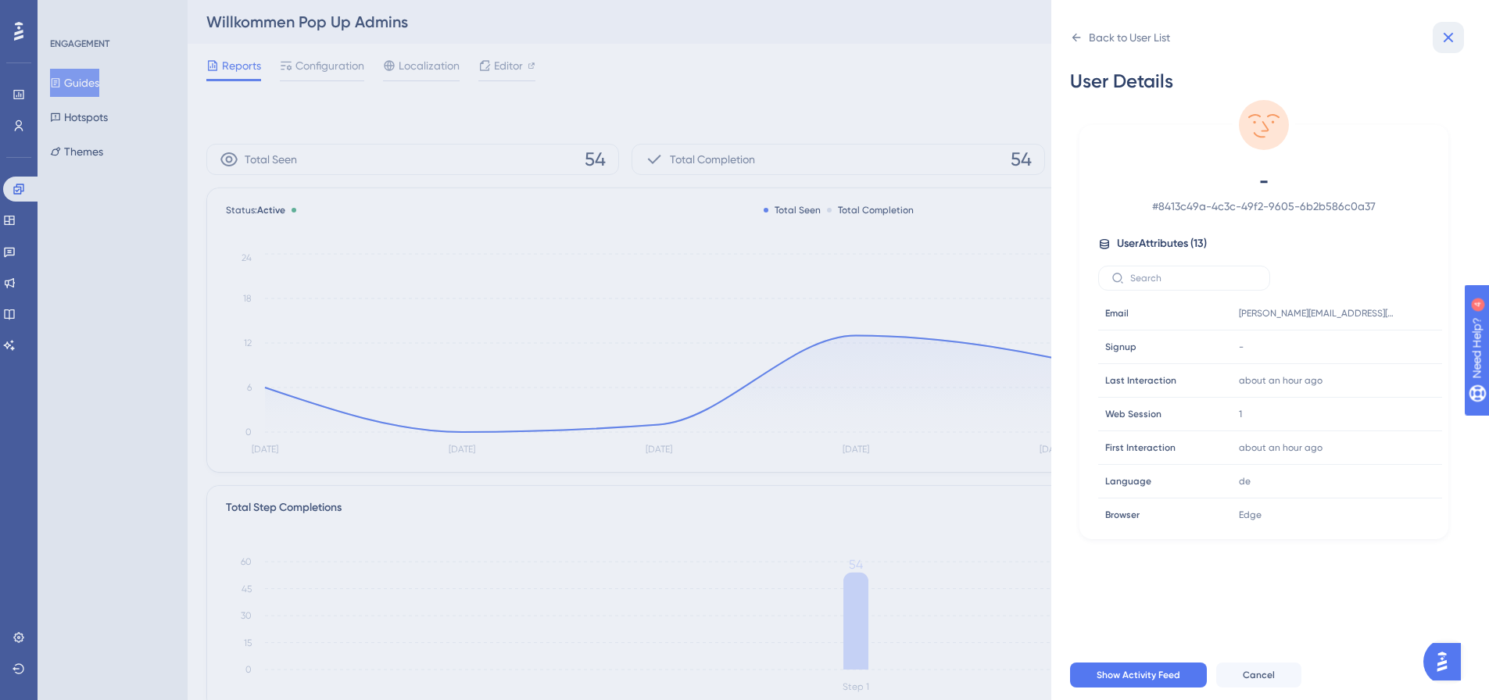
click at [1452, 38] on icon at bounding box center [1448, 37] width 19 height 19
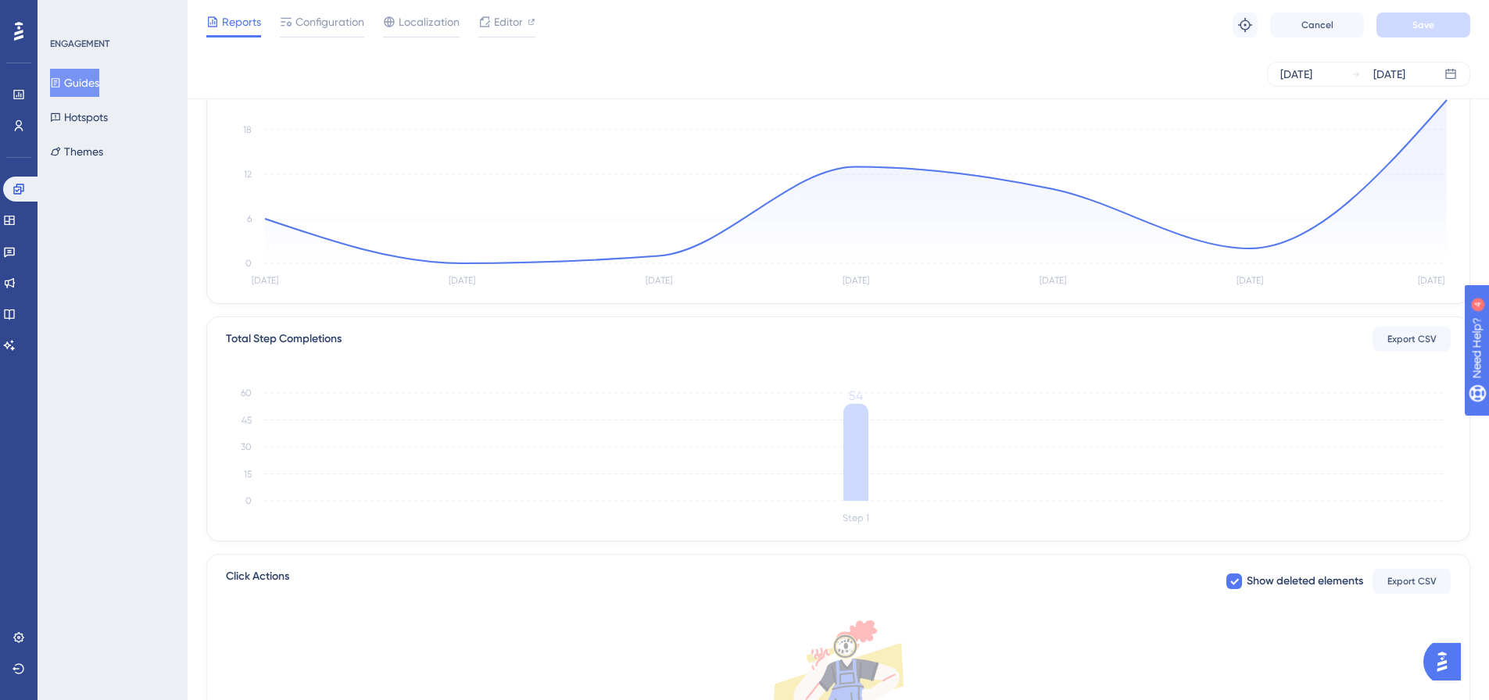
scroll to position [78, 0]
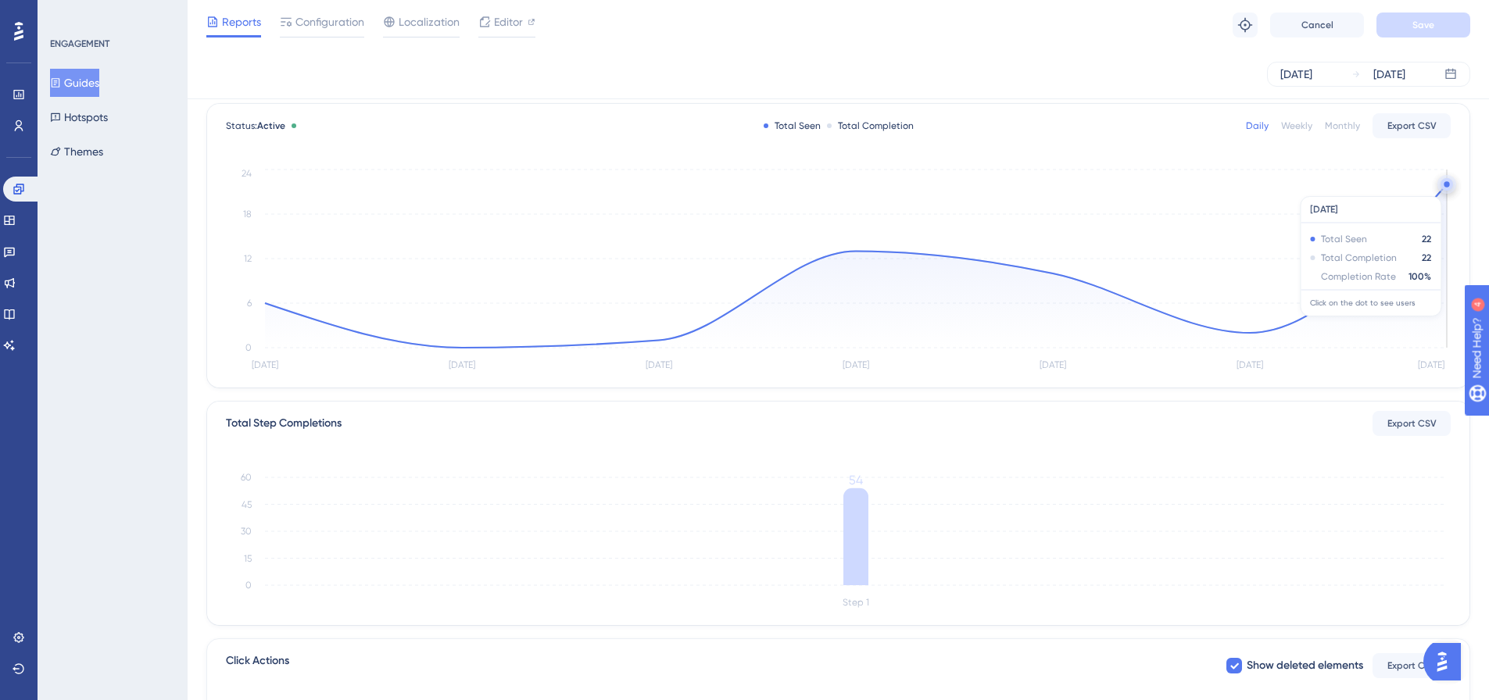
click at [1445, 188] on circle at bounding box center [1447, 184] width 13 height 13
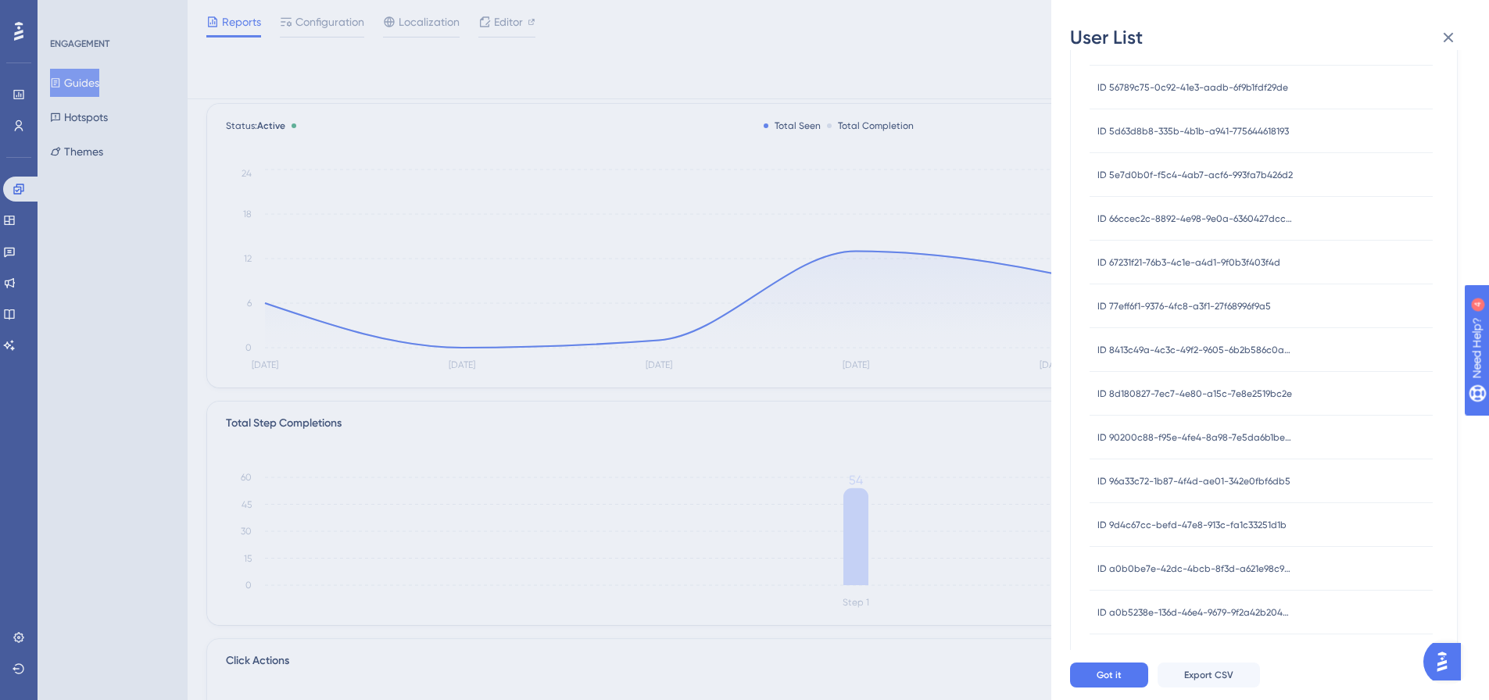
scroll to position [487, 0]
click at [1238, 396] on span "ID a0b0be7e-42dc-4bcb-8f3d-a621e98c9416" at bounding box center [1195, 395] width 195 height 13
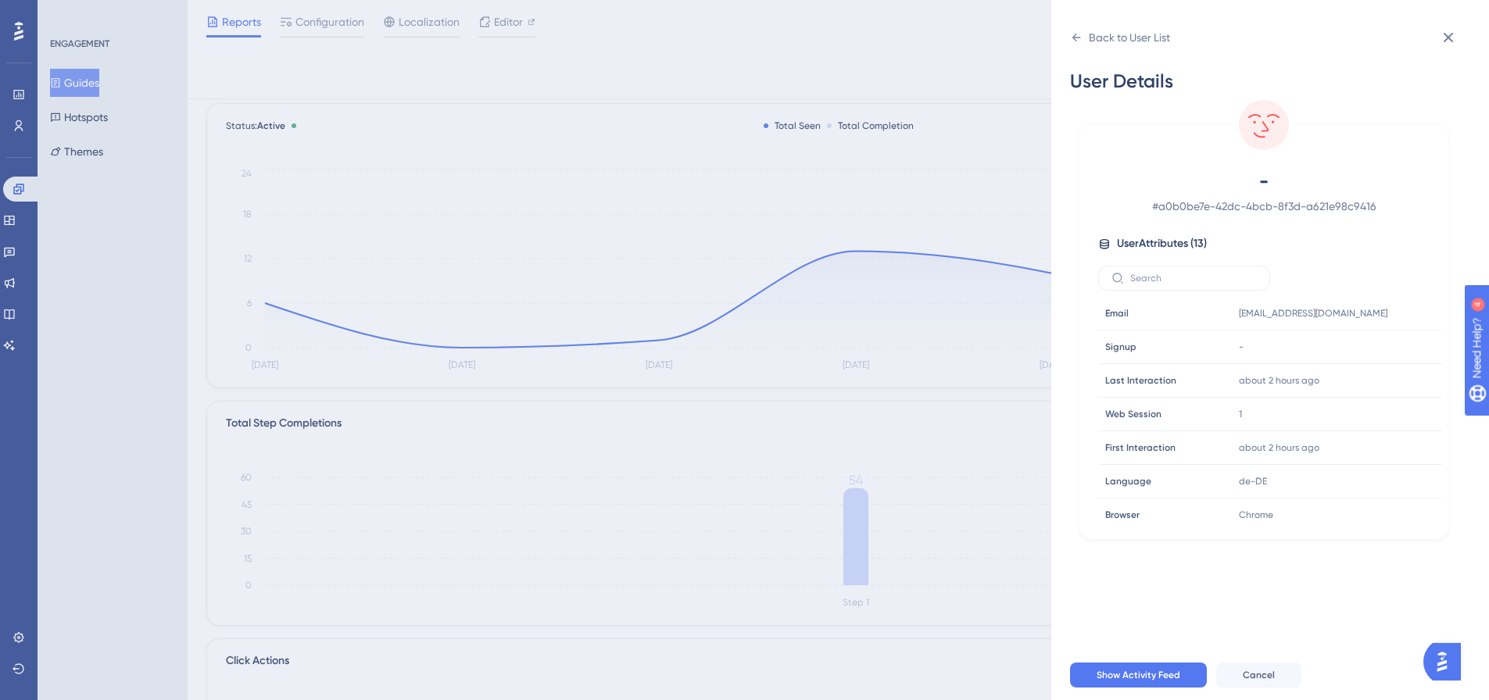
scroll to position [0, 0]
click at [1452, 39] on icon at bounding box center [1448, 37] width 19 height 19
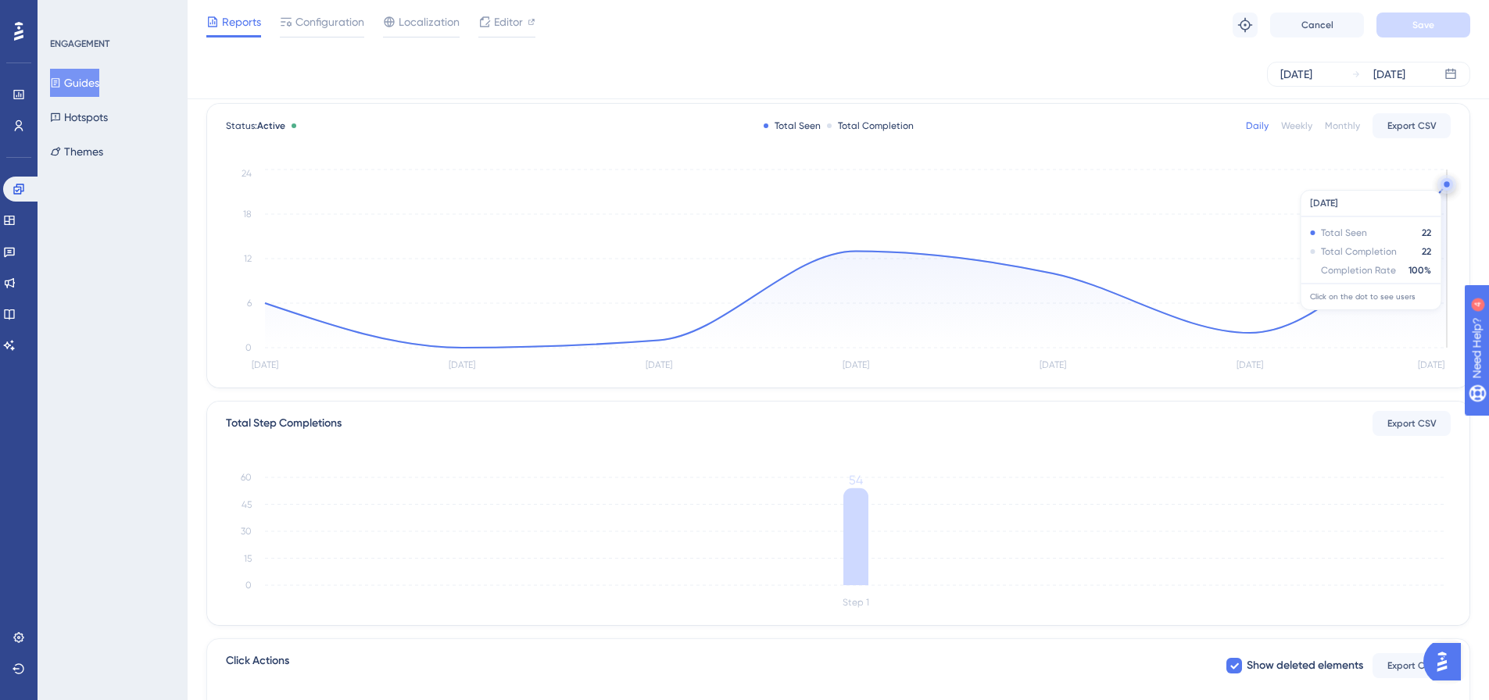
click at [1444, 182] on circle at bounding box center [1447, 184] width 13 height 13
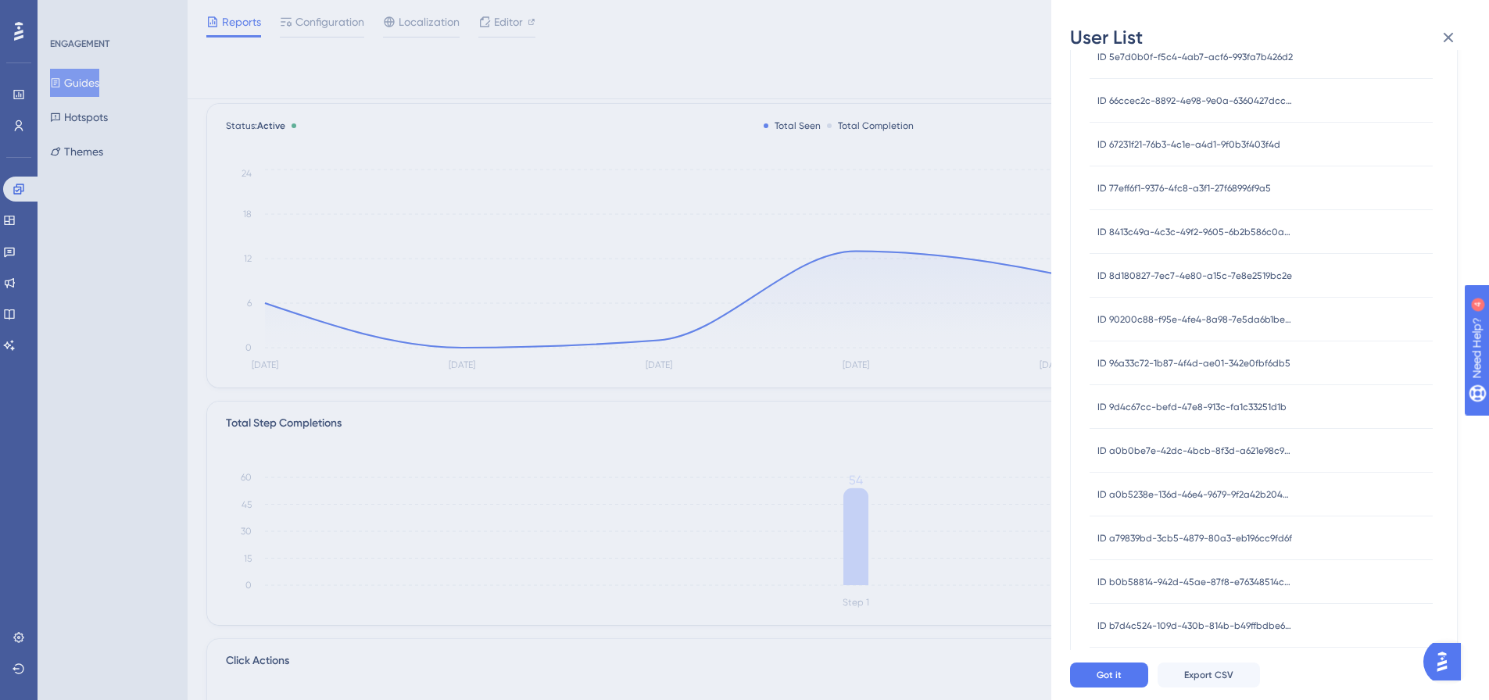
scroll to position [487, 0]
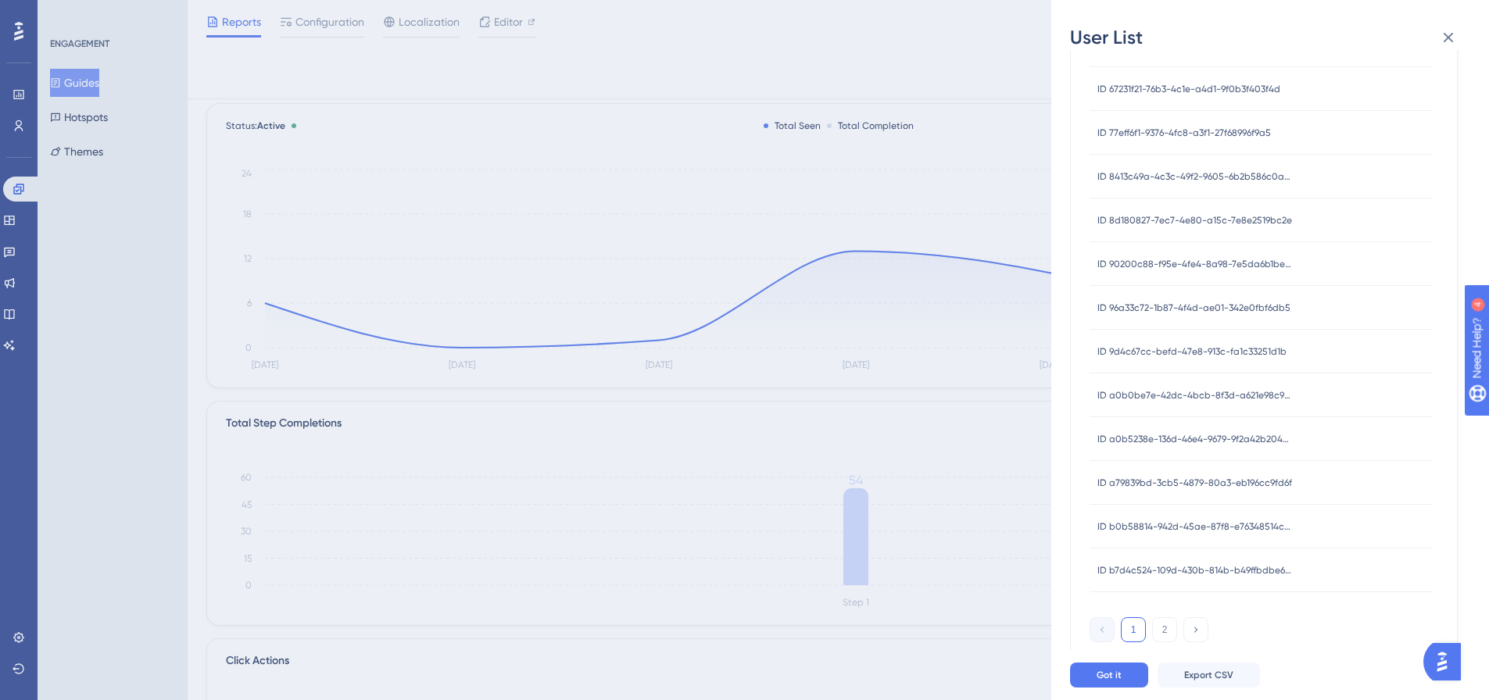
click at [1238, 177] on span "ID 8413c49a-4c3c-49f2-9605-6b2b586c0a37" at bounding box center [1195, 176] width 195 height 13
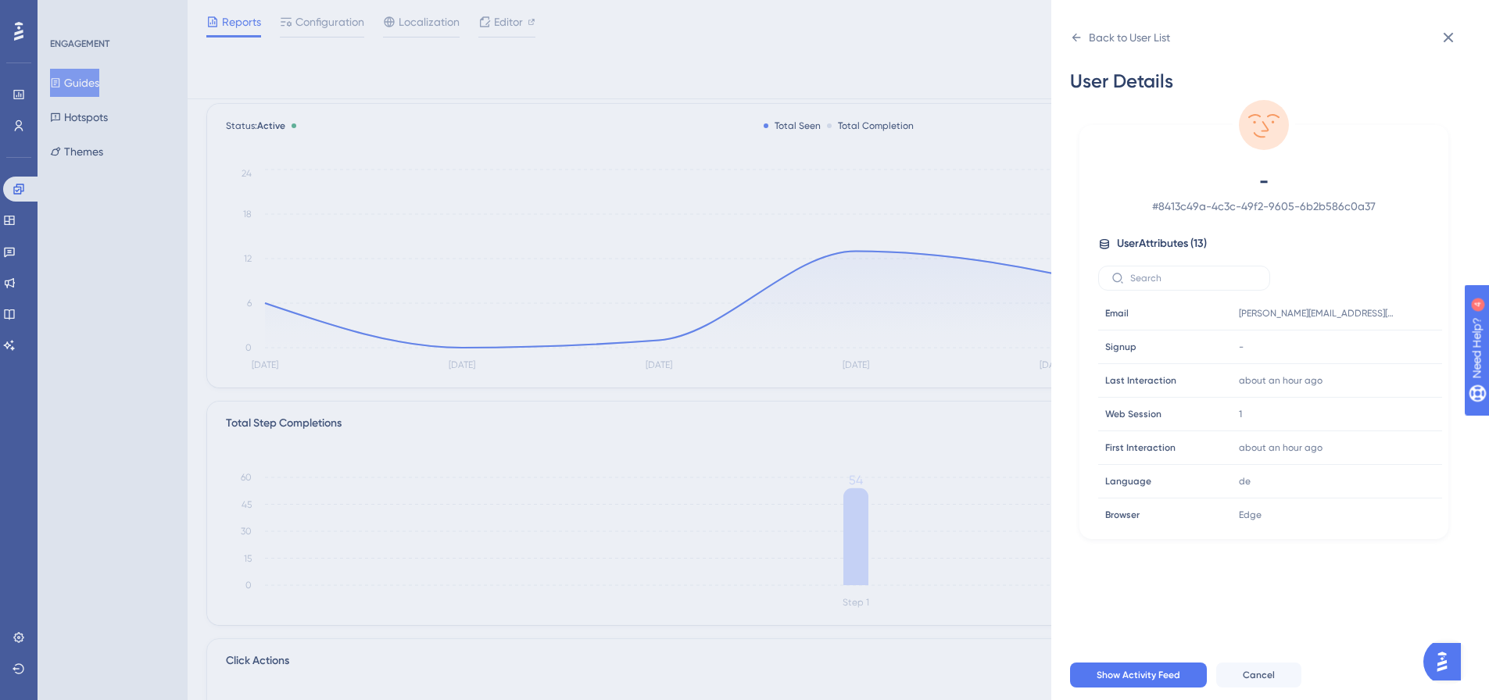
scroll to position [0, 0]
click at [1457, 30] on icon at bounding box center [1448, 37] width 19 height 19
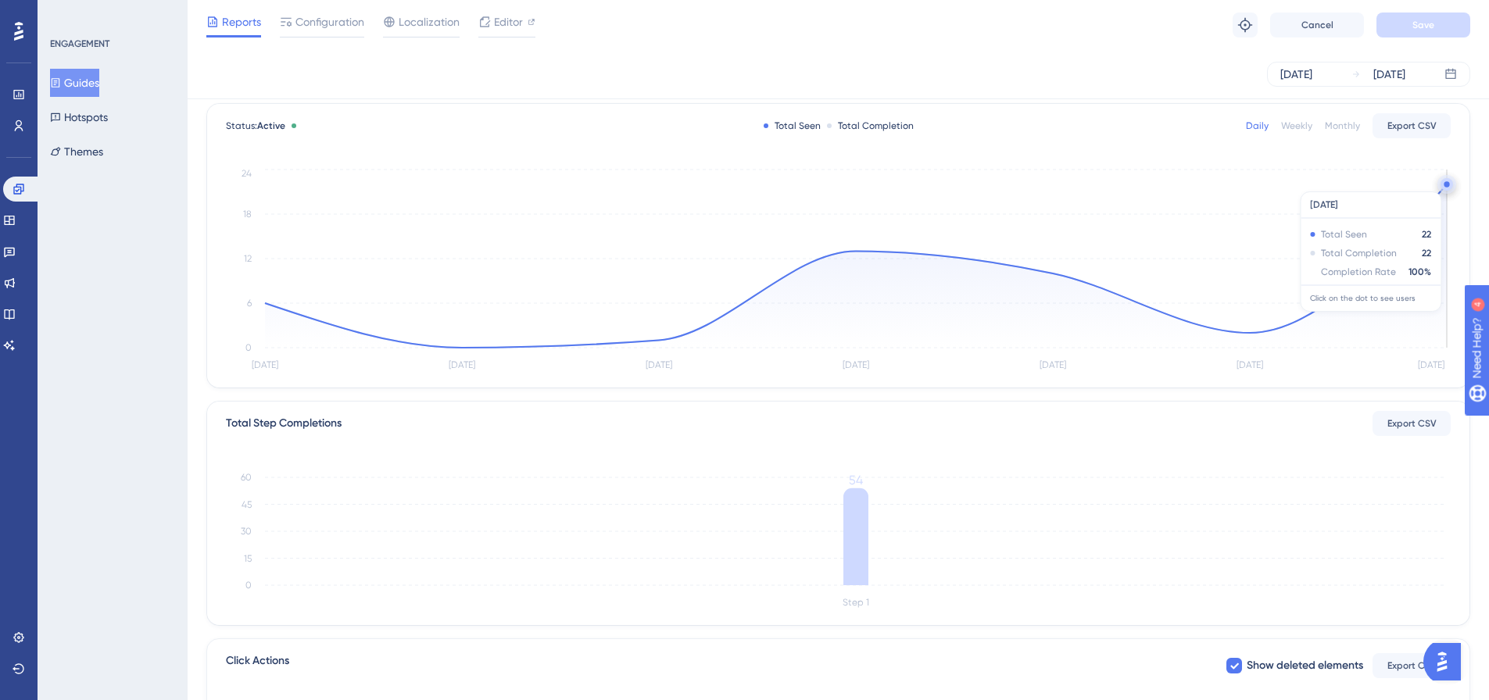
click at [1444, 184] on circle at bounding box center [1447, 184] width 13 height 13
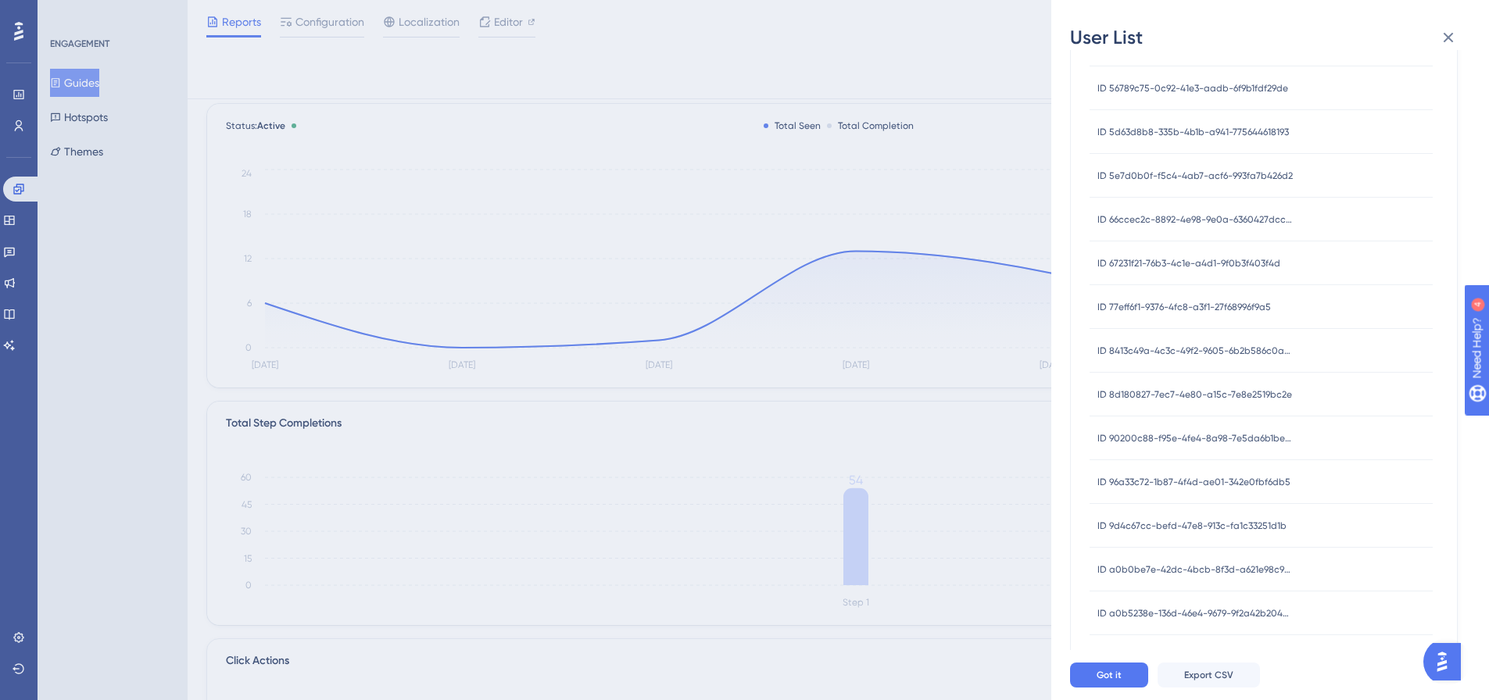
scroll to position [487, 0]
click at [1155, 632] on button "2" at bounding box center [1164, 630] width 25 height 25
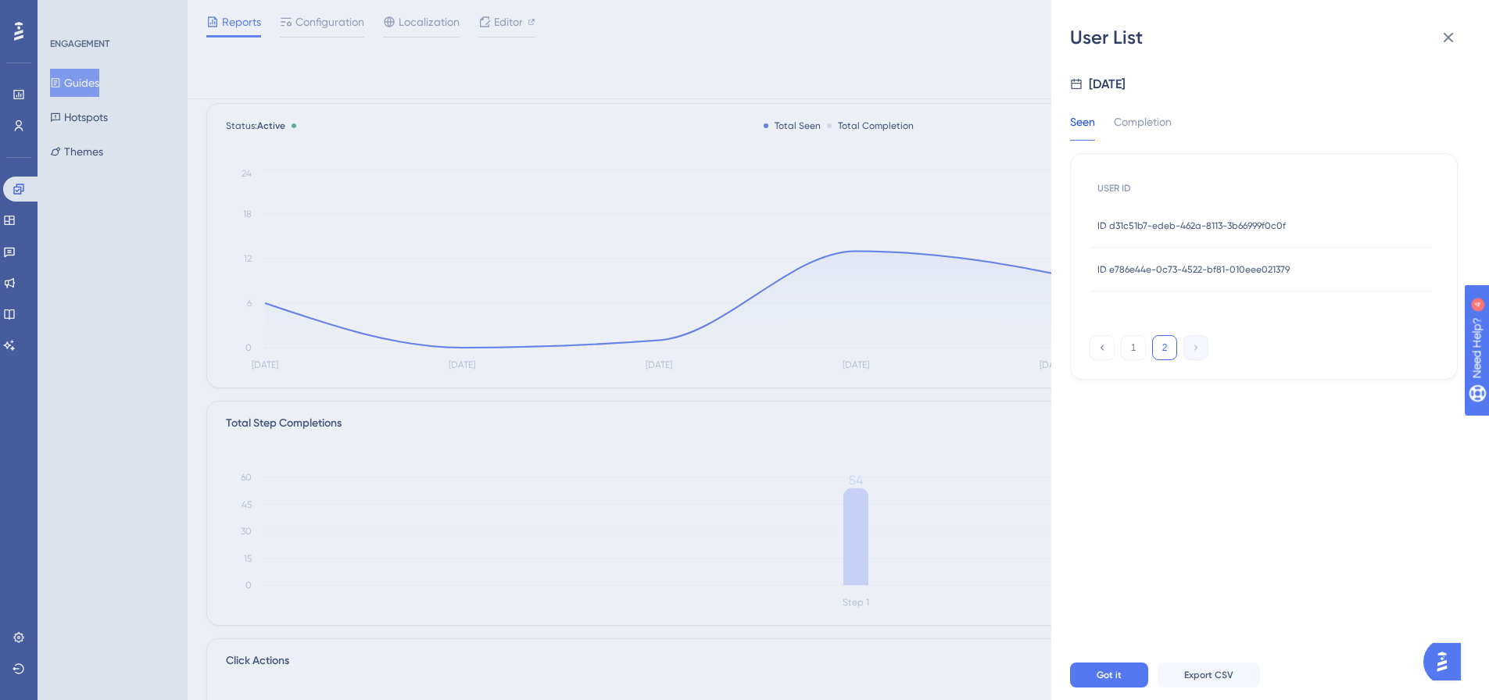
scroll to position [0, 0]
click at [1141, 351] on button "1" at bounding box center [1133, 347] width 25 height 25
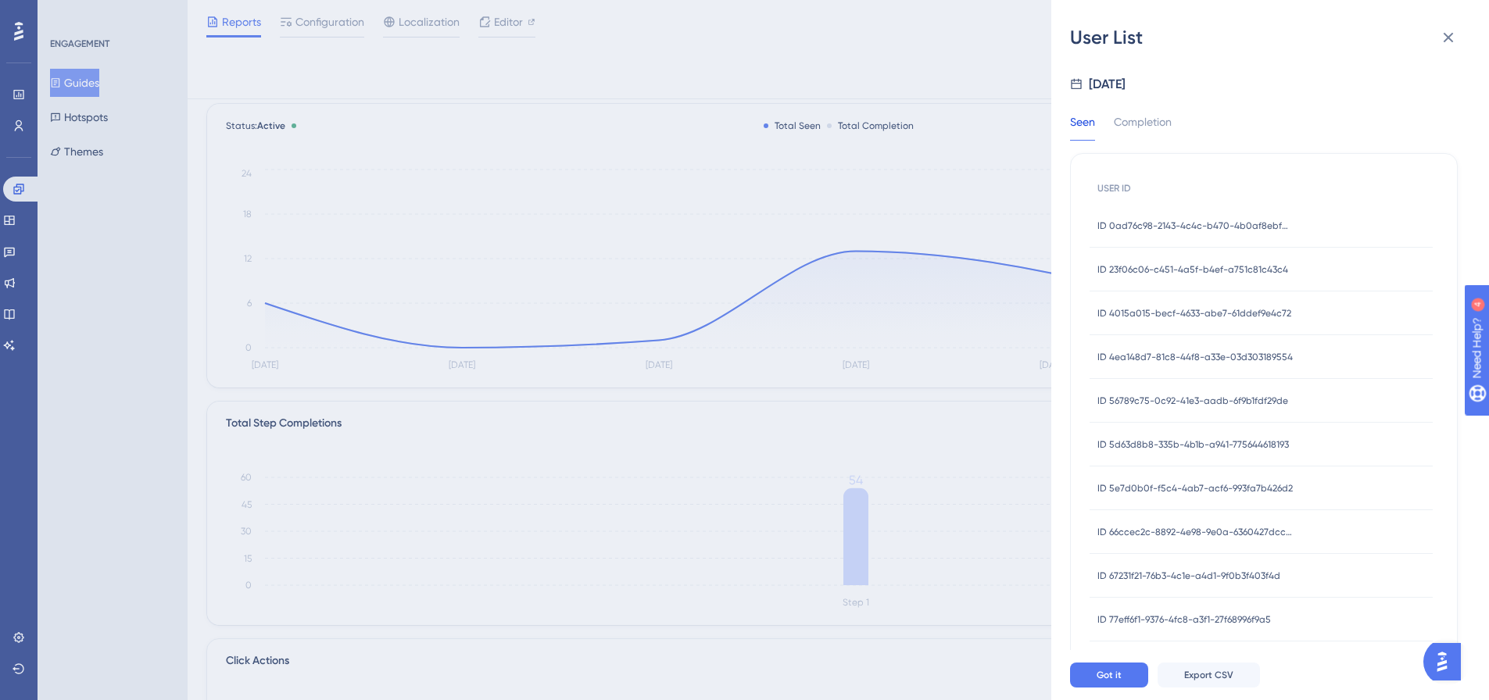
click at [1181, 396] on span "ID 56789c75-0c92-41e3-aadb-6f9b1fdf29de" at bounding box center [1193, 401] width 191 height 13
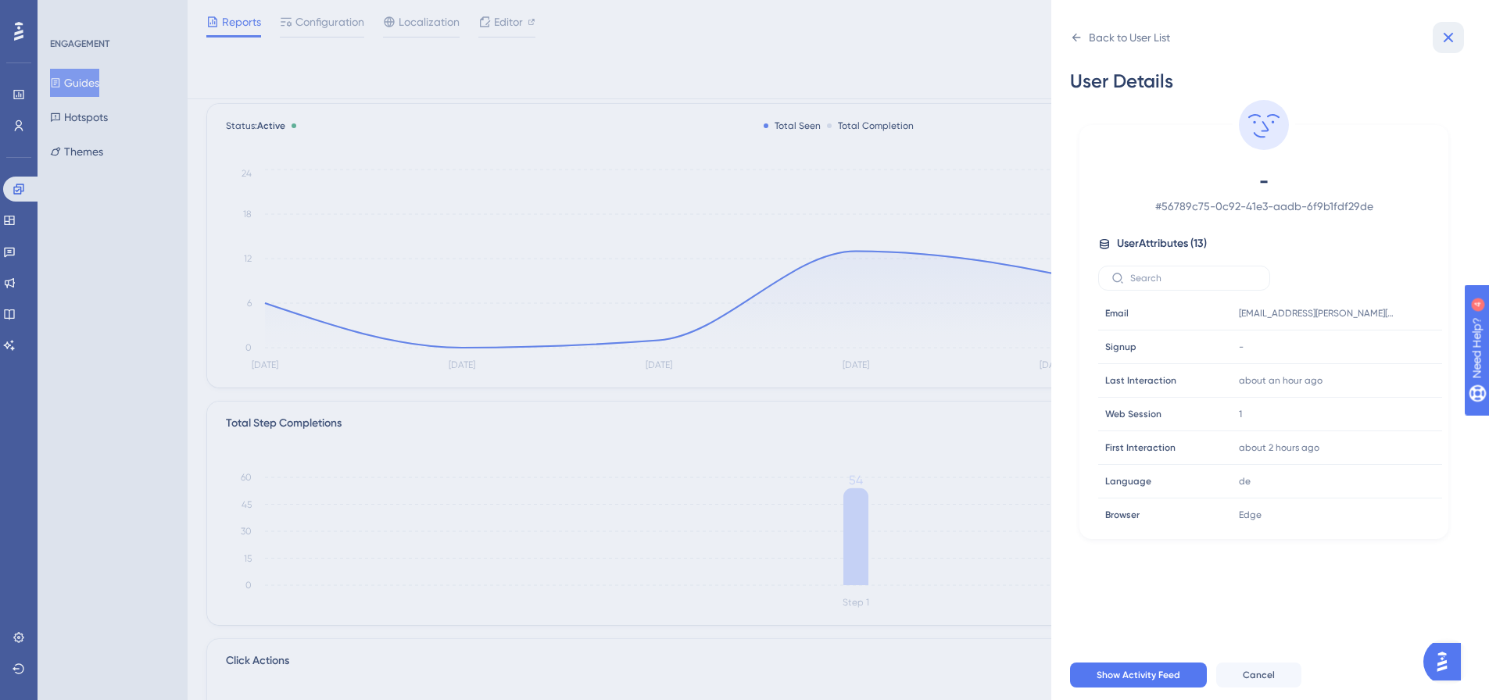
click at [1452, 37] on icon at bounding box center [1448, 37] width 19 height 19
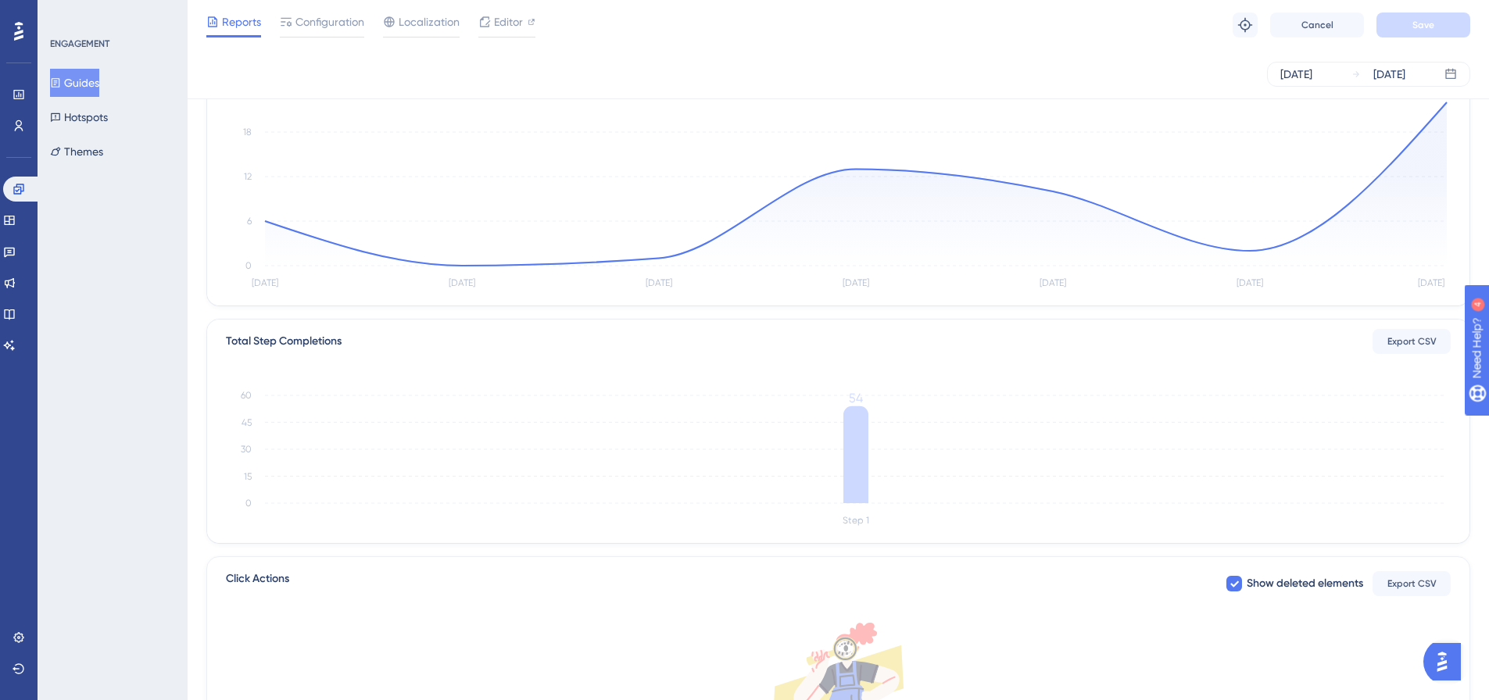
scroll to position [78, 0]
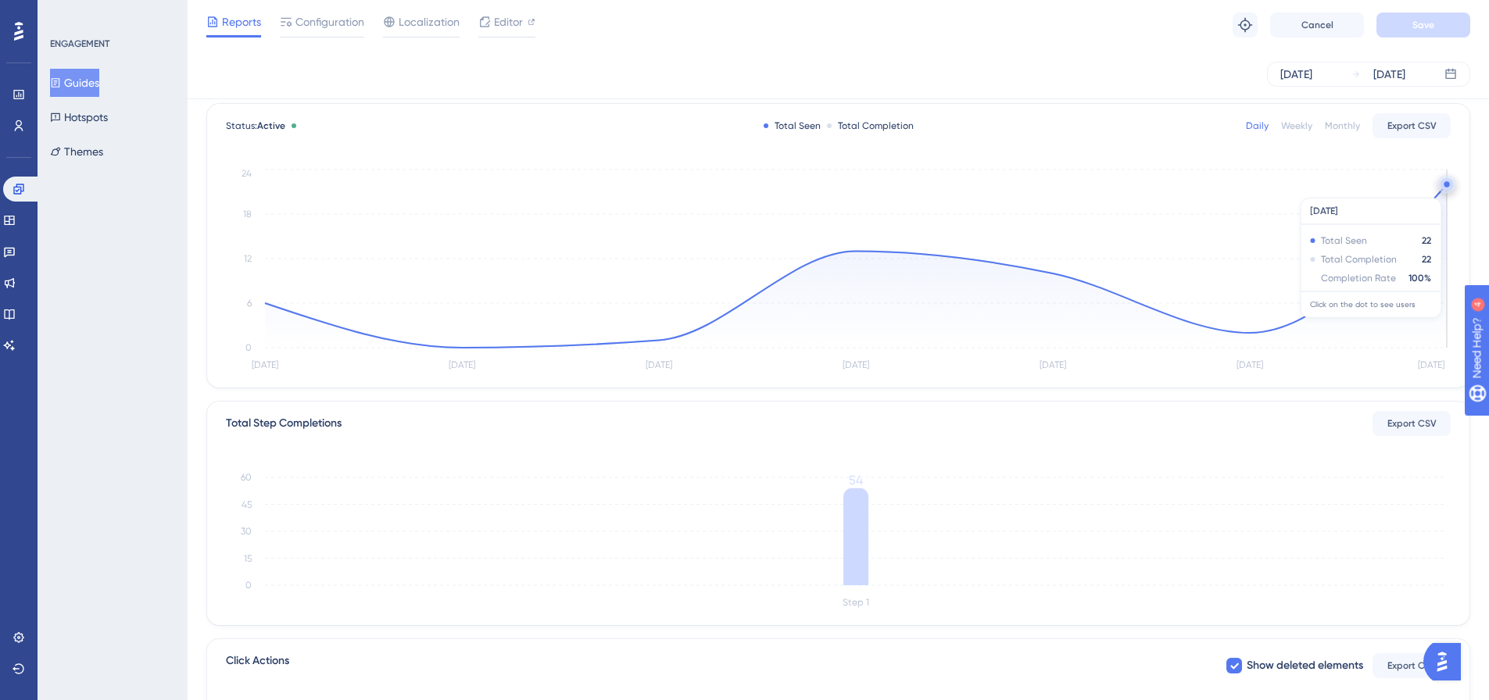
click at [1445, 190] on circle at bounding box center [1447, 184] width 13 height 13
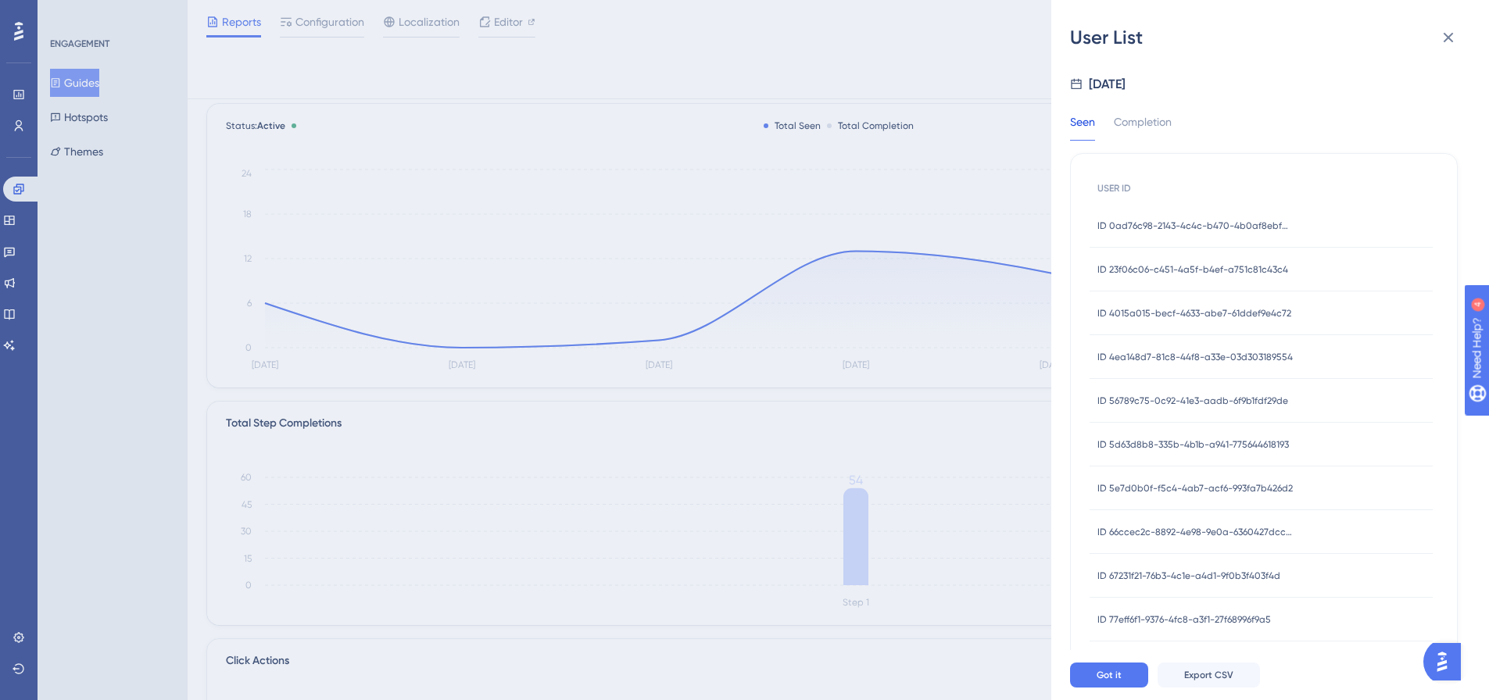
scroll to position [235, 0]
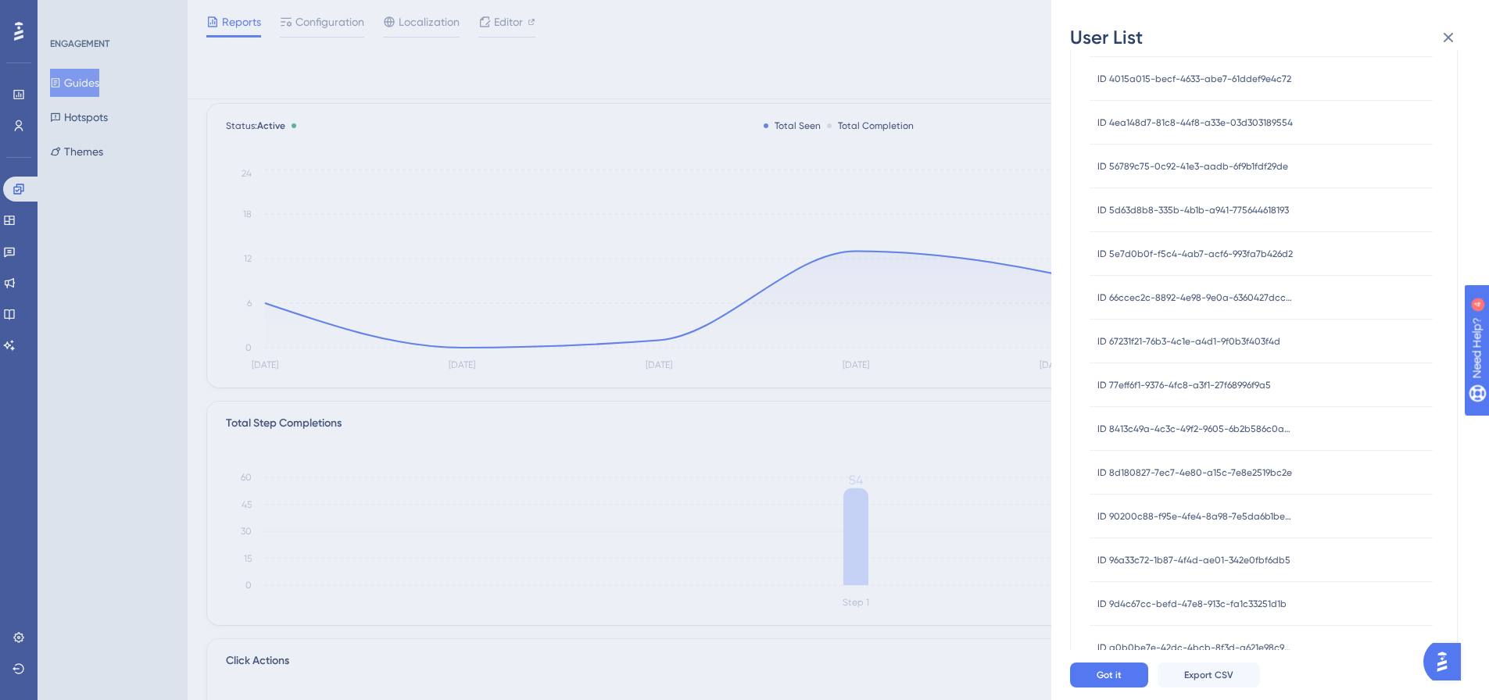
click at [1219, 434] on span "ID 8413c49a-4c3c-49f2-9605-6b2b586c0a37" at bounding box center [1195, 429] width 195 height 13
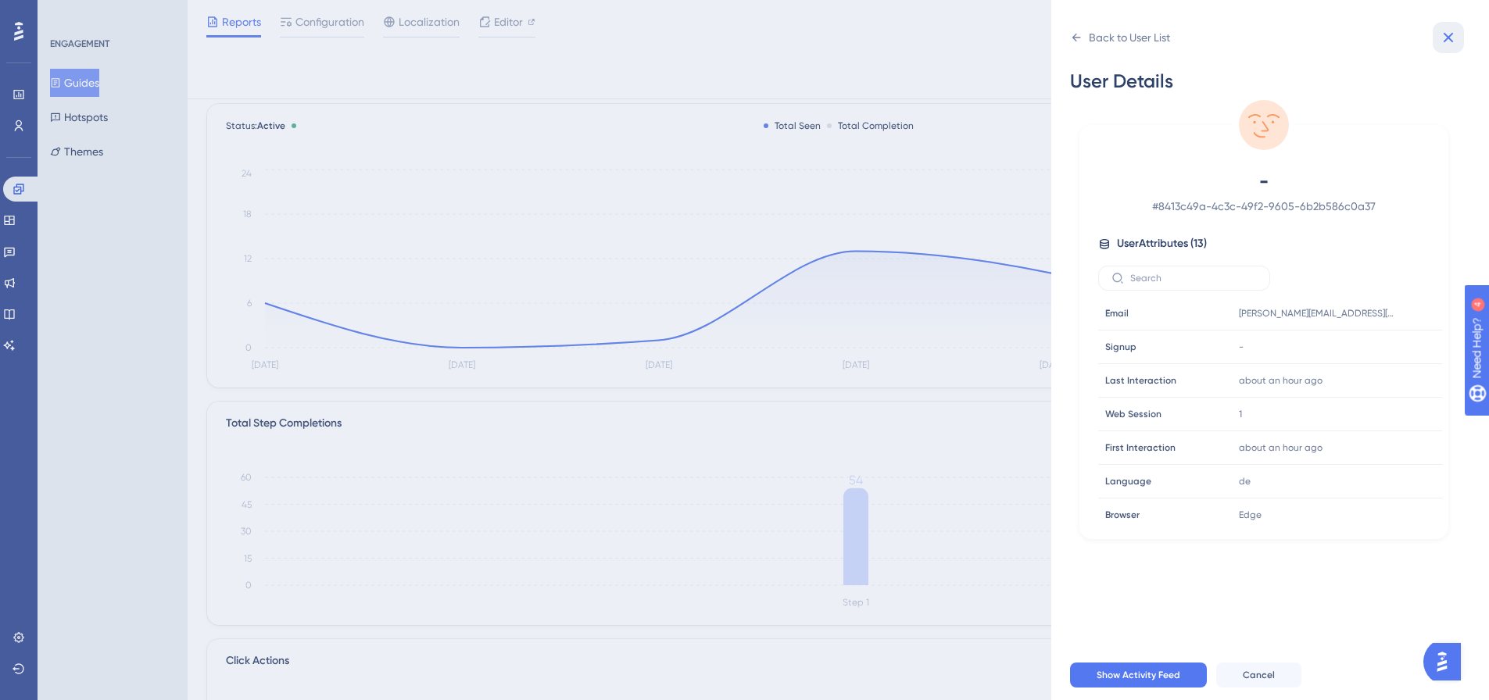
click at [1449, 48] on button at bounding box center [1448, 37] width 31 height 31
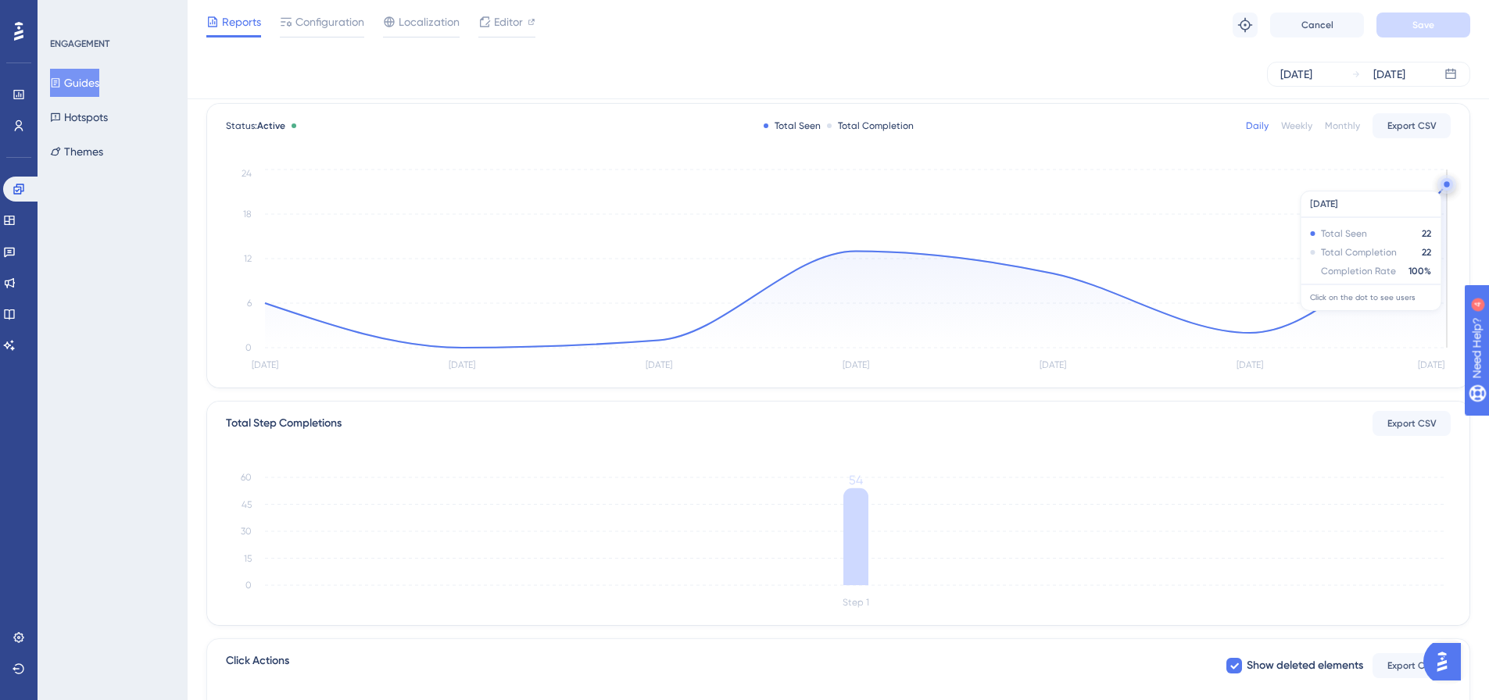
click at [1445, 183] on circle at bounding box center [1446, 183] width 5 height 5
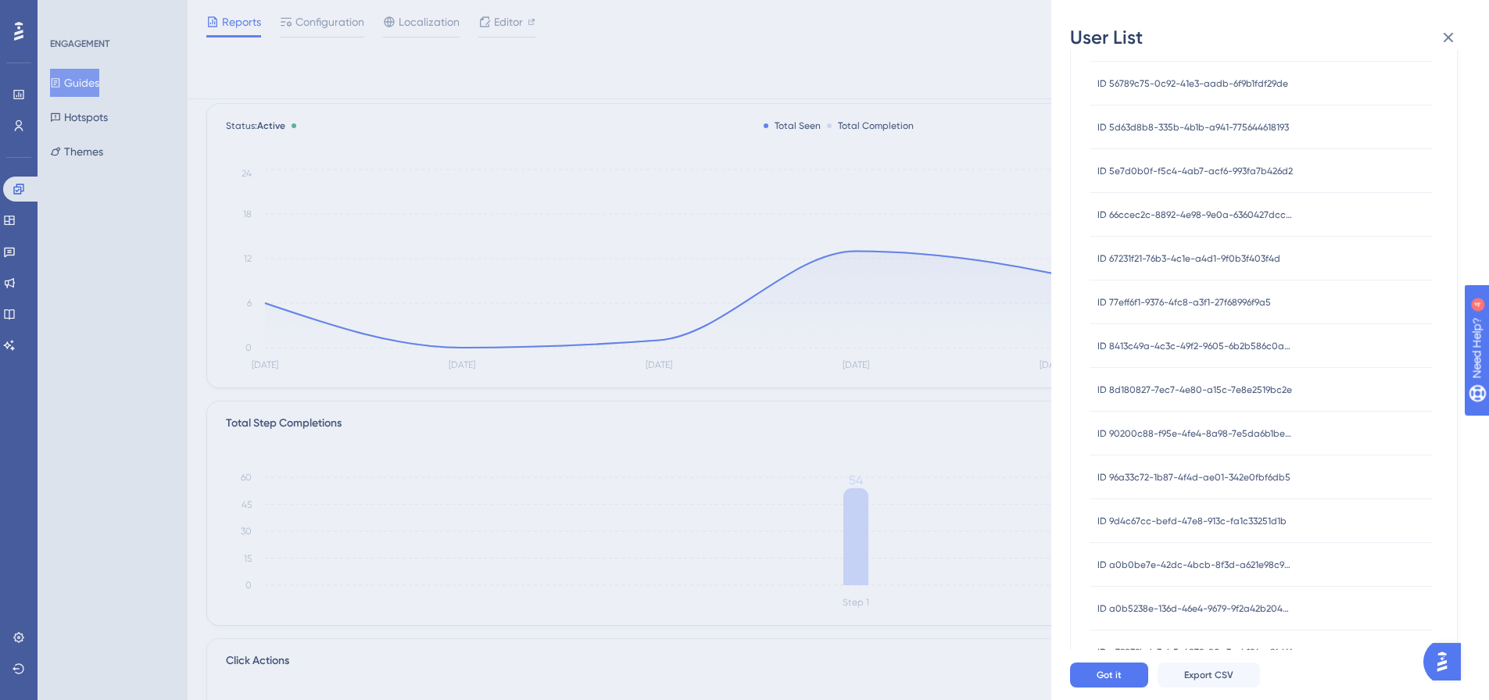
scroll to position [469, 0]
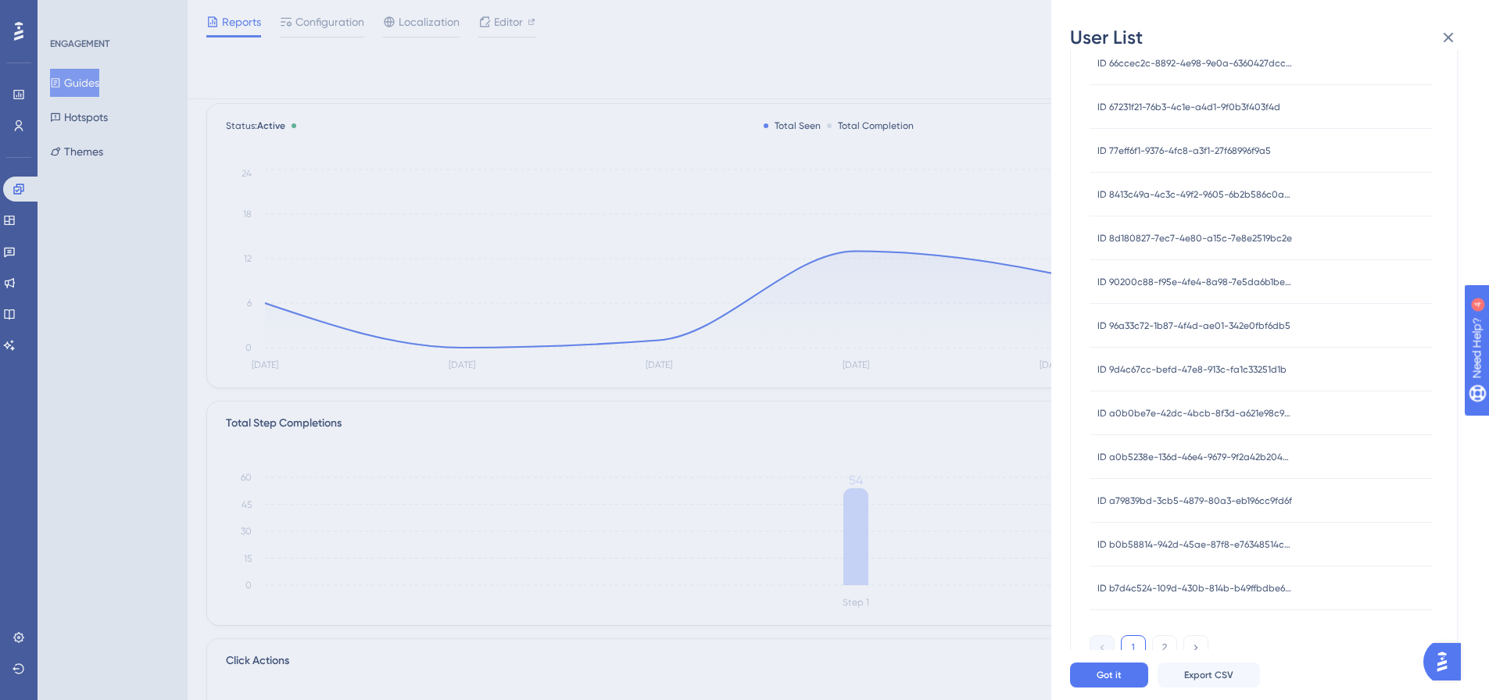
click at [1211, 330] on span "ID 96a33c72-1b87-4f4d-ae01-342e0fbf6db5" at bounding box center [1194, 326] width 193 height 13
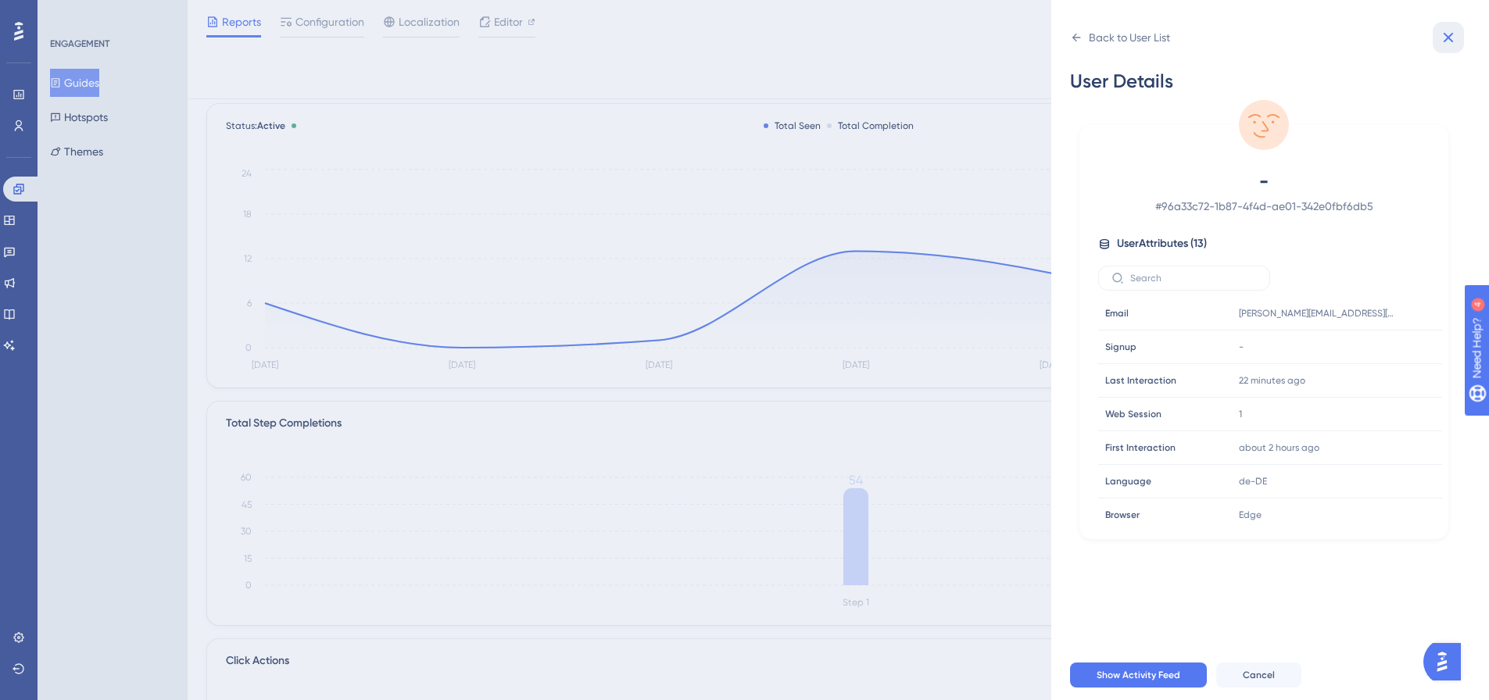
click at [1452, 38] on icon at bounding box center [1448, 37] width 19 height 19
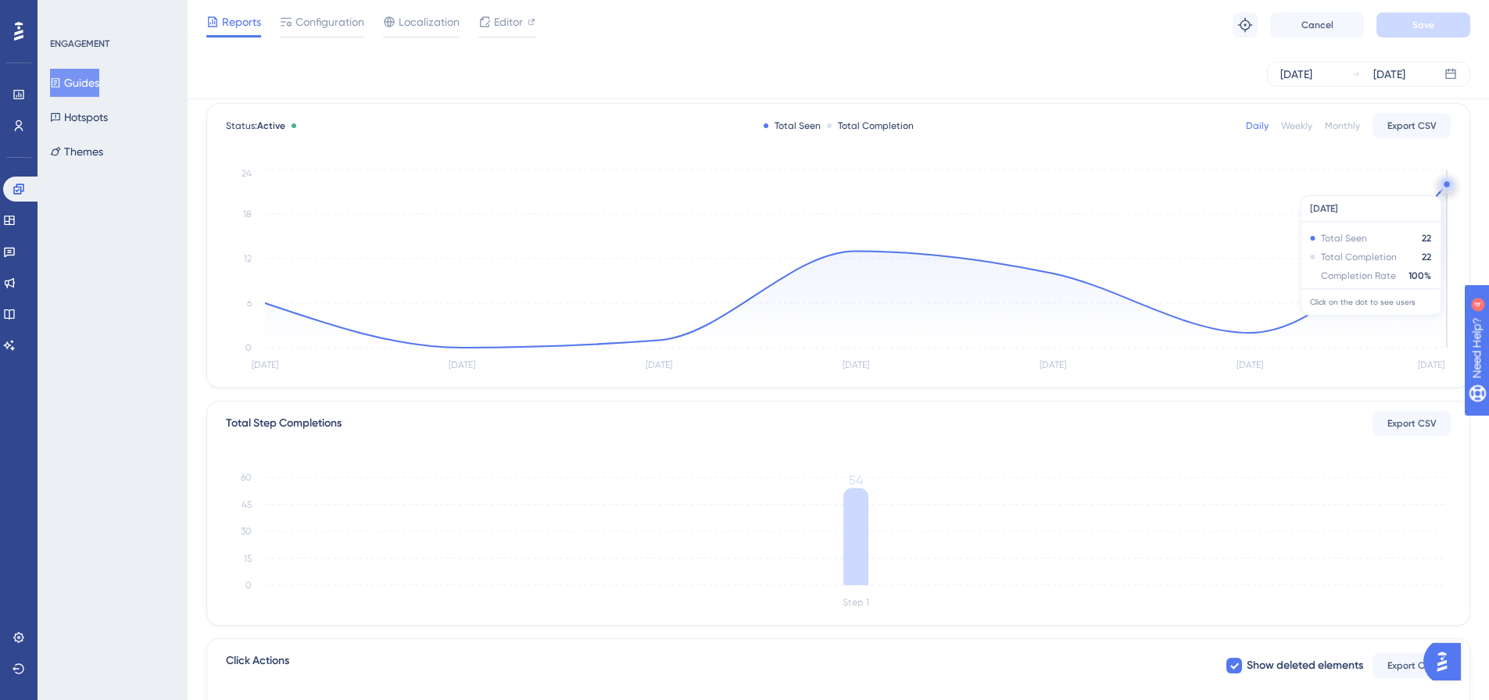
click at [1444, 188] on circle at bounding box center [1447, 184] width 13 height 13
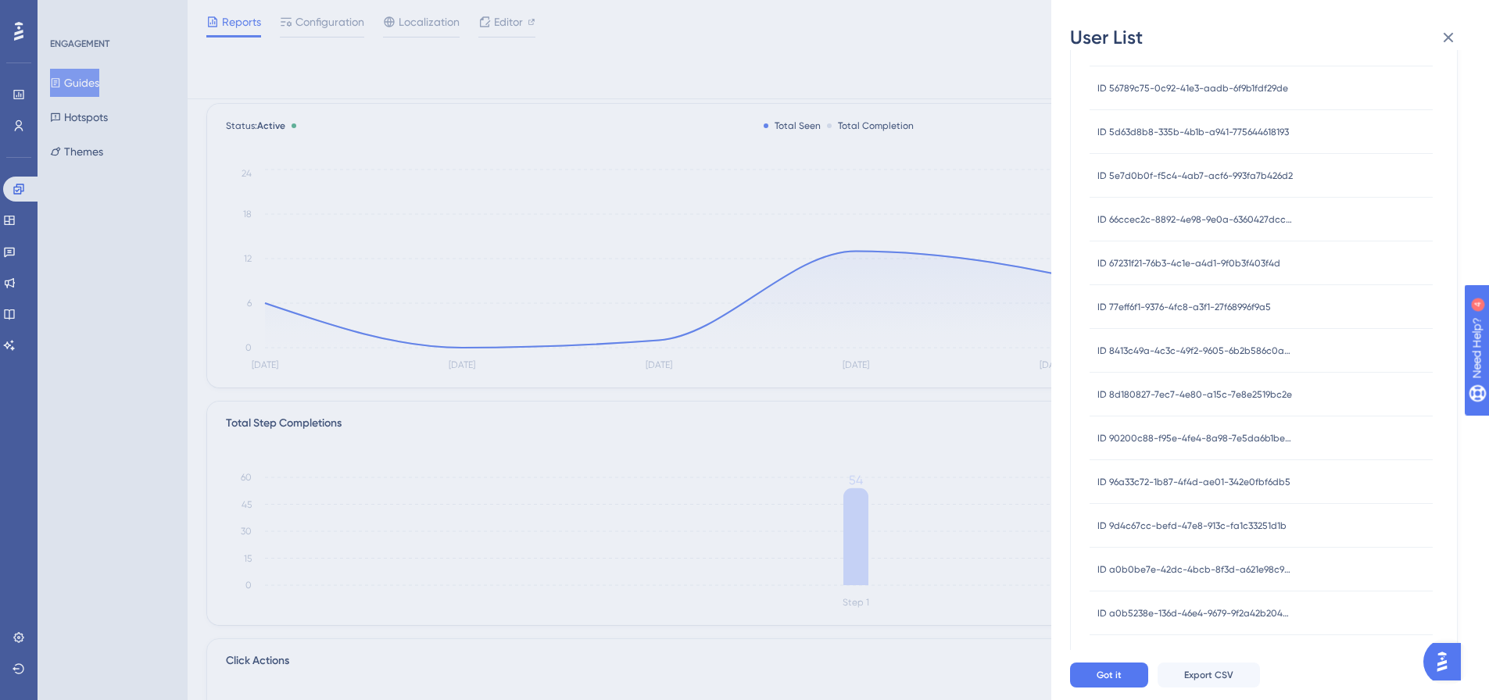
scroll to position [487, 0]
click at [1200, 489] on span "ID a79839bd-3cb5-4879-80a3-eb196cc9fd6f" at bounding box center [1195, 483] width 195 height 13
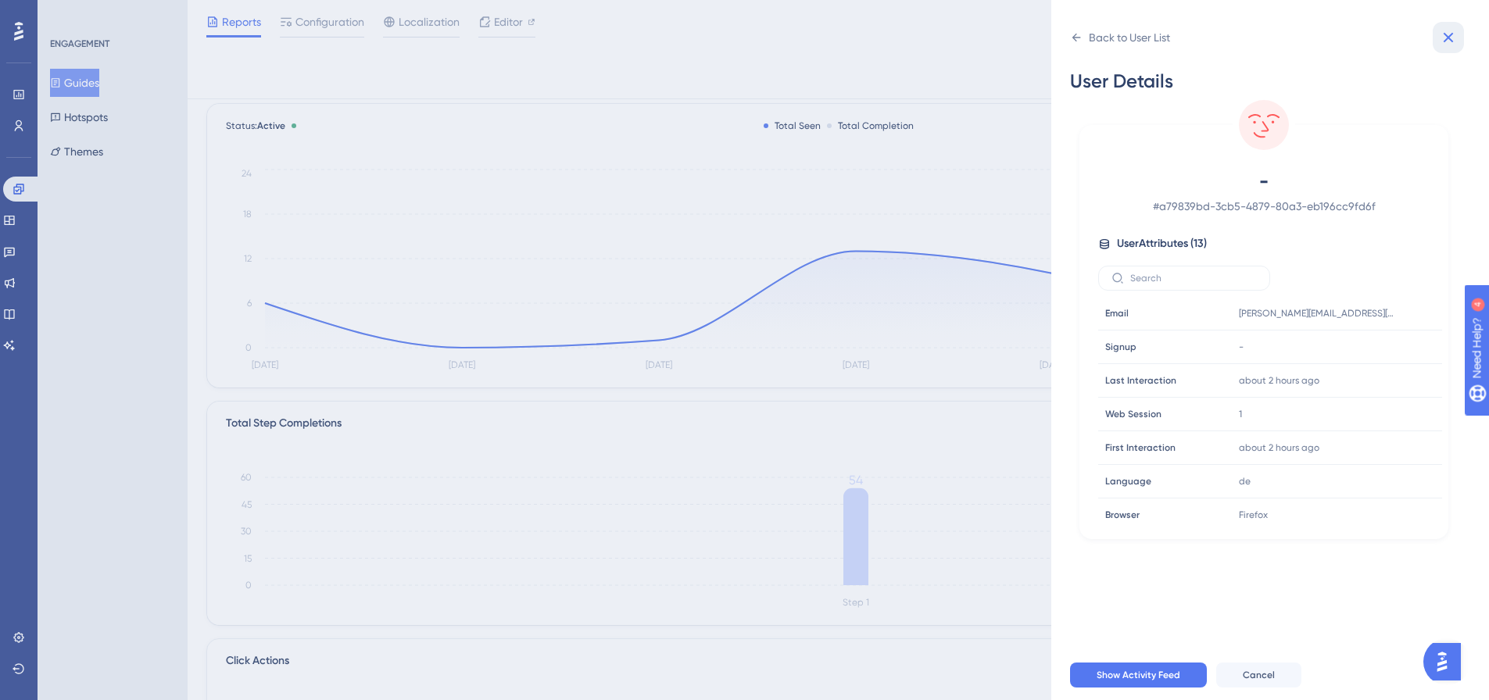
click at [1443, 32] on icon at bounding box center [1448, 37] width 19 height 19
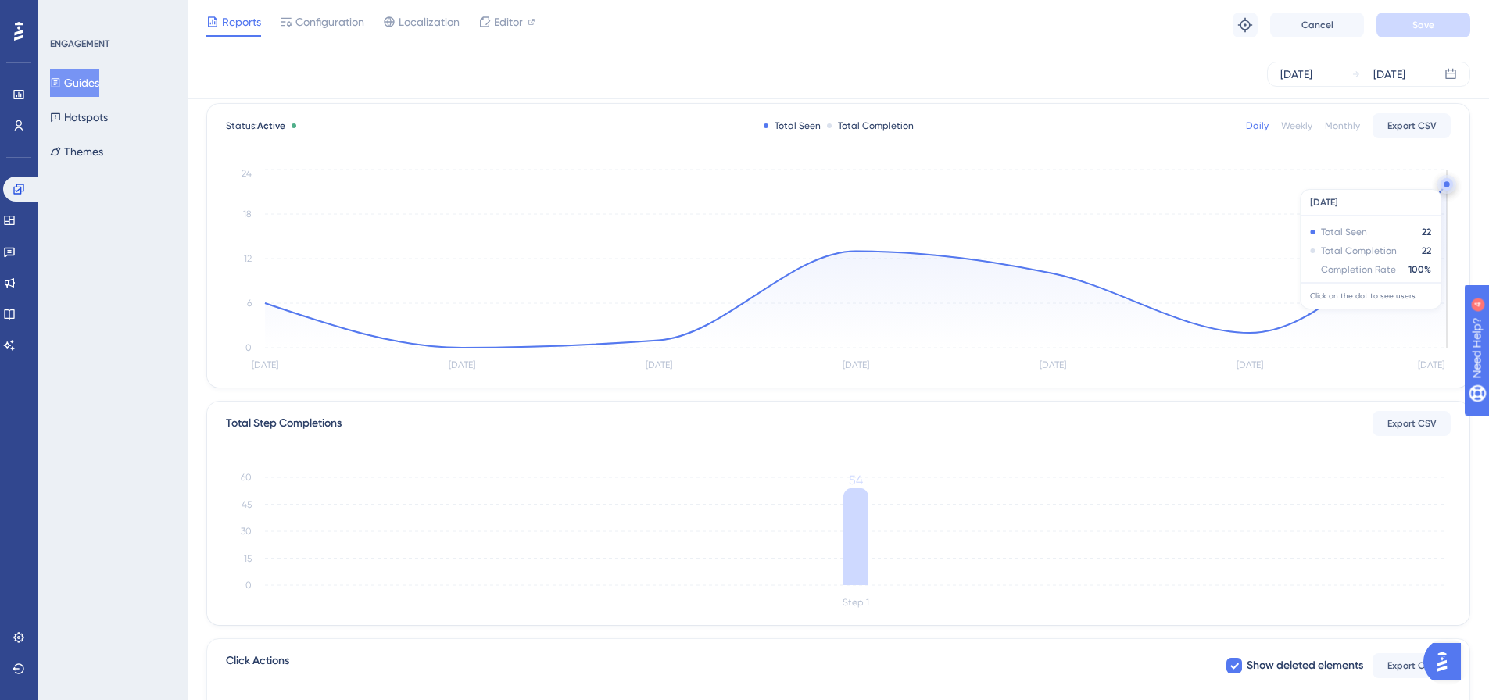
click at [1446, 181] on circle at bounding box center [1447, 184] width 13 height 13
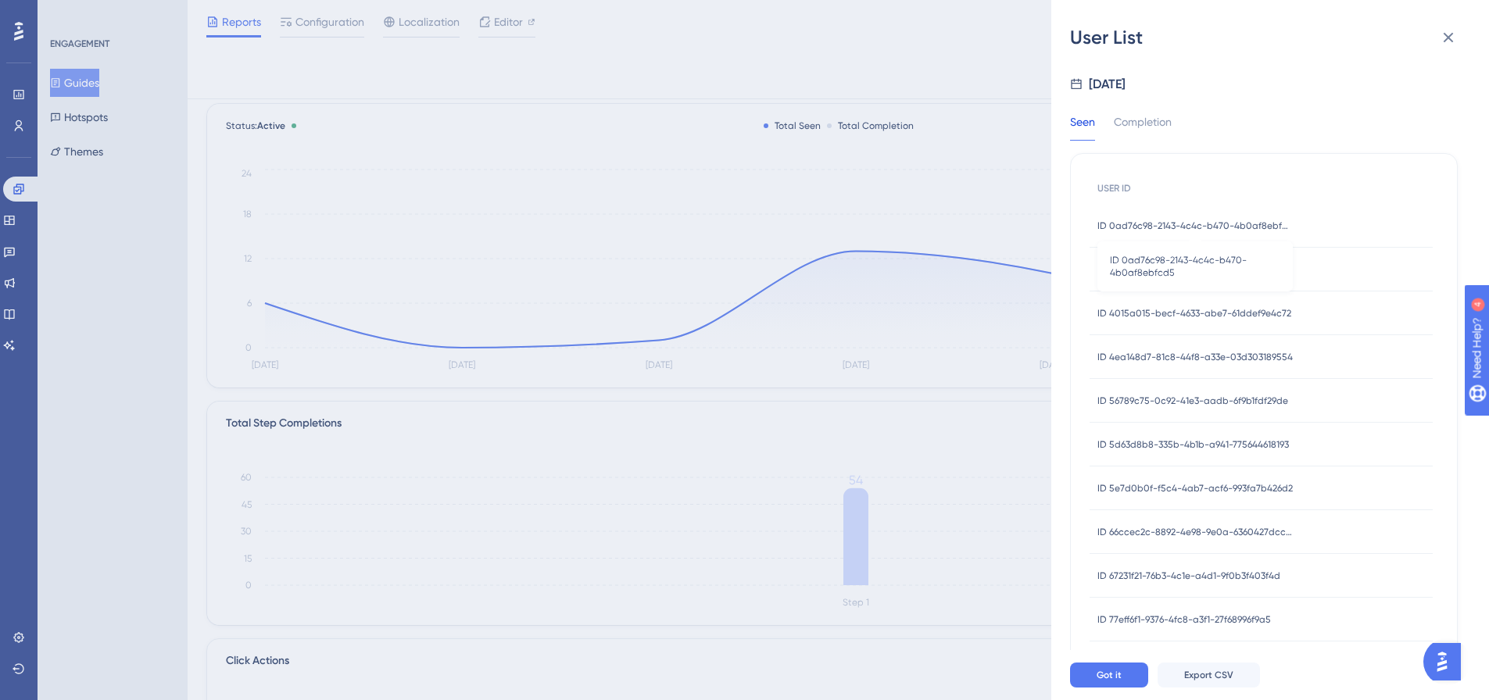
click at [1205, 231] on span "ID 0ad76c98-2143-4c4c-b470-4b0af8ebfcd5" at bounding box center [1195, 226] width 195 height 13
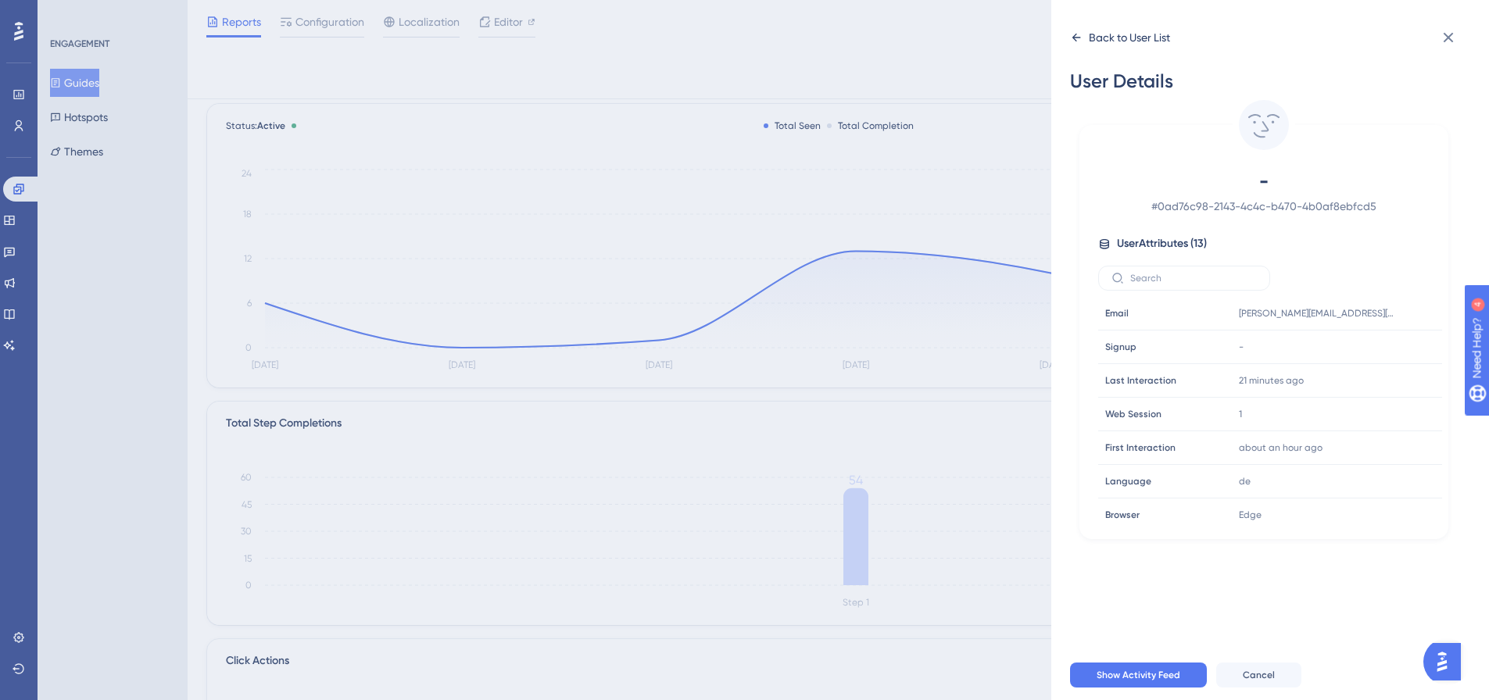
click at [1073, 34] on icon at bounding box center [1076, 37] width 13 height 13
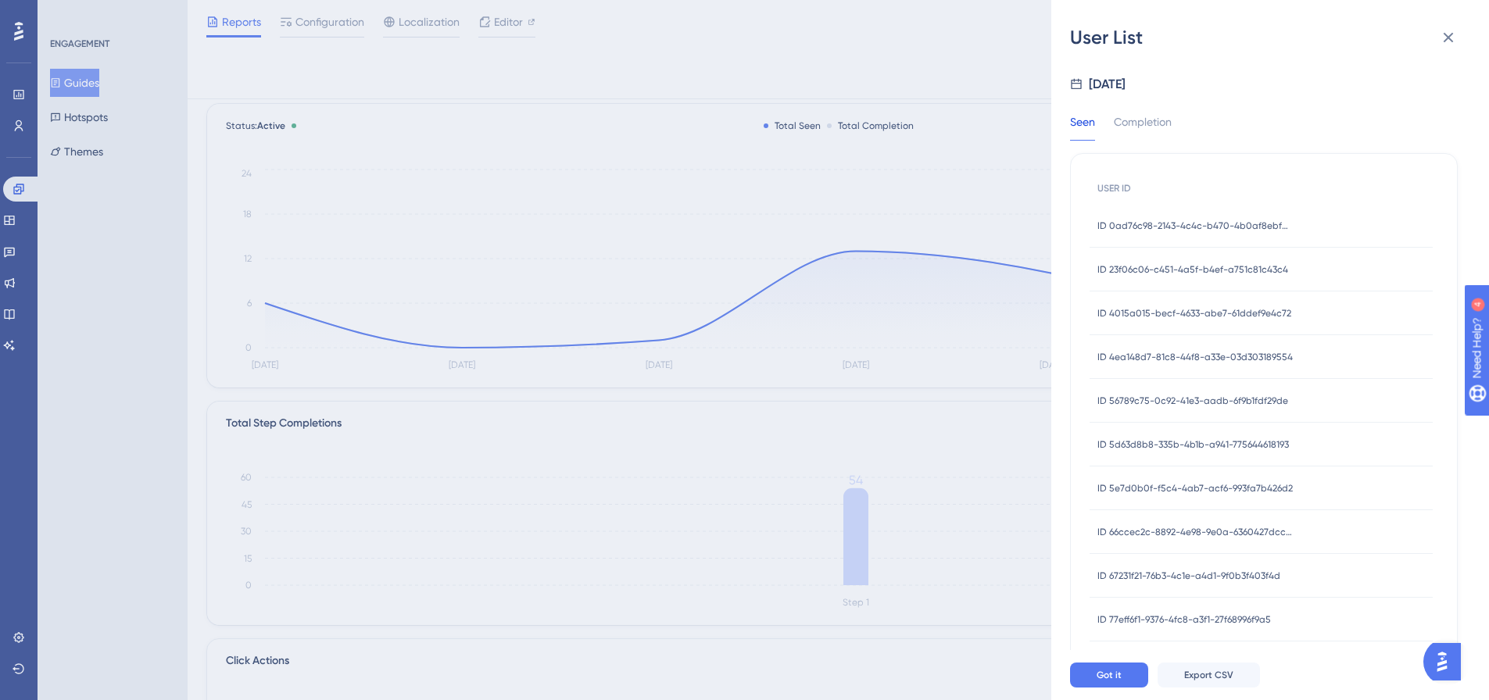
click at [1180, 261] on div "ID 23f06c06-c451-4a5f-b4ef-a751c81c43c4 ID 23f06c06-c451-4a5f-b4ef-a751c81c43c4" at bounding box center [1193, 270] width 191 height 44
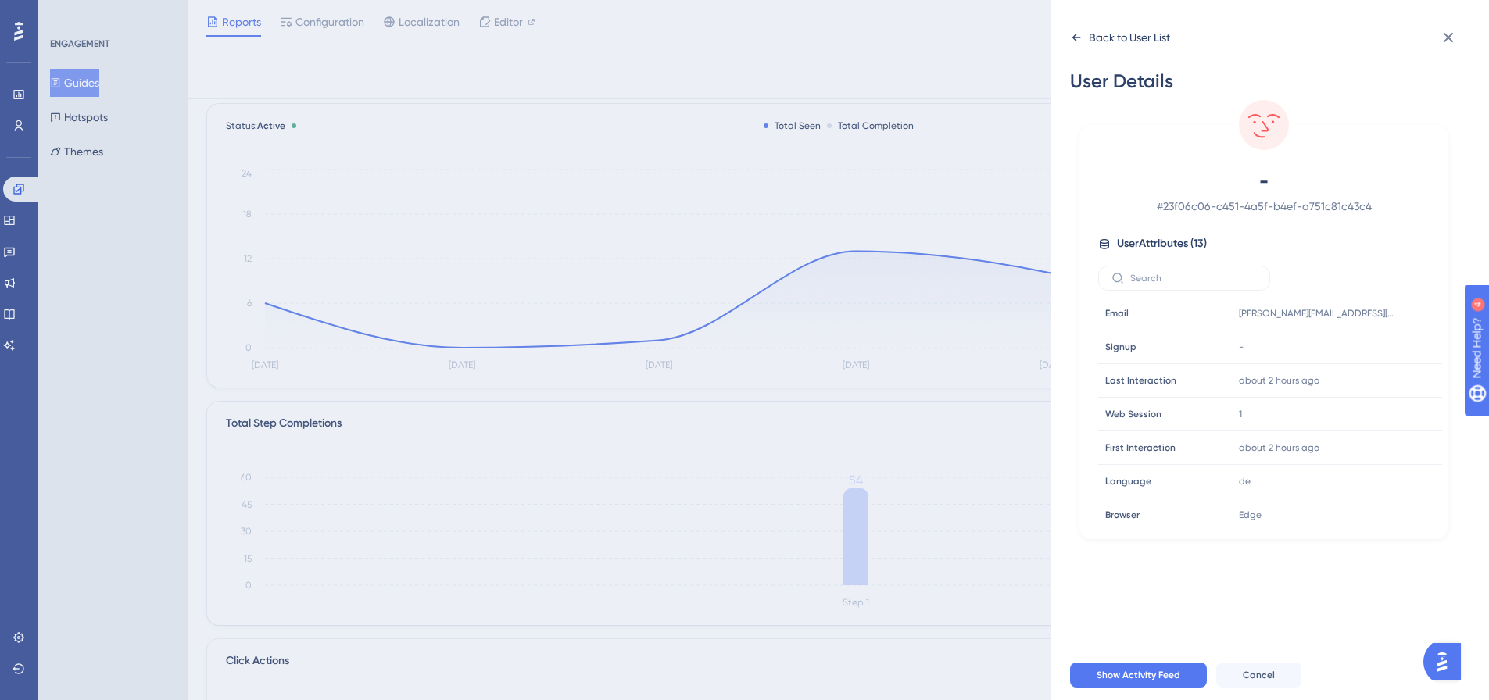
click at [1075, 42] on icon at bounding box center [1076, 37] width 13 height 13
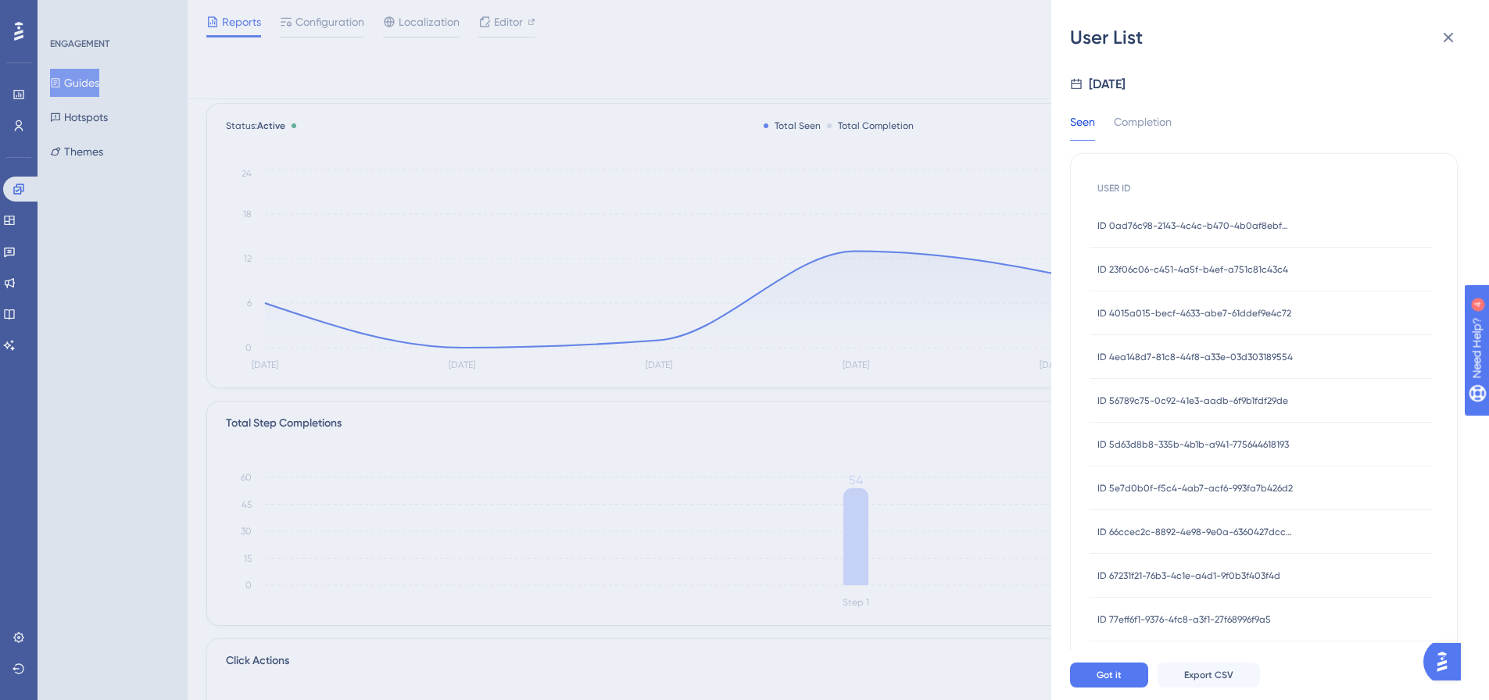
click at [1179, 307] on span "ID 4015a015-becf-4633-abe7-61ddef9e4c72" at bounding box center [1195, 313] width 194 height 13
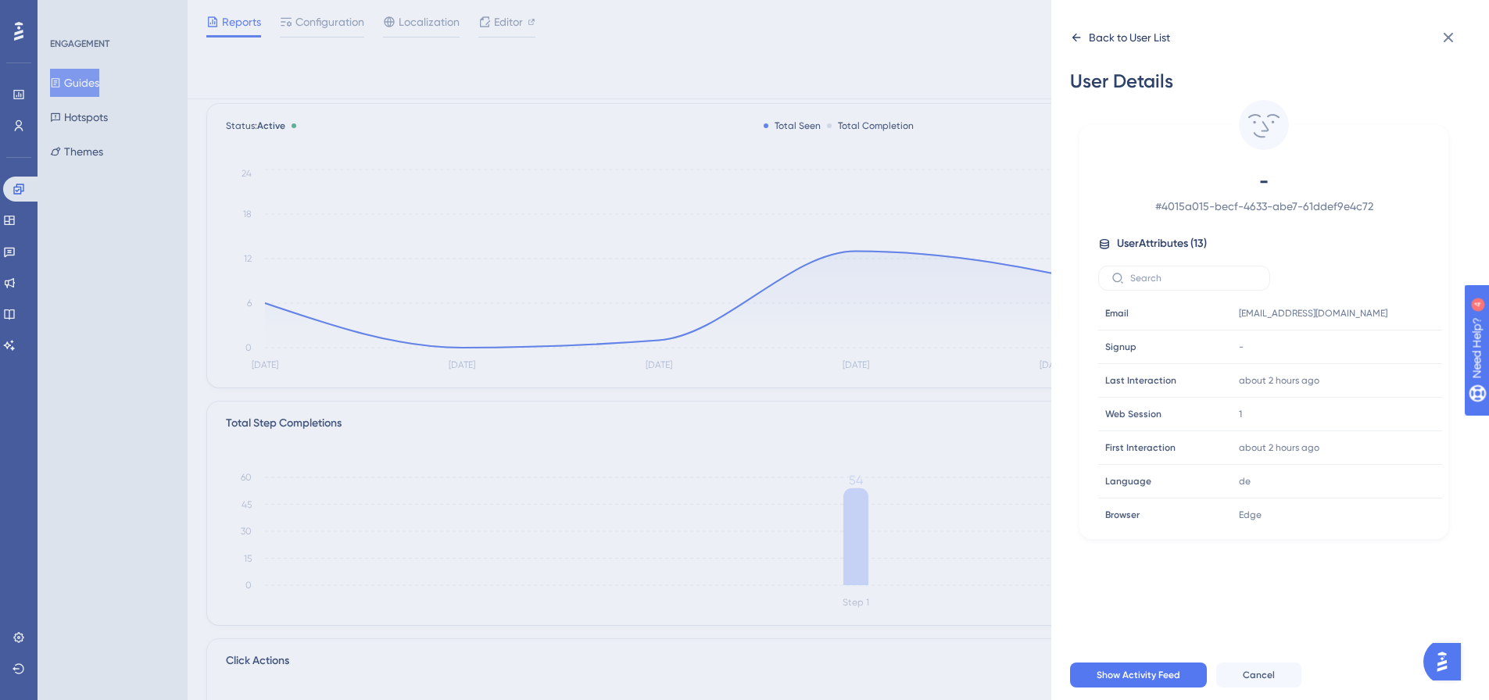
click at [1080, 36] on icon at bounding box center [1076, 37] width 13 height 13
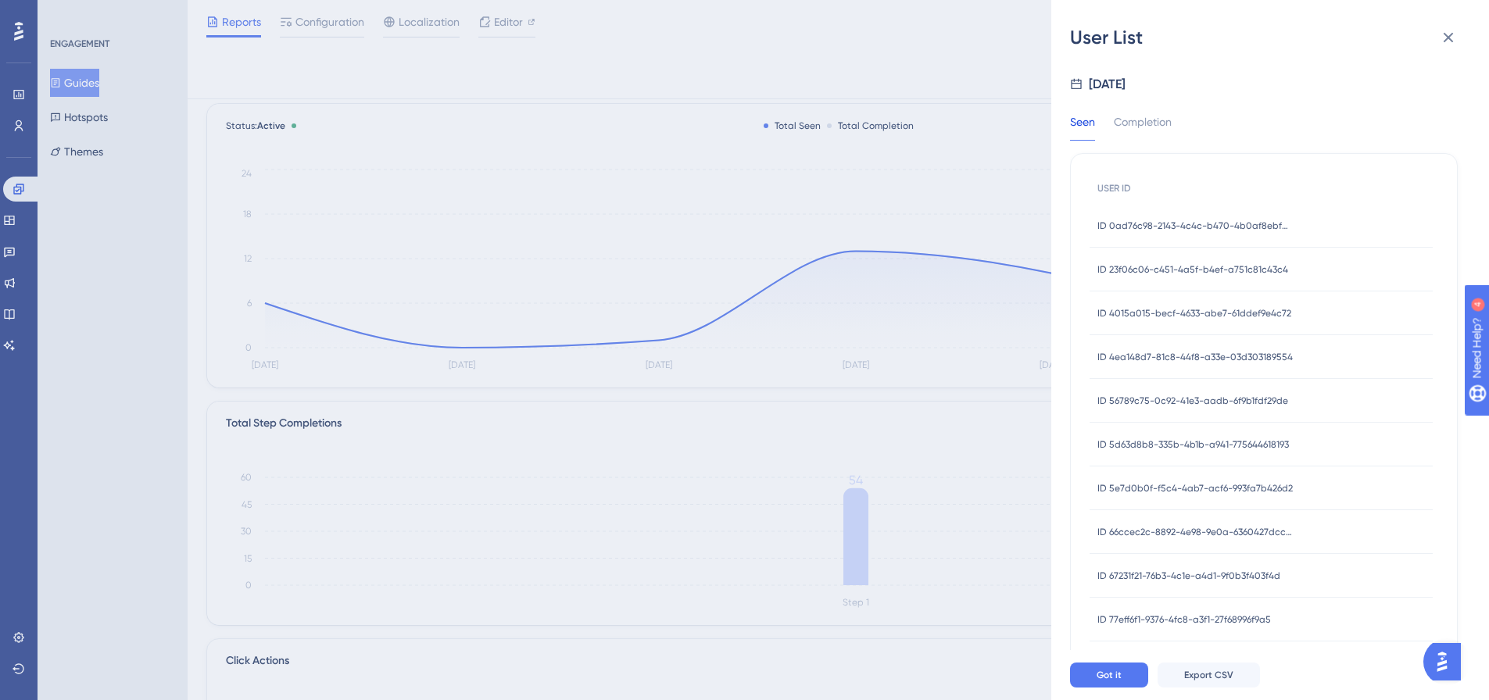
click at [1200, 360] on span "ID 4ea148d7-81c8-44f8-a33e-03d303189554" at bounding box center [1195, 357] width 195 height 13
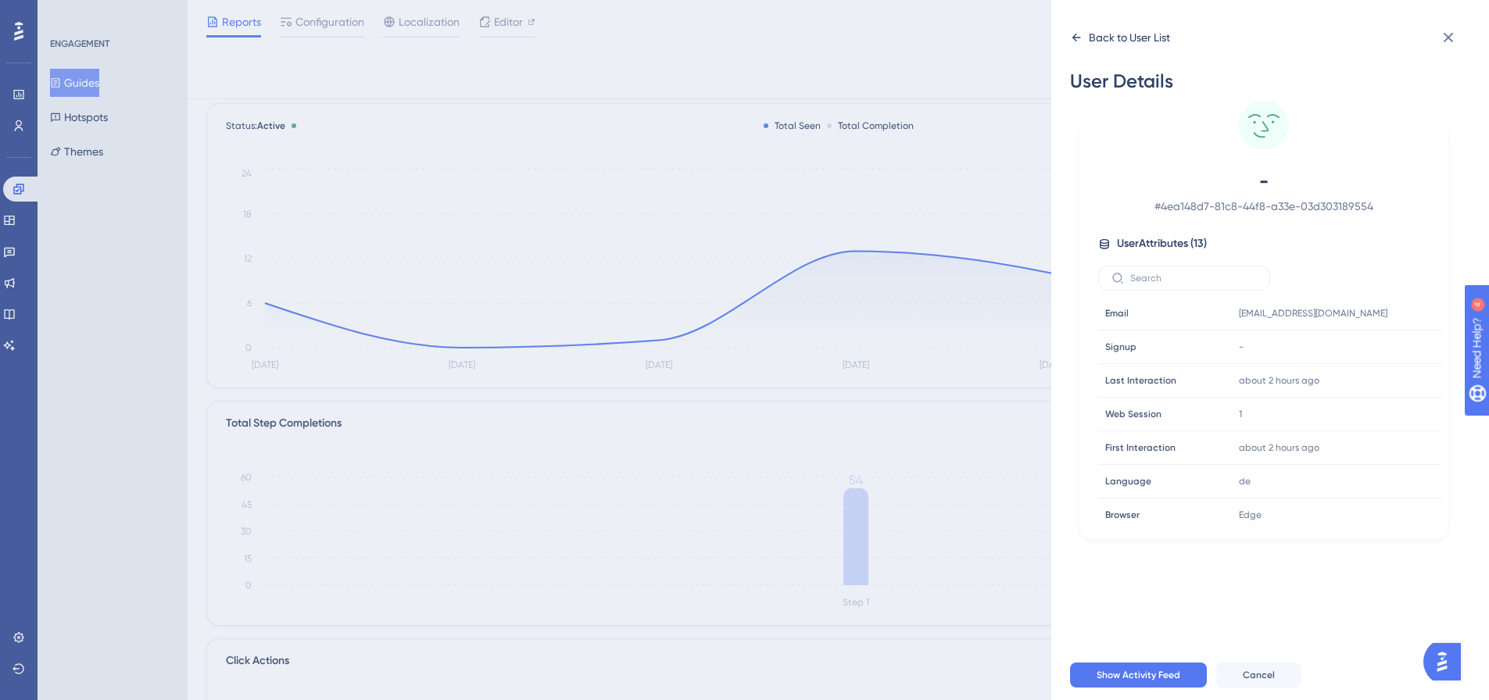
click at [1076, 38] on icon at bounding box center [1077, 38] width 9 height 8
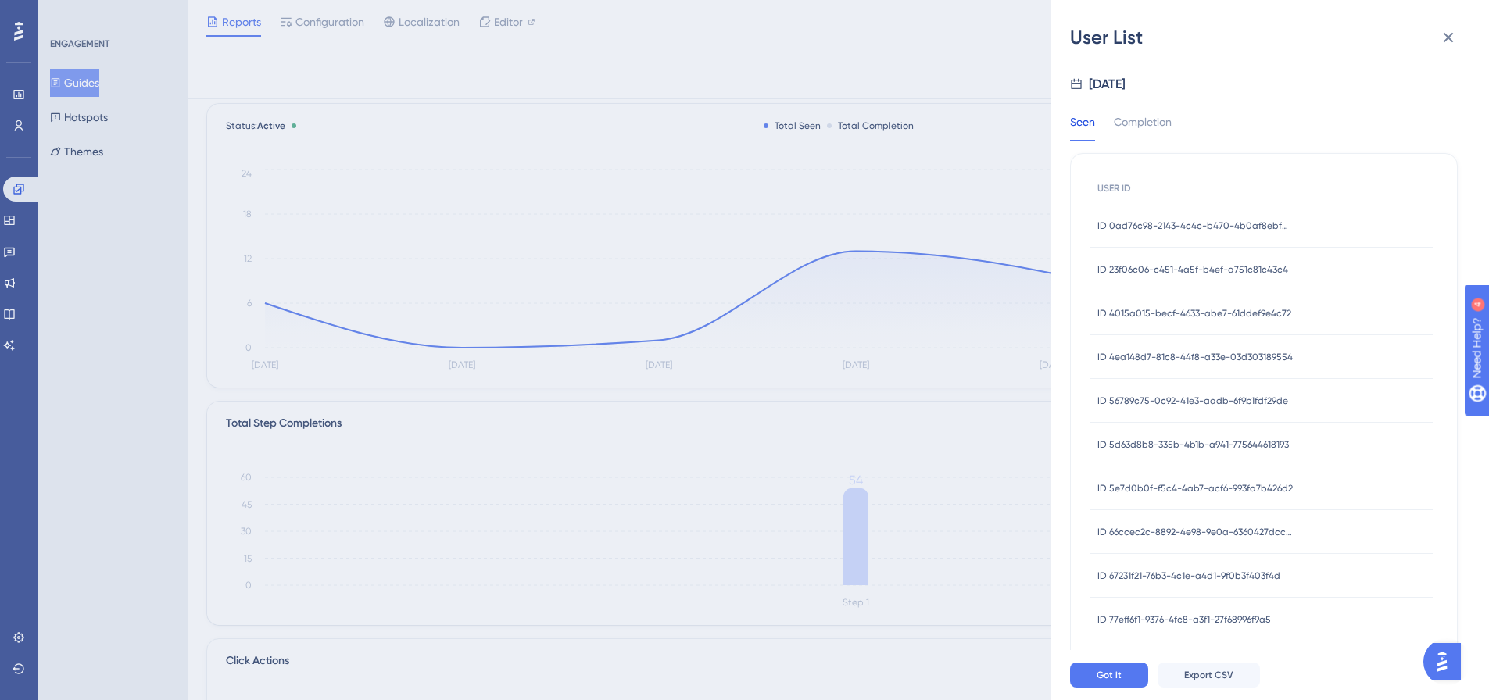
click at [1186, 409] on div "ID 56789c75-0c92-41e3-aadb-6f9b1fdf29de ID 56789c75-0c92-41e3-aadb-6f9b1fdf29de" at bounding box center [1193, 401] width 191 height 44
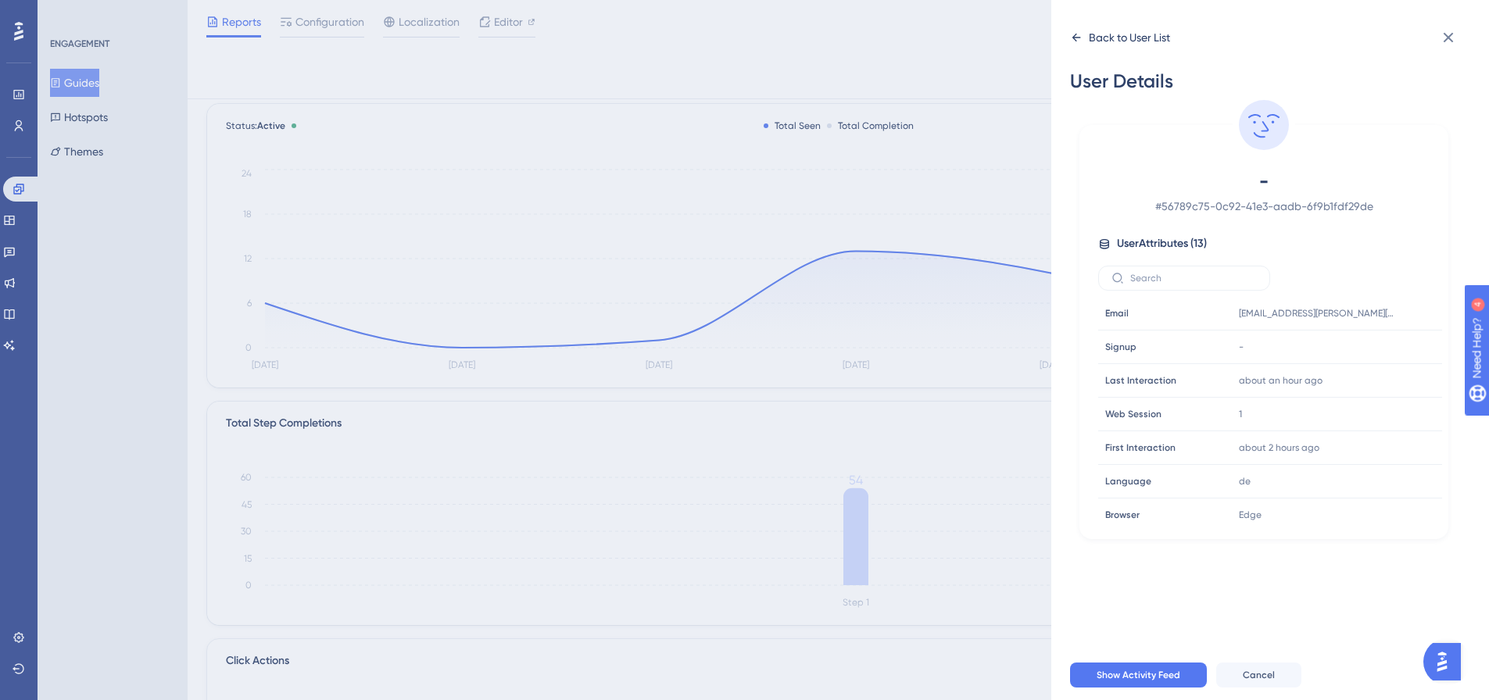
click at [1070, 33] on icon at bounding box center [1076, 37] width 13 height 13
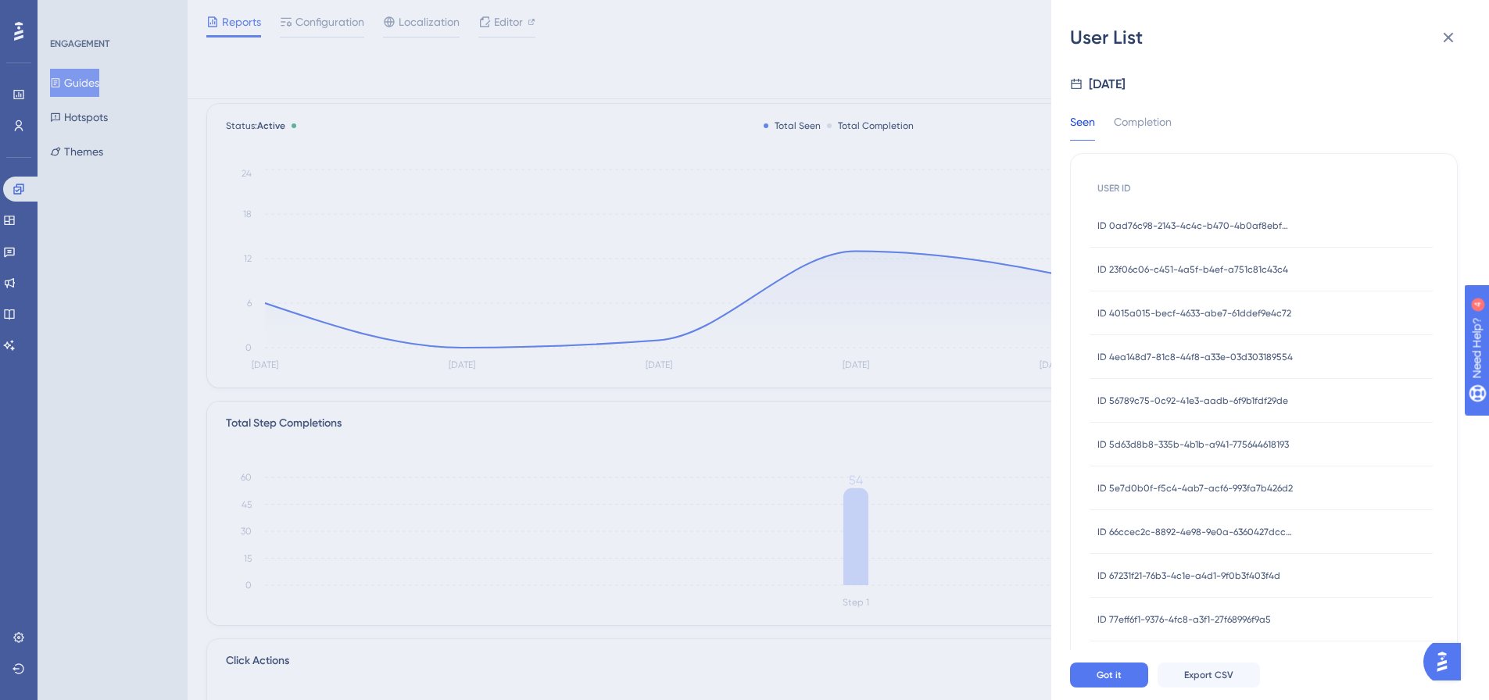
click at [1193, 451] on div "ID 5d63d8b8-335b-4b1b-a941-775644618193 ID 5d63d8b8-335b-4b1b-a941-775644618193" at bounding box center [1194, 445] width 192 height 44
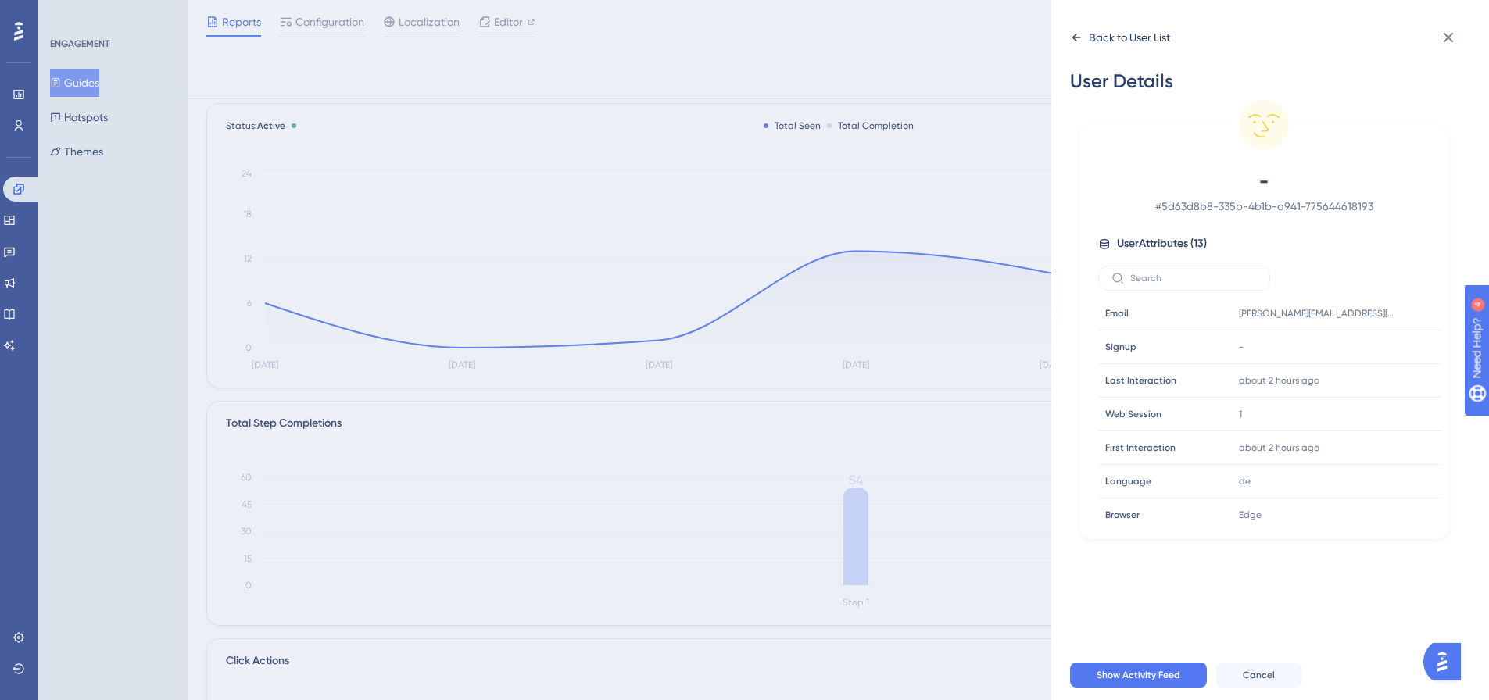
click at [1079, 35] on icon at bounding box center [1076, 37] width 13 height 13
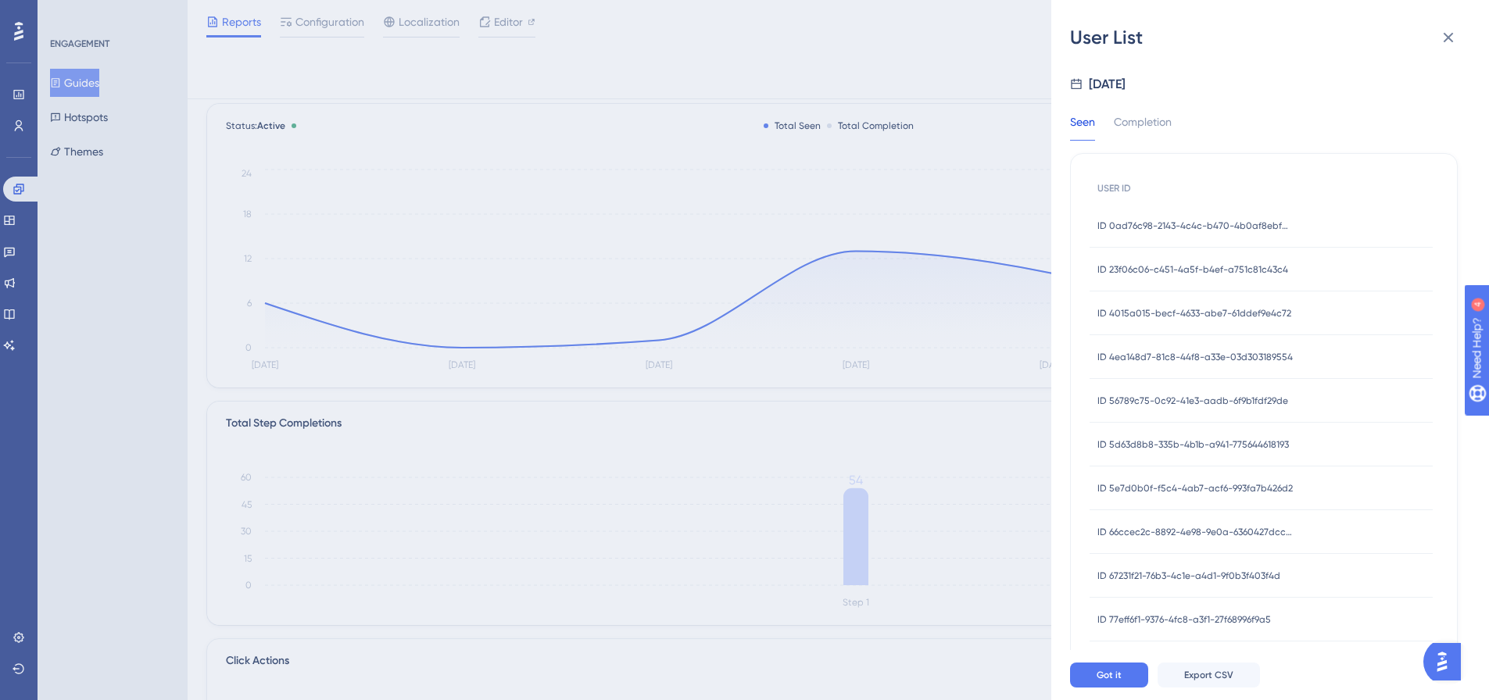
click at [1182, 486] on span "ID 5e7d0b0f-f5c4-4ab7-acf6-993fa7b426d2" at bounding box center [1195, 488] width 195 height 13
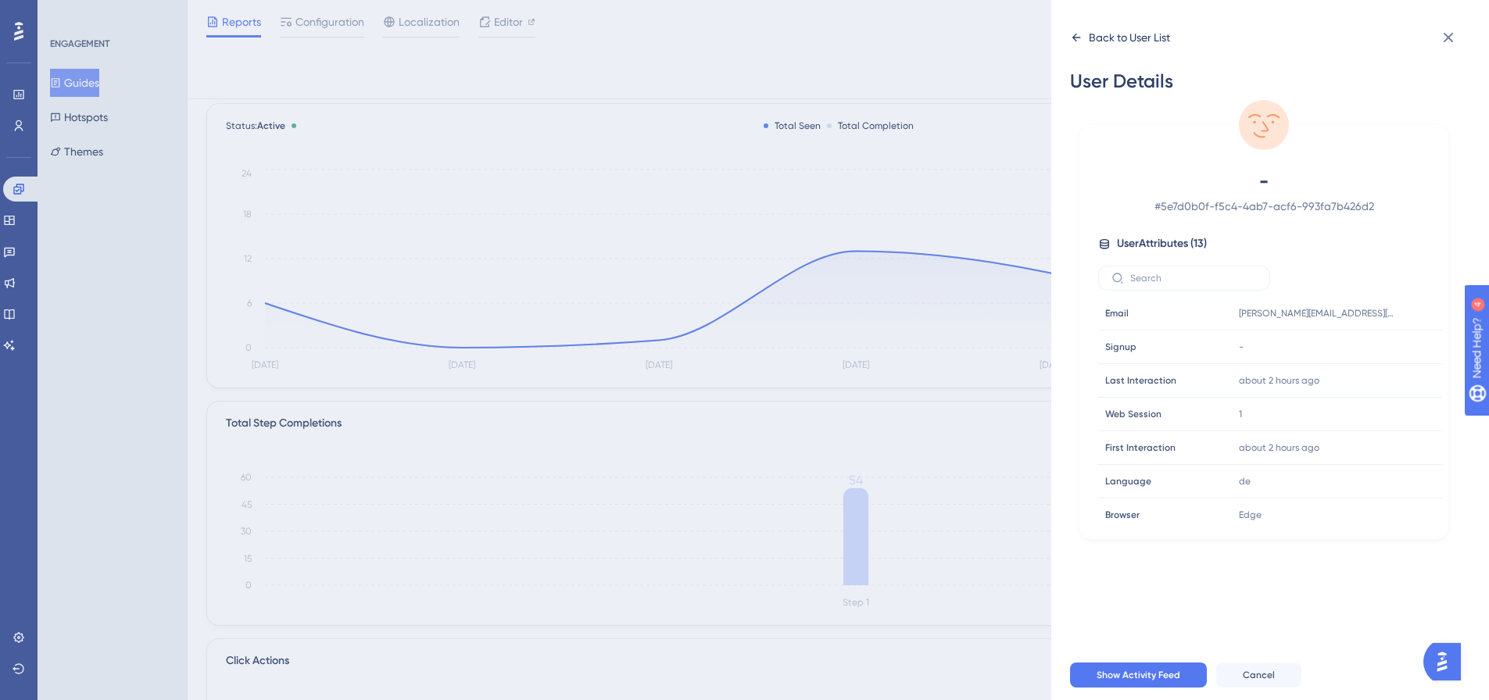
click at [1075, 37] on icon at bounding box center [1076, 37] width 13 height 13
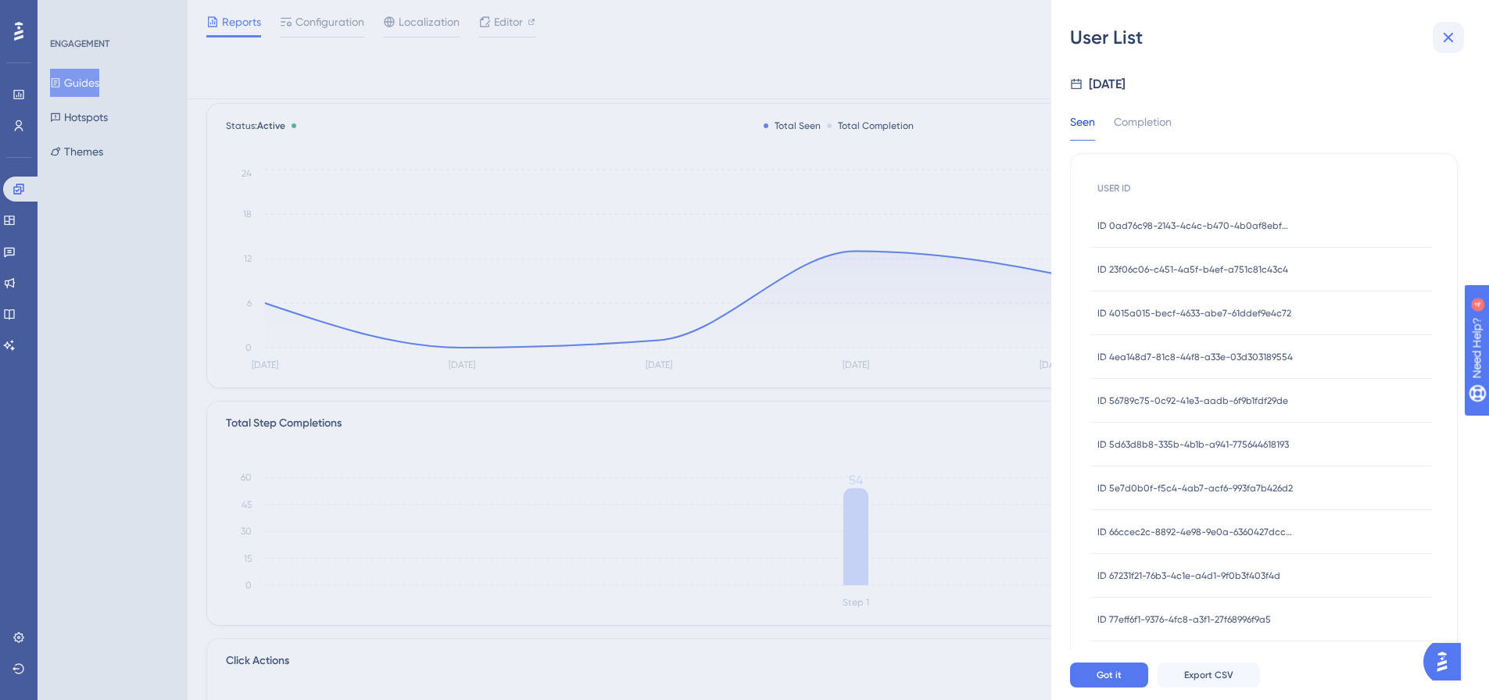
click at [1437, 33] on button at bounding box center [1448, 37] width 31 height 31
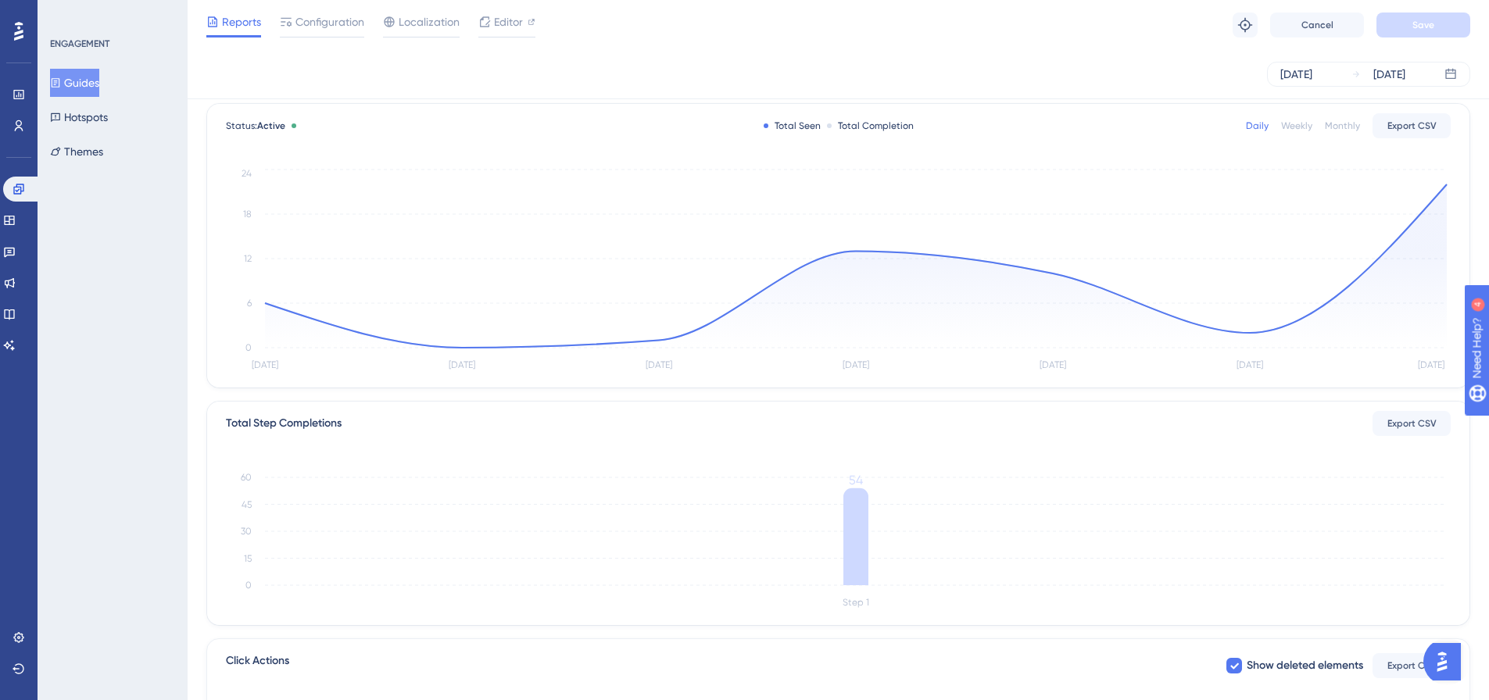
click at [128, 337] on div "ENGAGEMENT Guides Hotspots Themes" at bounding box center [113, 350] width 150 height 700
click at [1444, 188] on circle at bounding box center [1447, 184] width 13 height 13
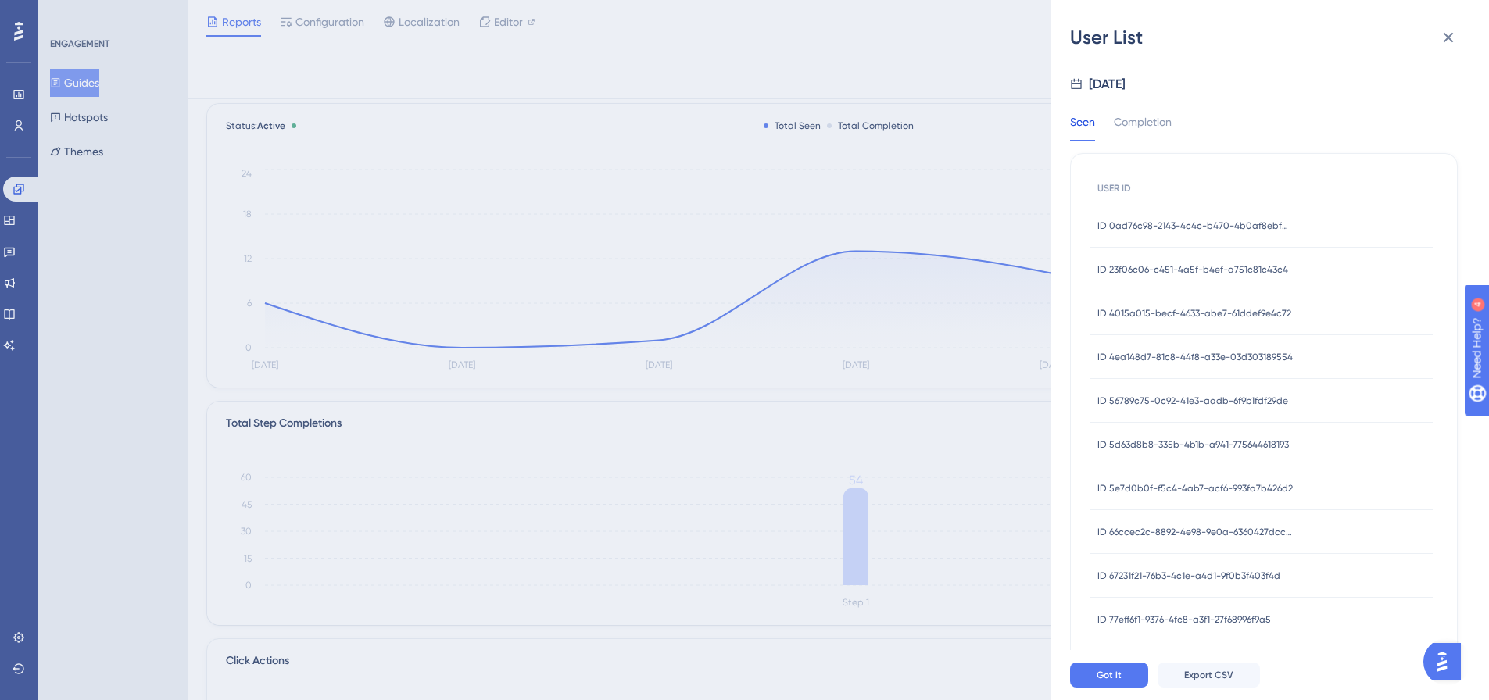
scroll to position [235, 0]
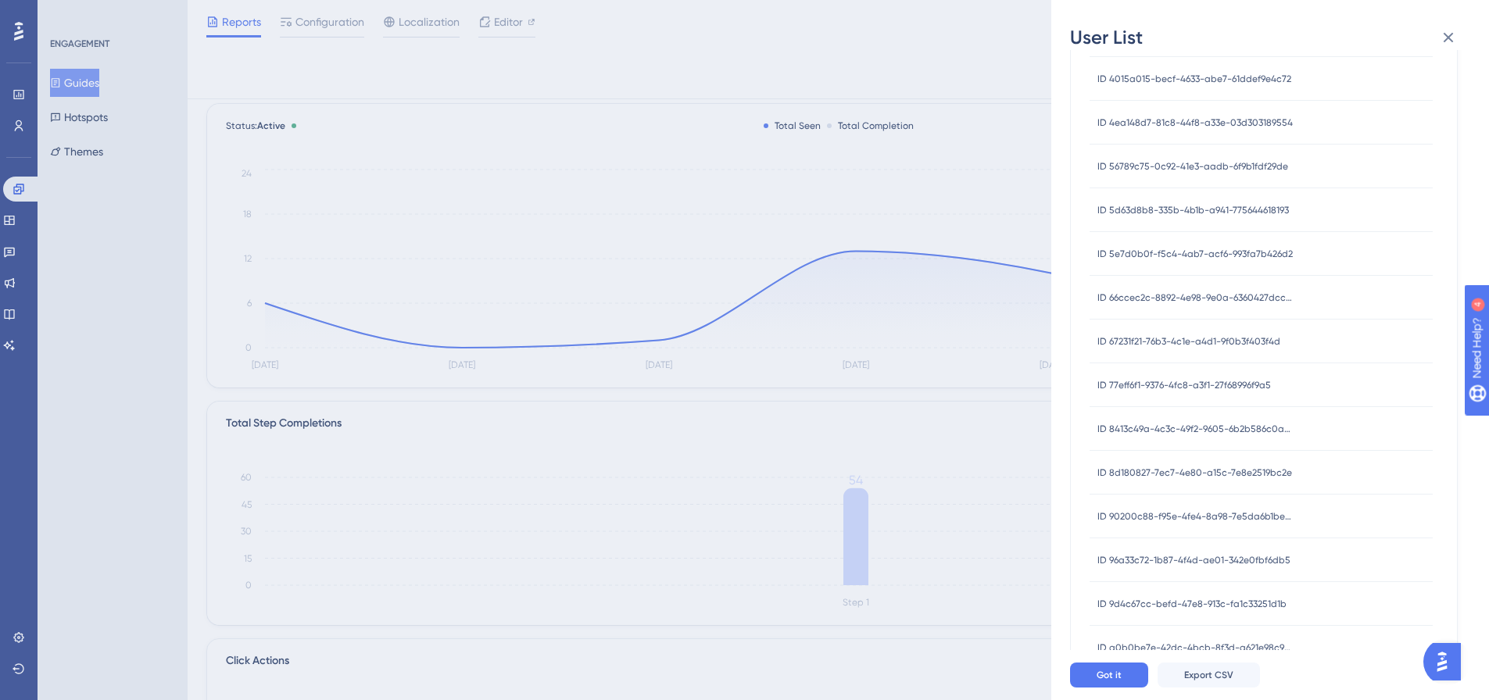
click at [1205, 347] on span "ID 67231f21-76b3-4c1e-a4d1-9f0b3f403f4d" at bounding box center [1189, 341] width 183 height 13
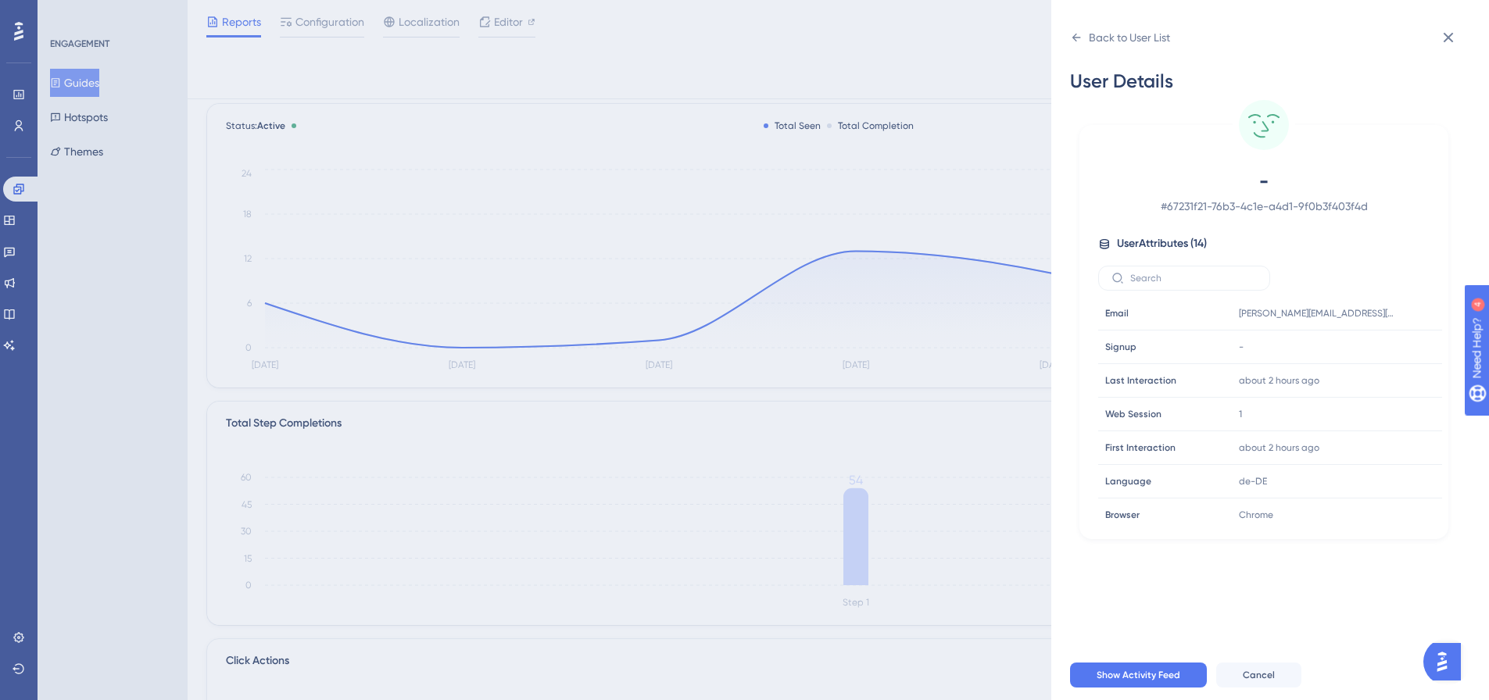
scroll to position [0, 0]
click at [1098, 37] on div "Back to User List" at bounding box center [1129, 37] width 81 height 19
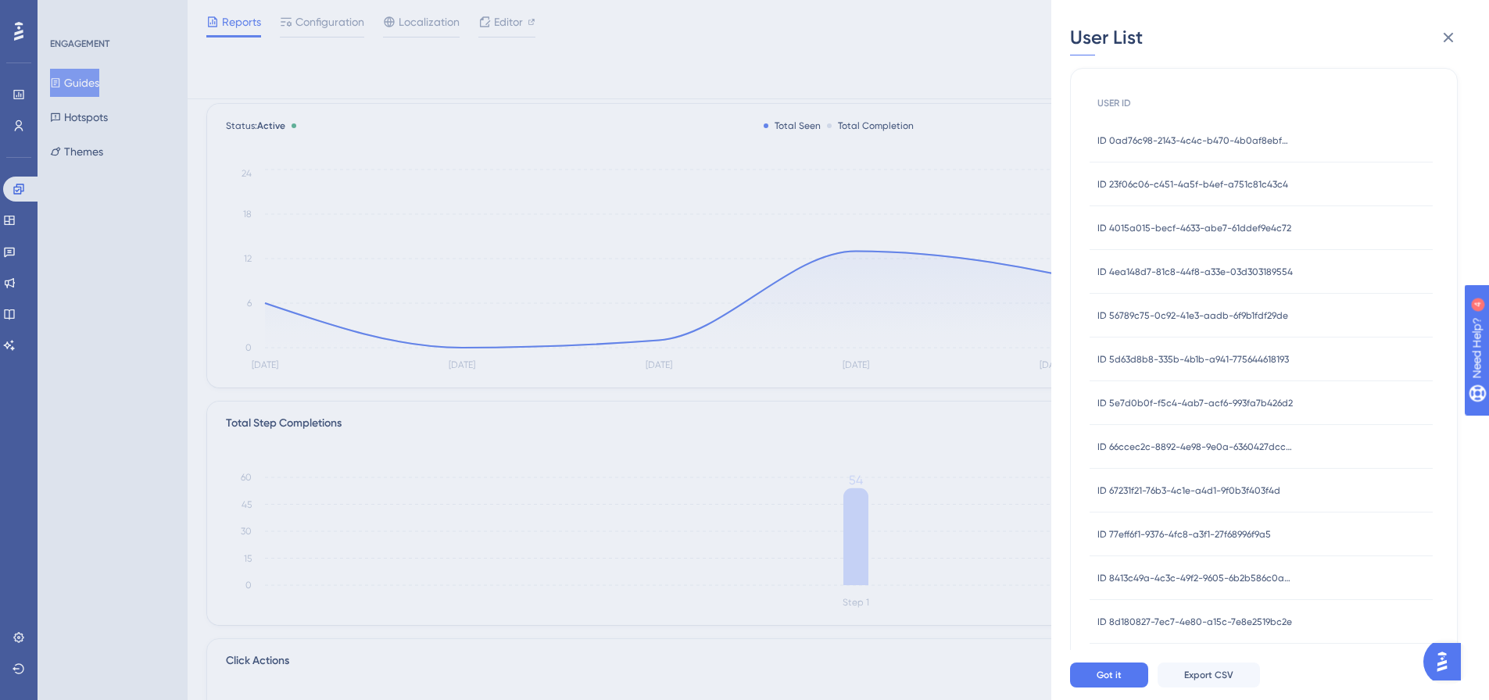
scroll to position [235, 0]
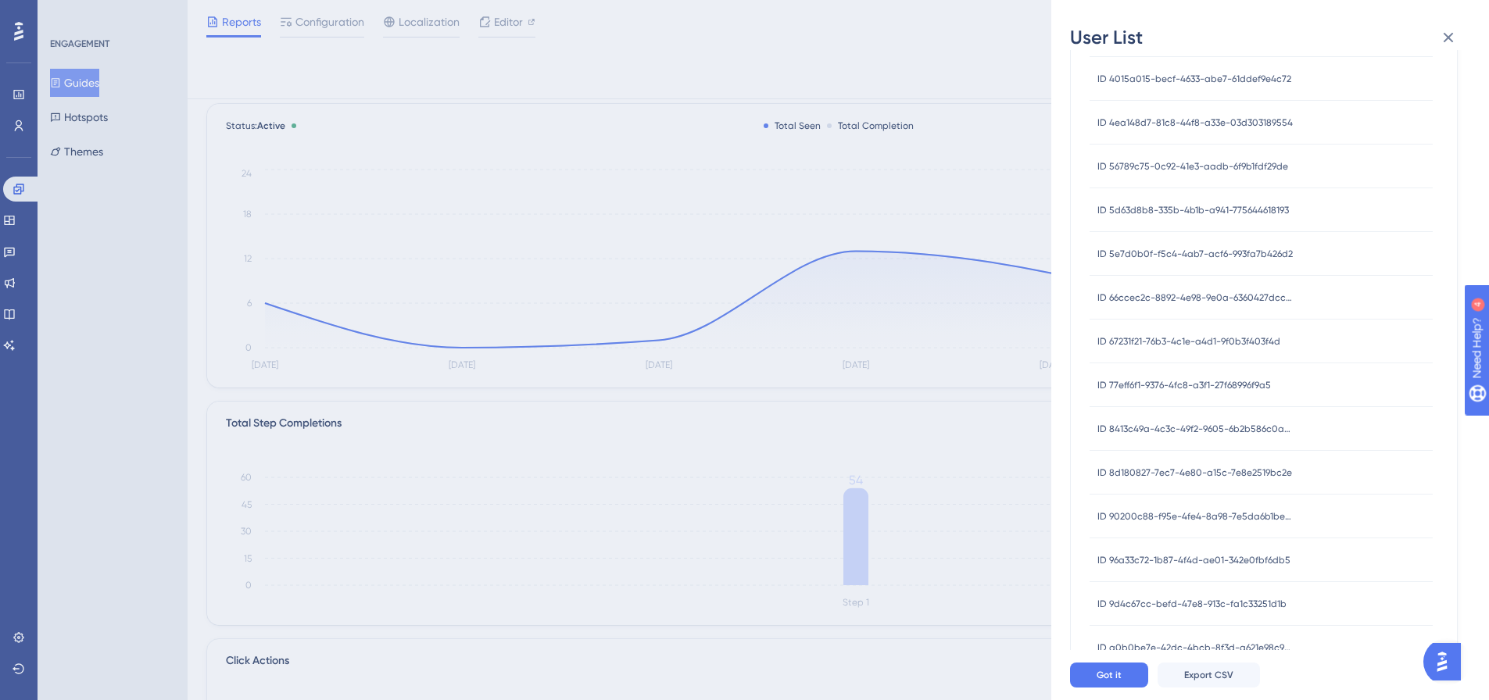
click at [1192, 470] on span "ID 8d180827-7ec7-4e80-a15c-7e8e2519bc2e" at bounding box center [1195, 473] width 195 height 13
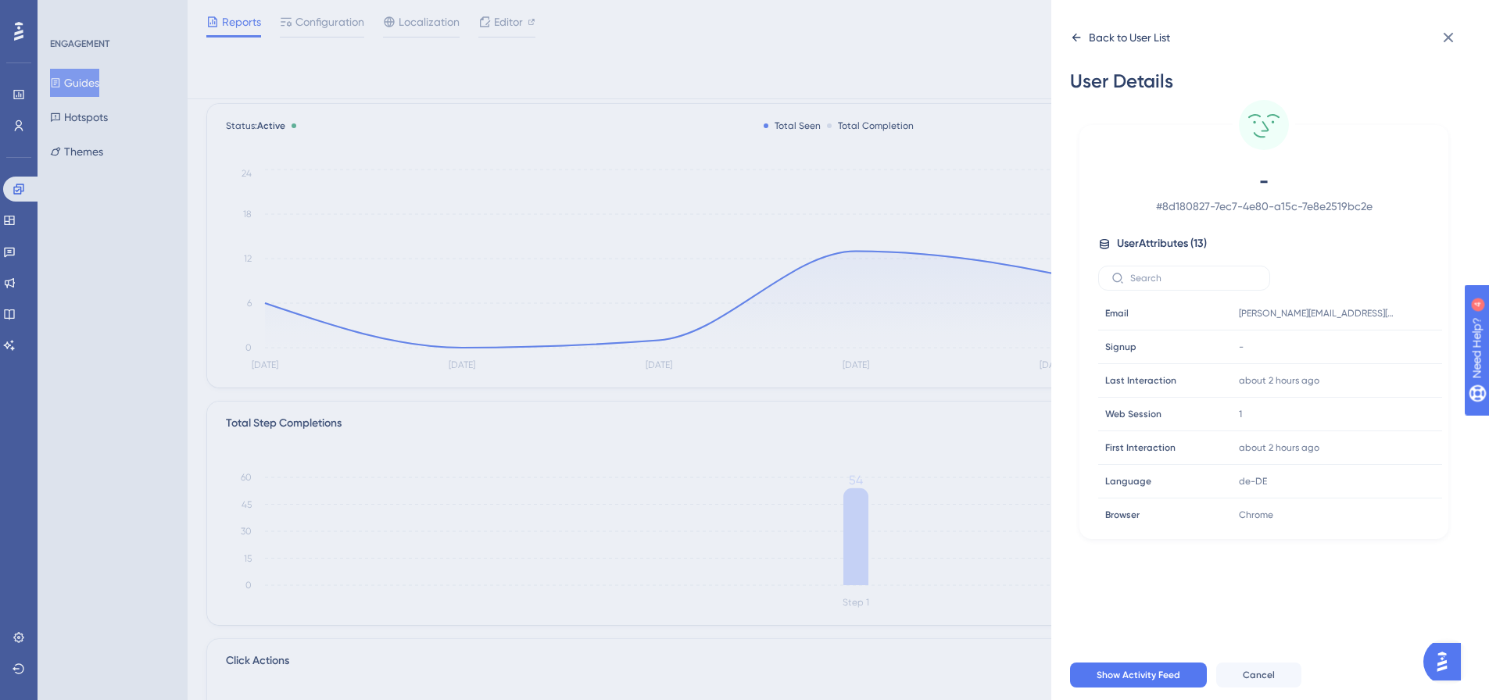
click at [1077, 35] on icon at bounding box center [1076, 37] width 13 height 13
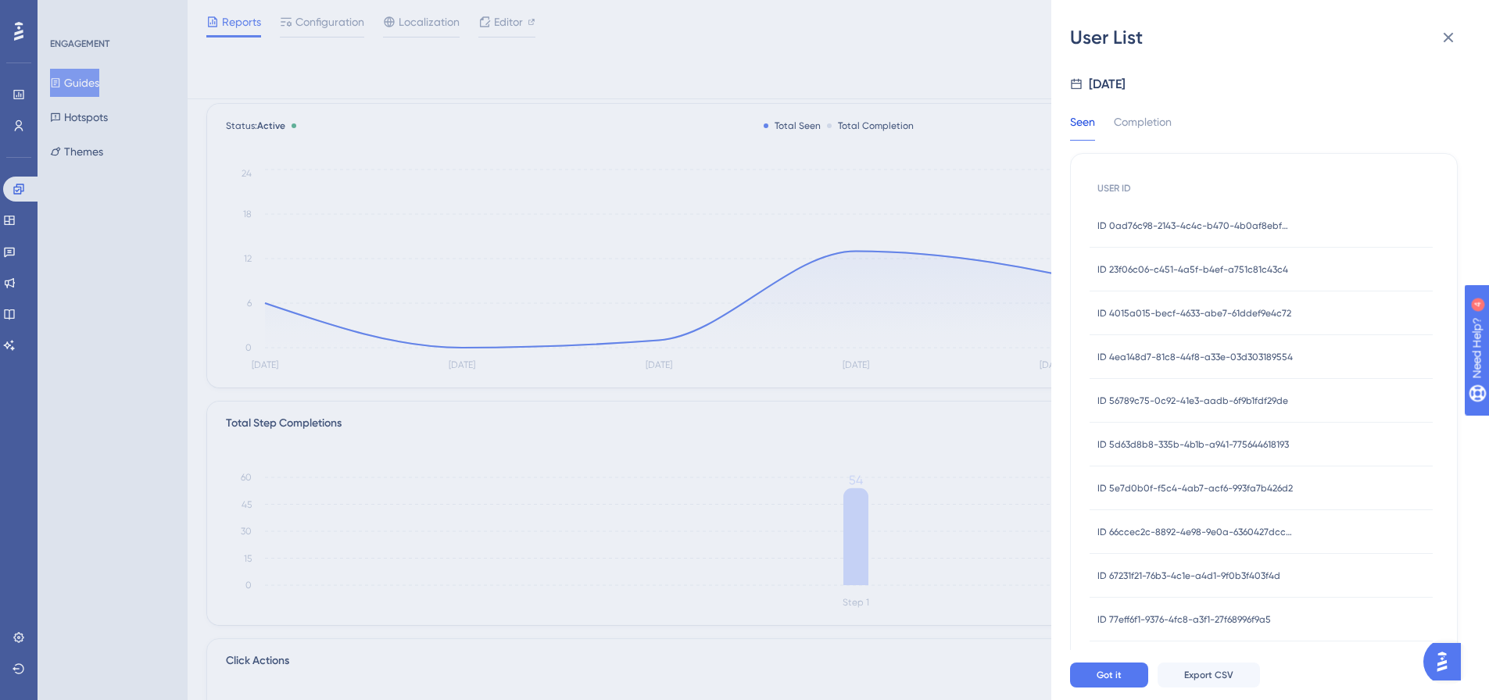
scroll to position [235, 0]
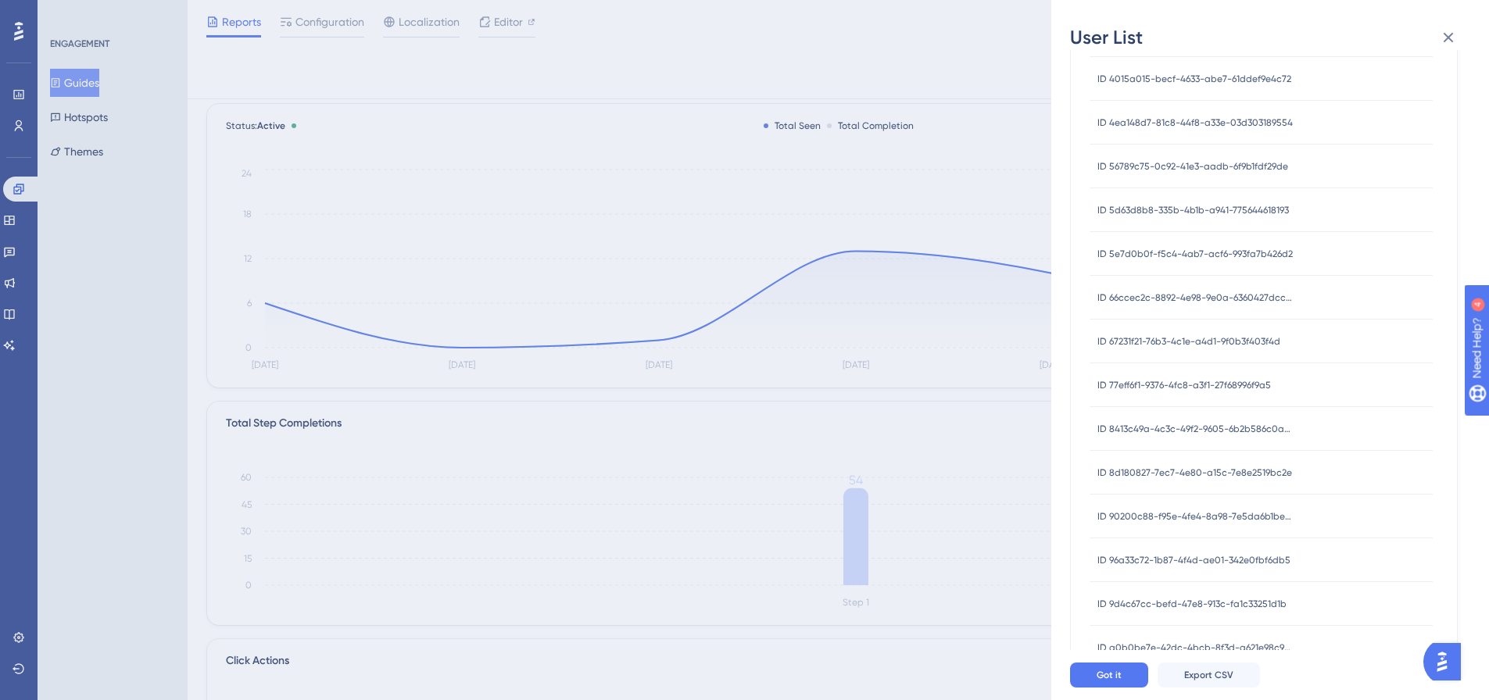
click at [1236, 518] on span "ID 90200c88-f95e-4fe4-8a98-7e5da6b1bef5" at bounding box center [1195, 516] width 195 height 13
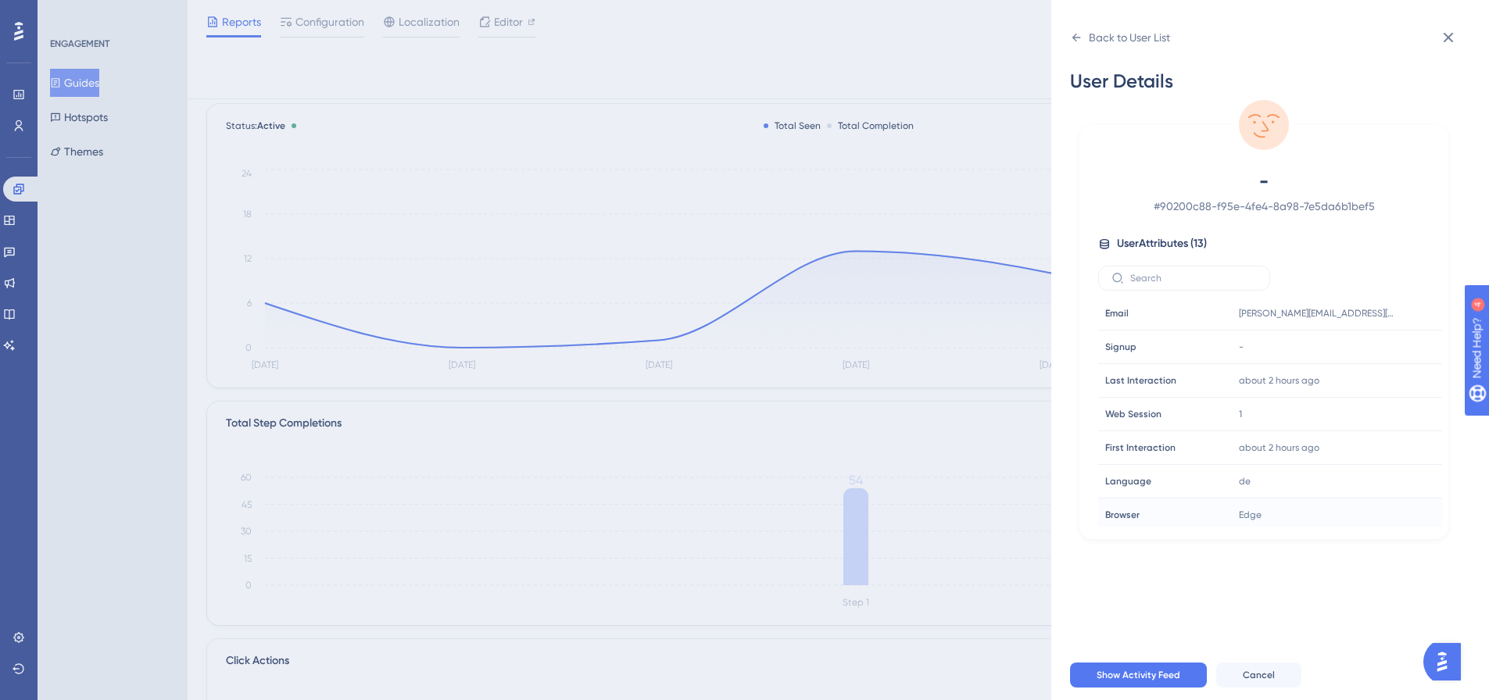
scroll to position [0, 0]
click at [1076, 30] on div "Back to User List" at bounding box center [1120, 37] width 100 height 25
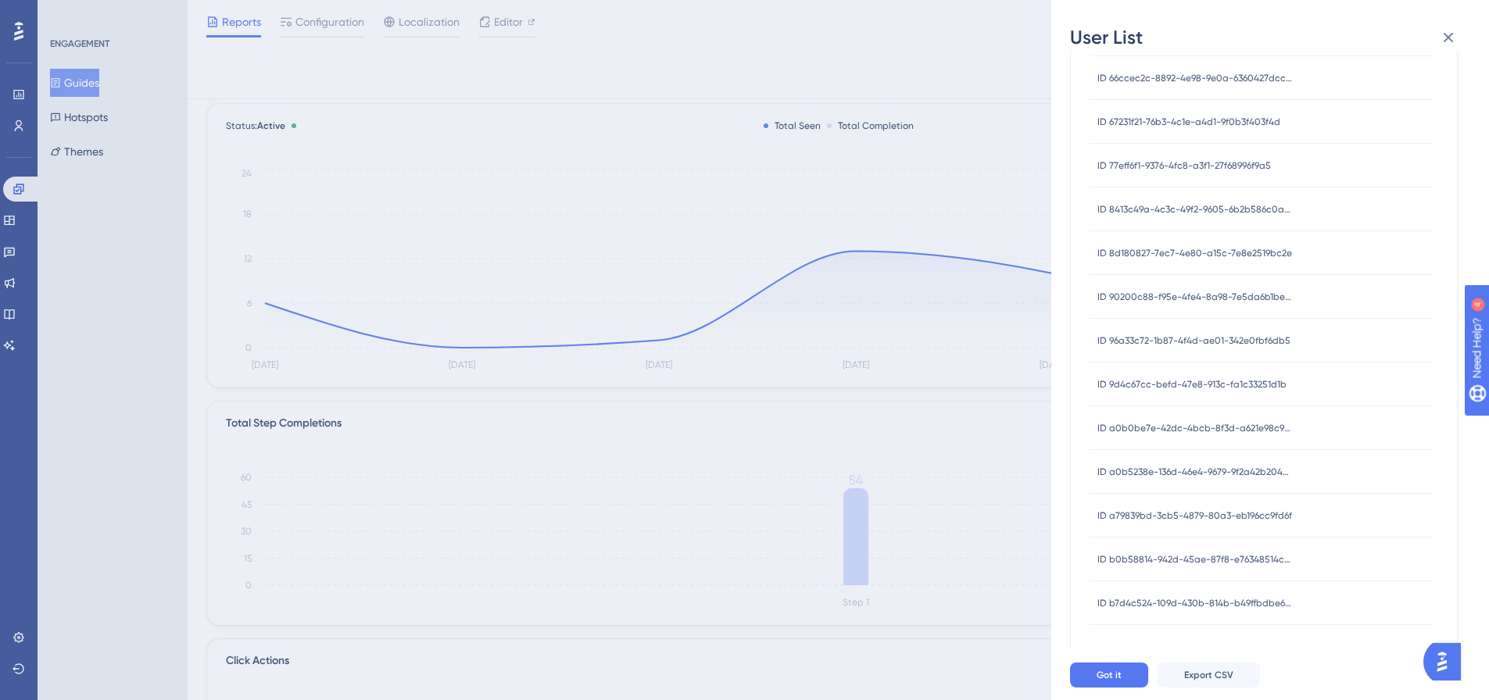
scroll to position [487, 0]
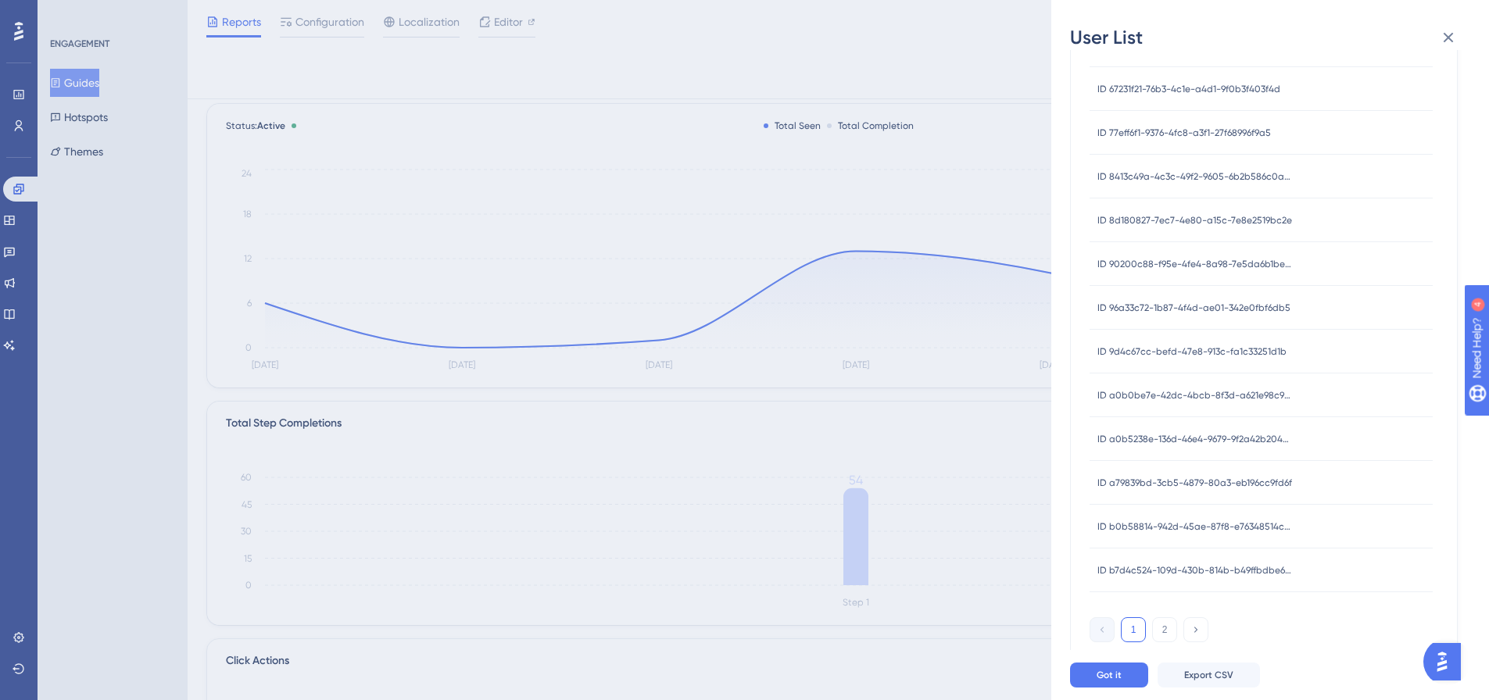
click at [1233, 481] on span "ID a79839bd-3cb5-4879-80a3-eb196cc9fd6f" at bounding box center [1195, 483] width 195 height 13
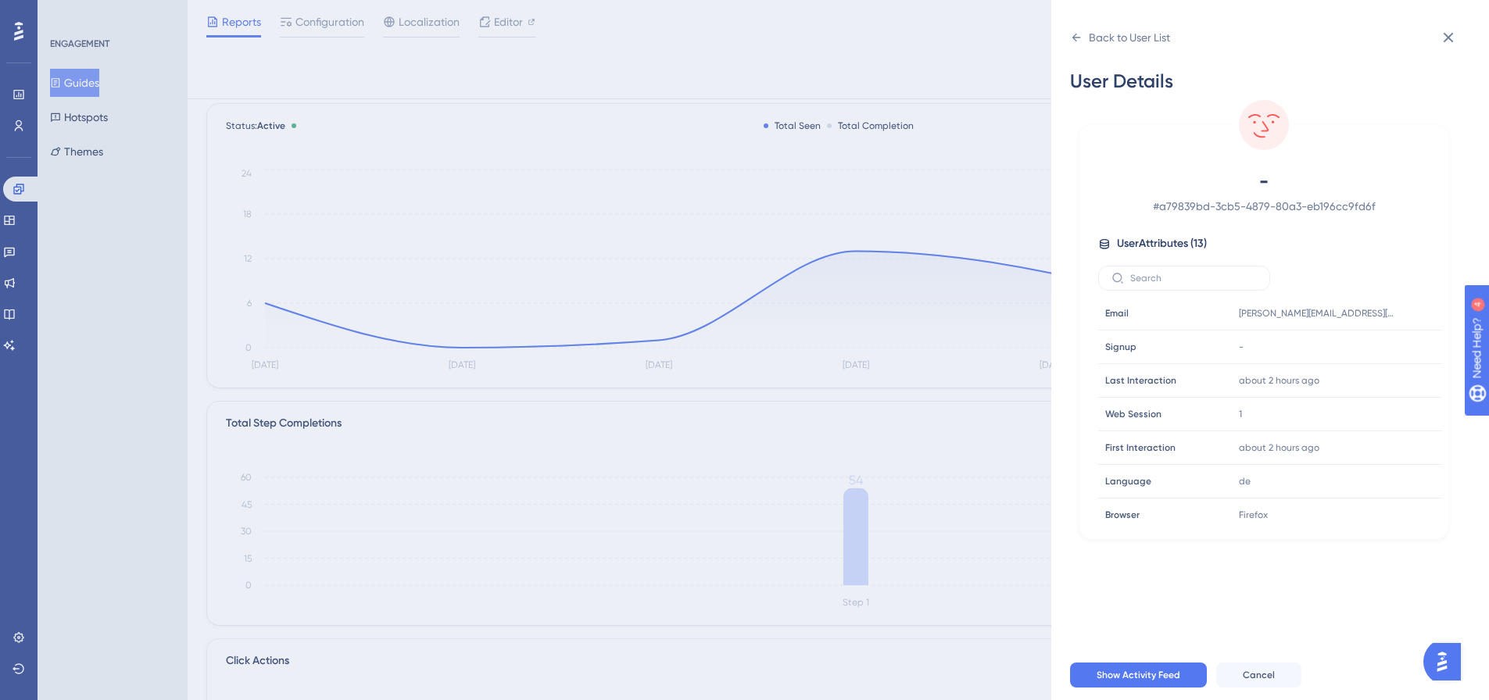
scroll to position [0, 0]
click at [1438, 39] on button at bounding box center [1448, 37] width 31 height 31
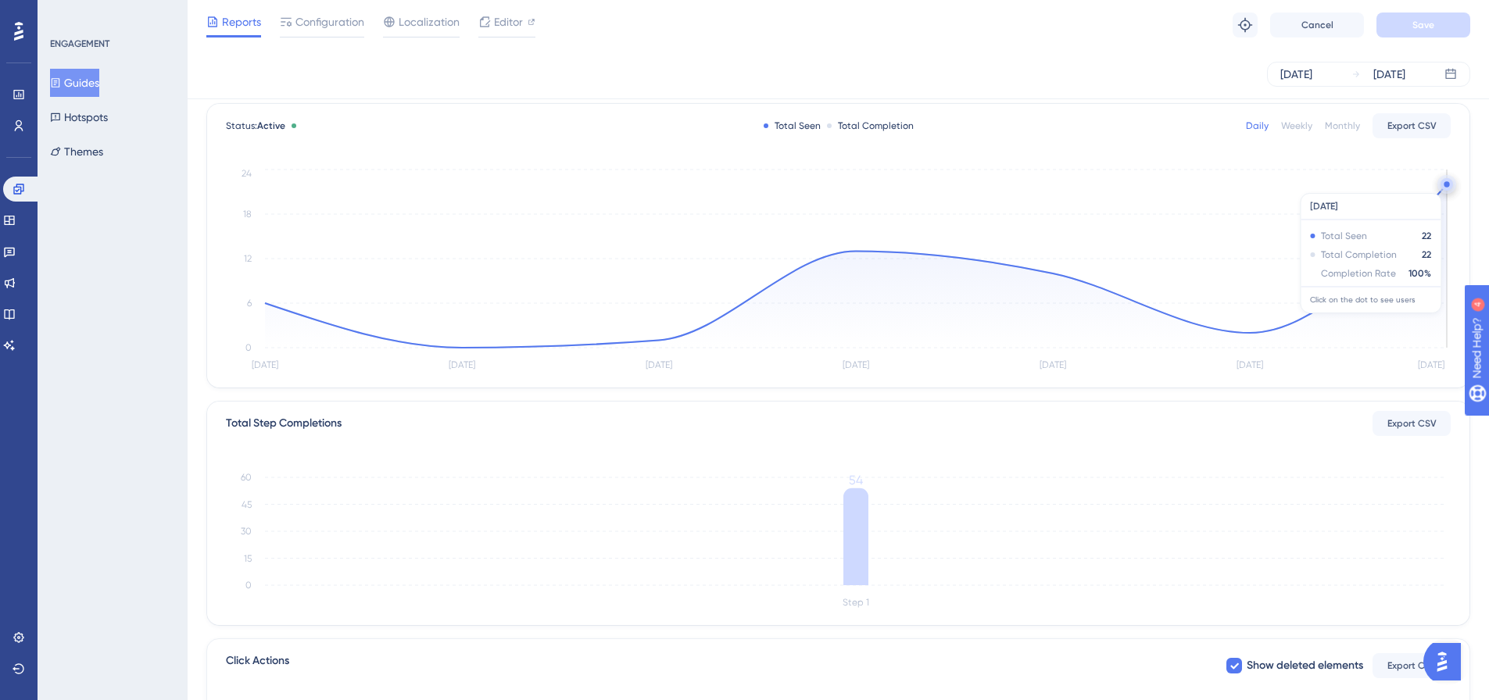
click at [1443, 184] on circle at bounding box center [1447, 184] width 13 height 13
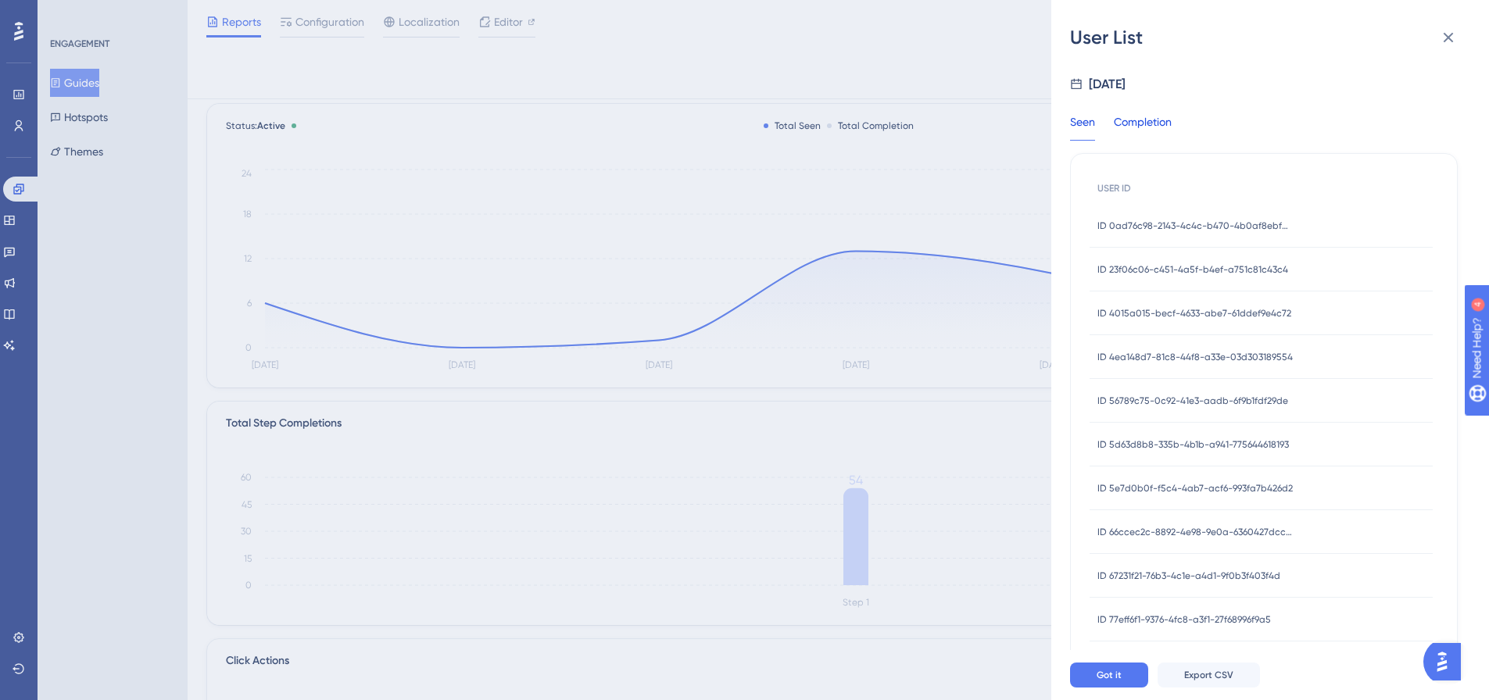
click at [1157, 123] on div "Completion" at bounding box center [1143, 127] width 58 height 28
click at [1071, 125] on div "Seen" at bounding box center [1082, 127] width 25 height 28
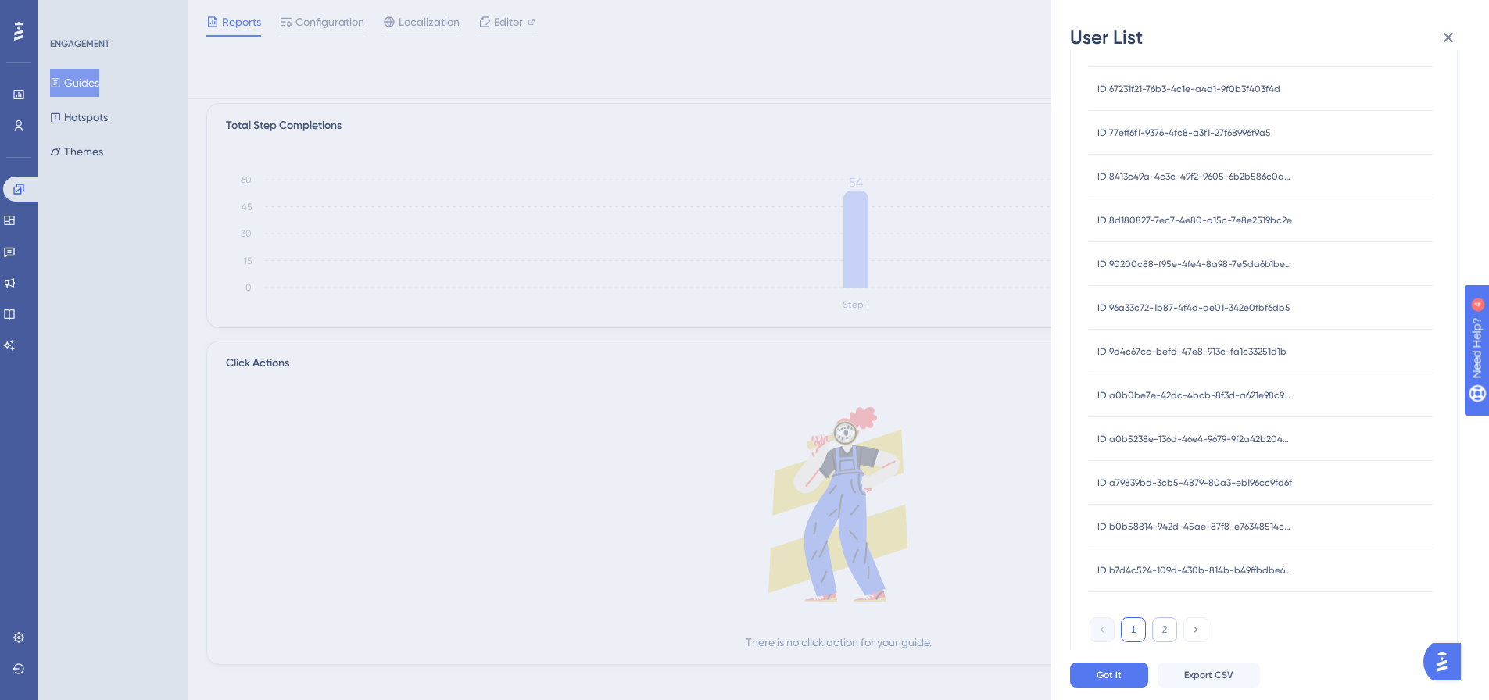
scroll to position [391, 0]
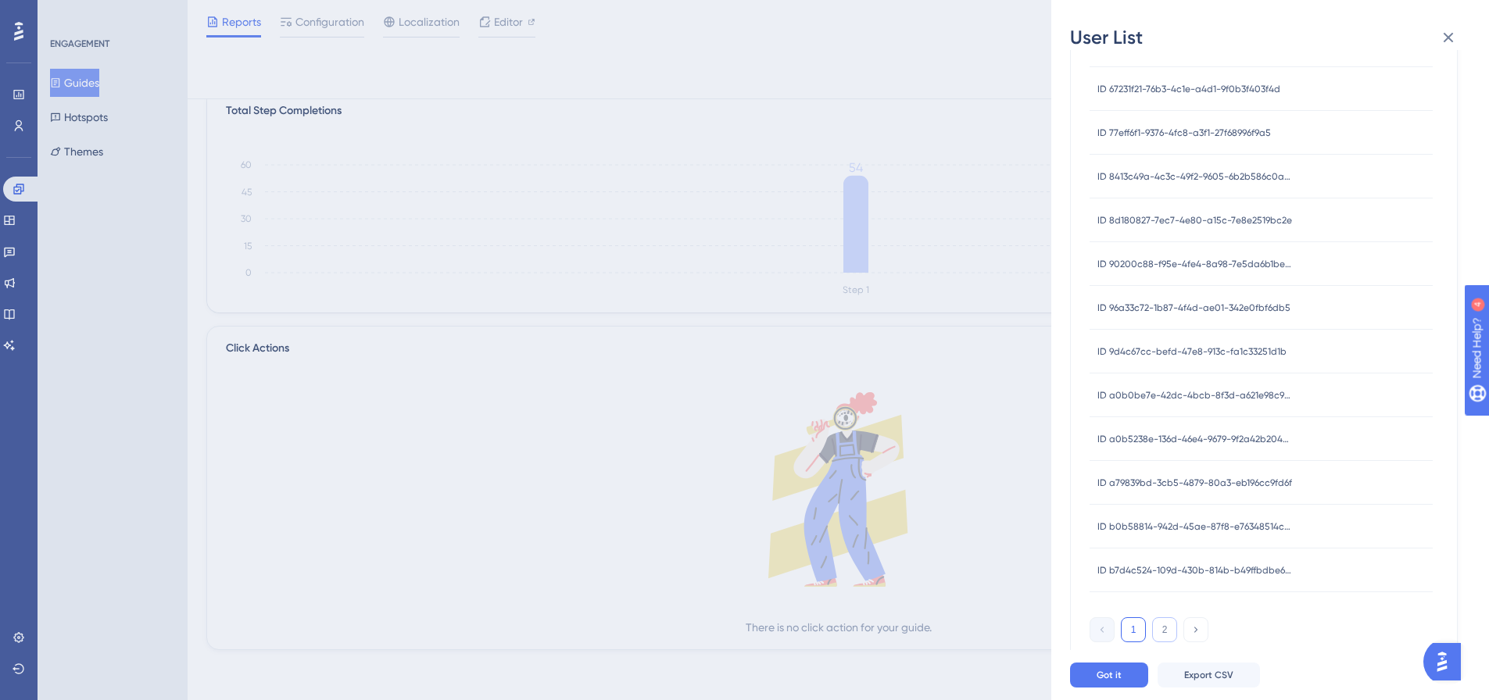
click at [1171, 631] on button "2" at bounding box center [1164, 630] width 25 height 25
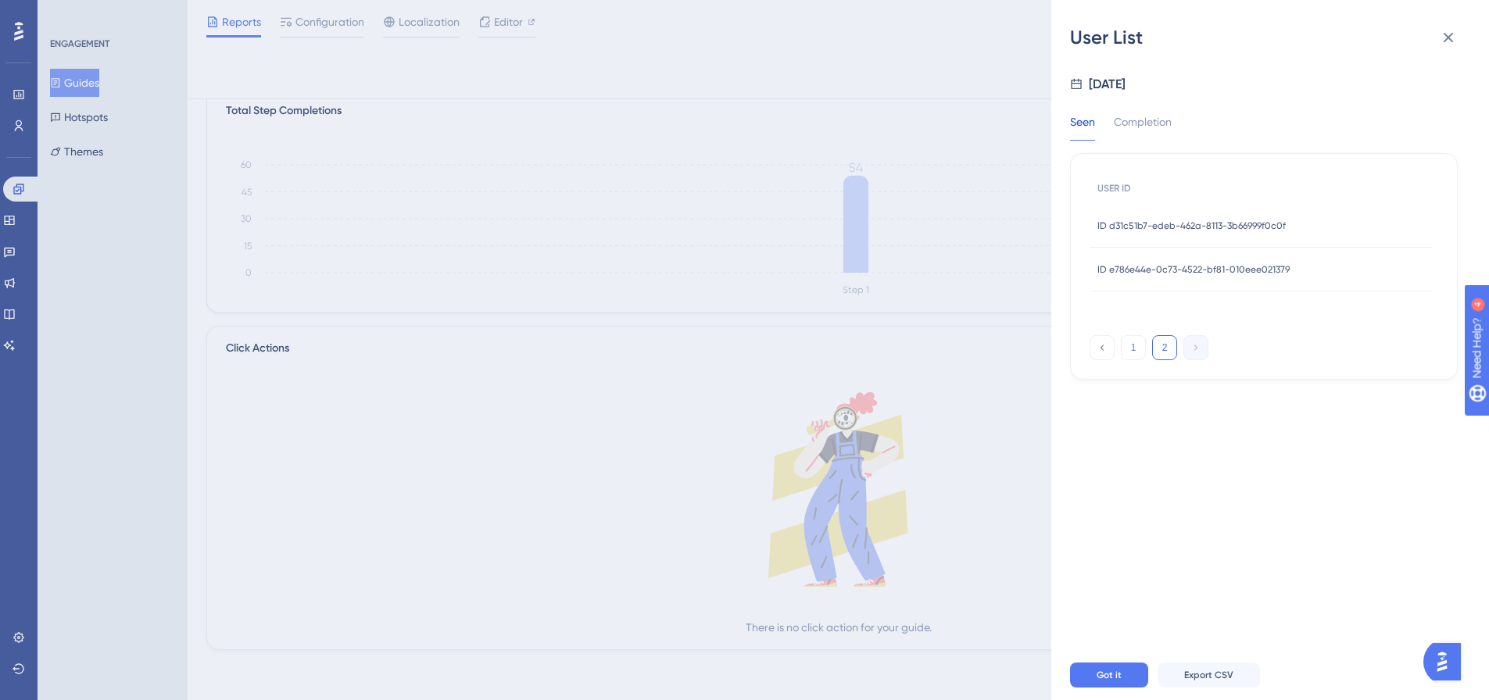
scroll to position [0, 0]
click at [1174, 231] on span "ID d31c51b7-edeb-462a-8113-3b66999f0c0f" at bounding box center [1192, 226] width 188 height 13
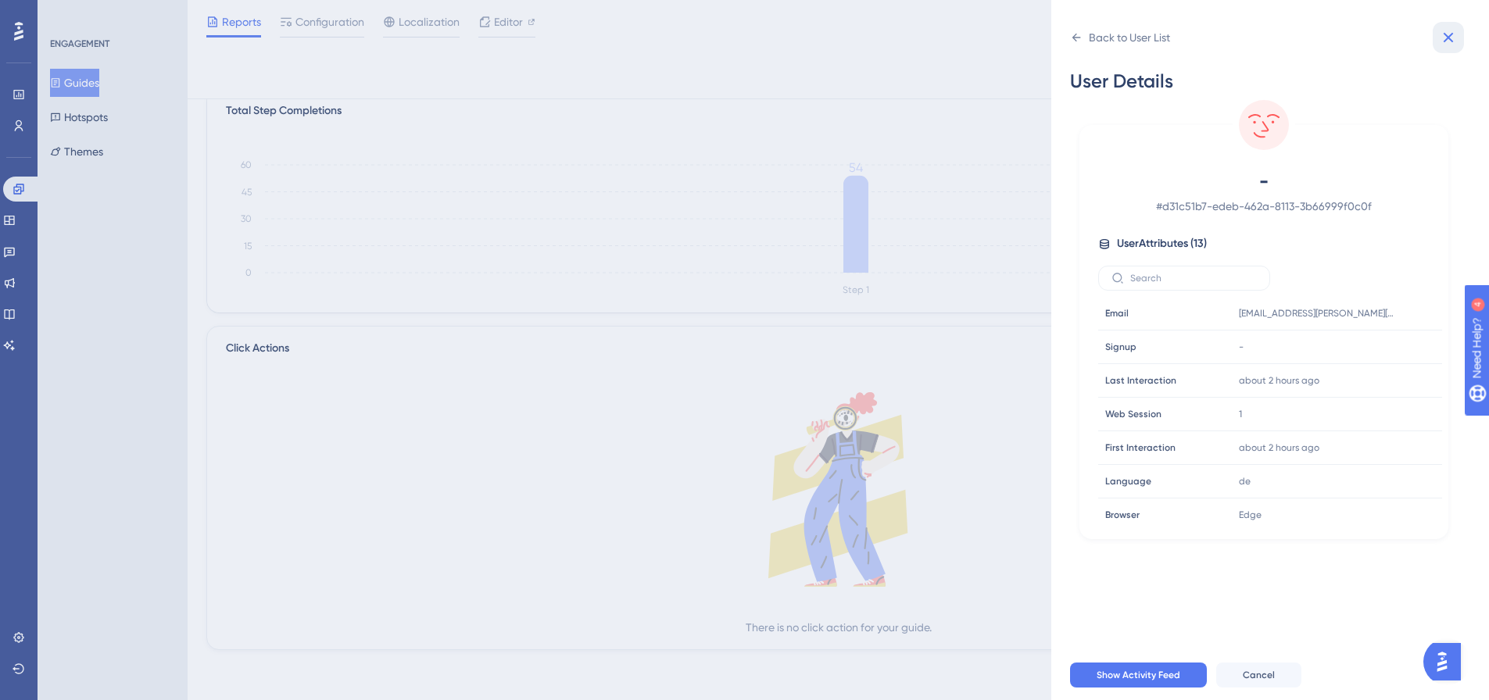
click at [1447, 30] on icon at bounding box center [1448, 37] width 19 height 19
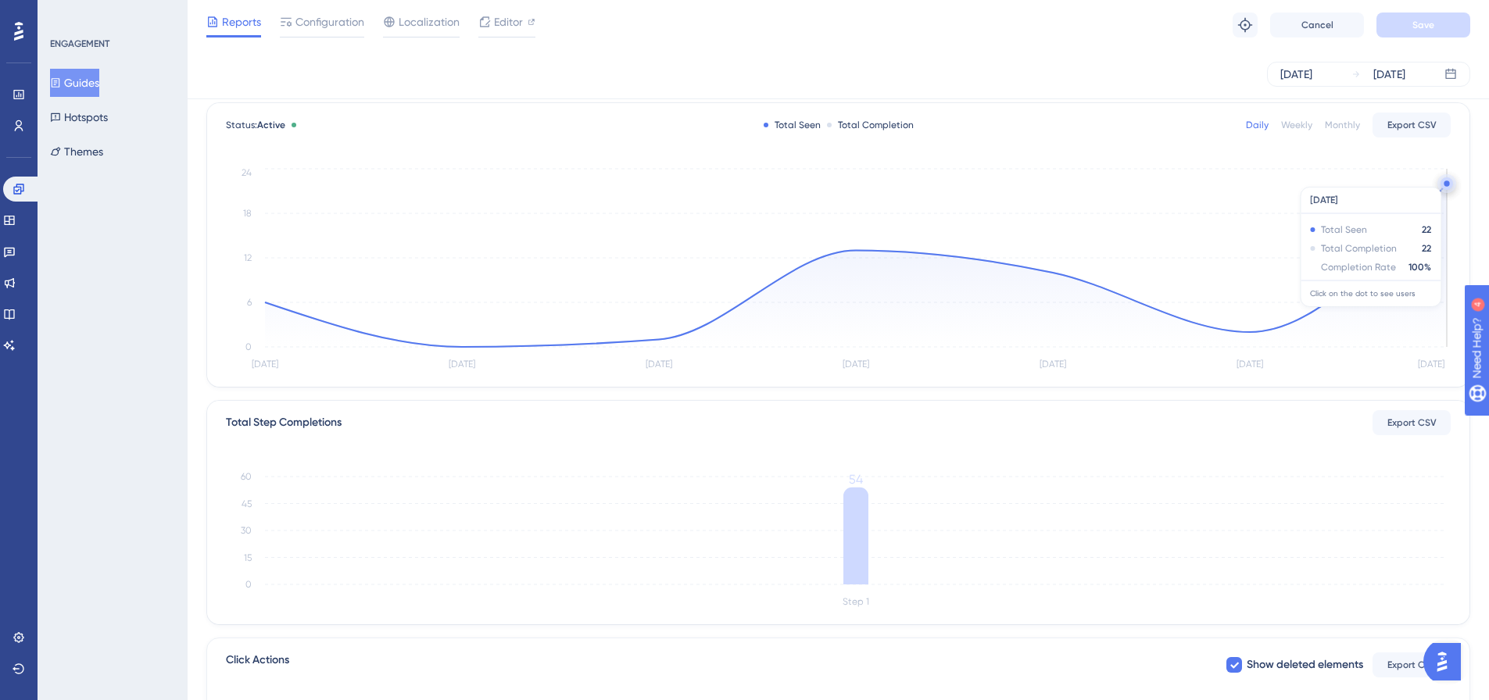
scroll to position [78, 0]
click at [1445, 186] on circle at bounding box center [1446, 183] width 5 height 5
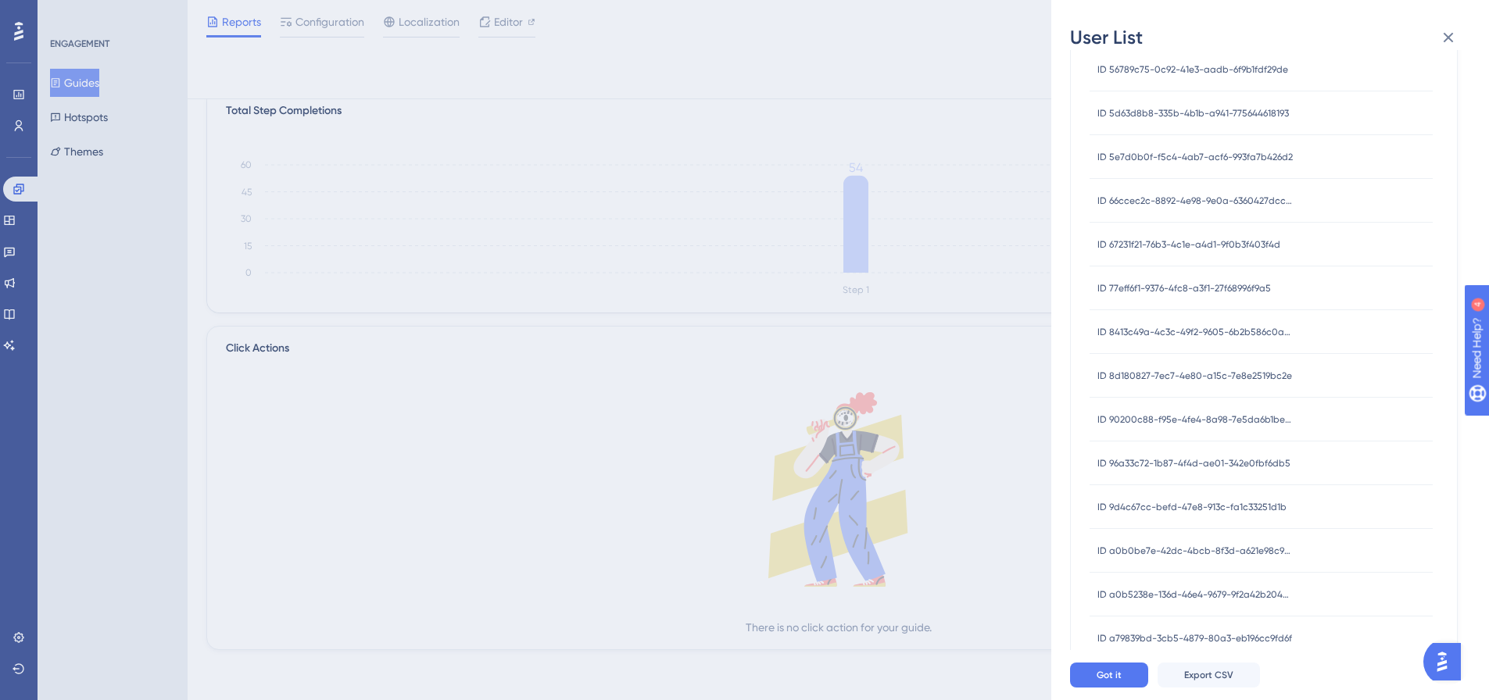
scroll to position [331, 0]
click at [1174, 242] on span "ID 67231f21-76b3-4c1e-a4d1-9f0b3f403f4d" at bounding box center [1189, 245] width 183 height 13
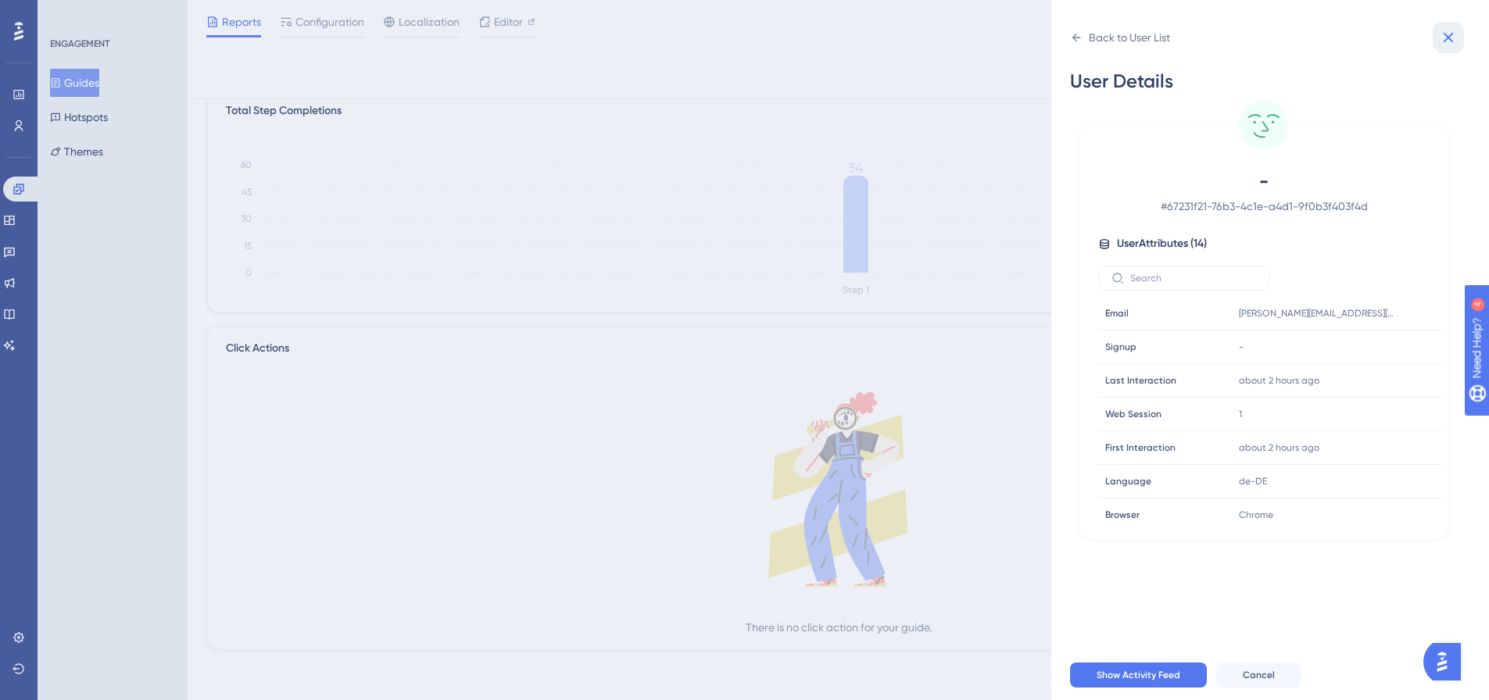
click at [1452, 35] on icon at bounding box center [1449, 38] width 10 height 10
